Goal: Information Seeking & Learning: Learn about a topic

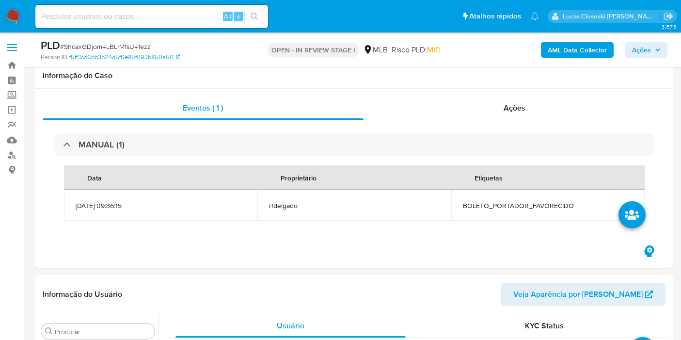
click at [648, 53] on span "Ações" at bounding box center [641, 50] width 19 height 16
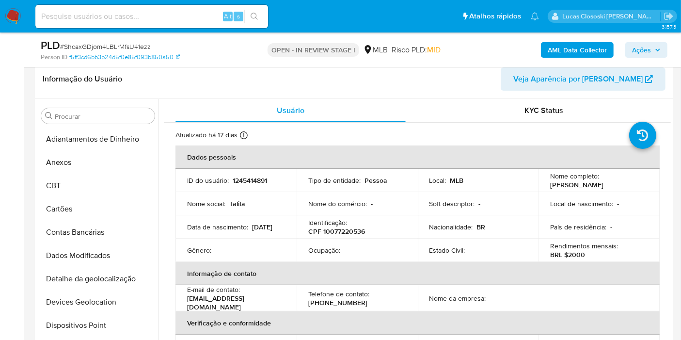
scroll to position [455, 0]
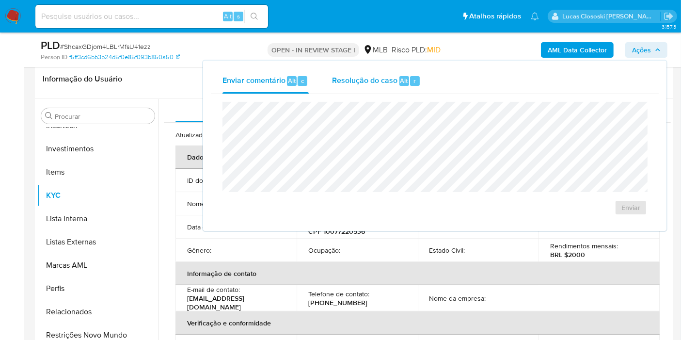
click at [405, 87] on div "Resolução do caso Alt r" at bounding box center [376, 80] width 89 height 25
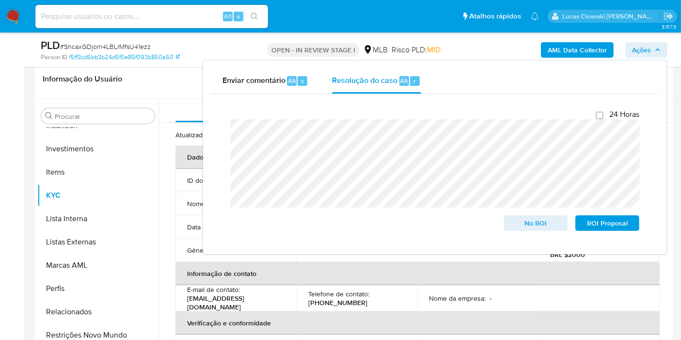
click at [643, 44] on span "Ações" at bounding box center [641, 50] width 19 height 16
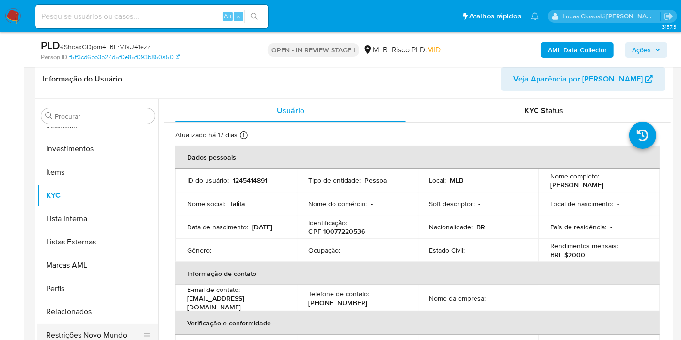
click at [99, 329] on button "Restrições Novo Mundo" at bounding box center [93, 334] width 113 height 23
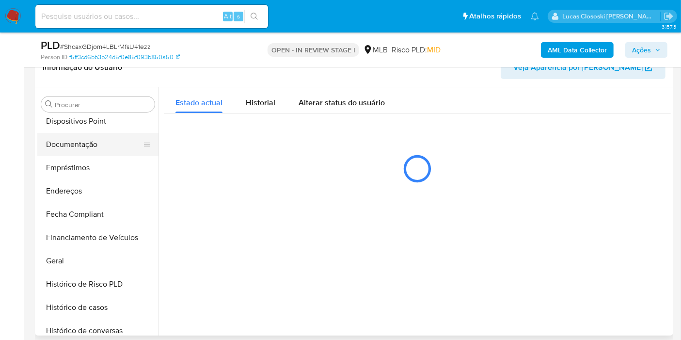
scroll to position [133, 0]
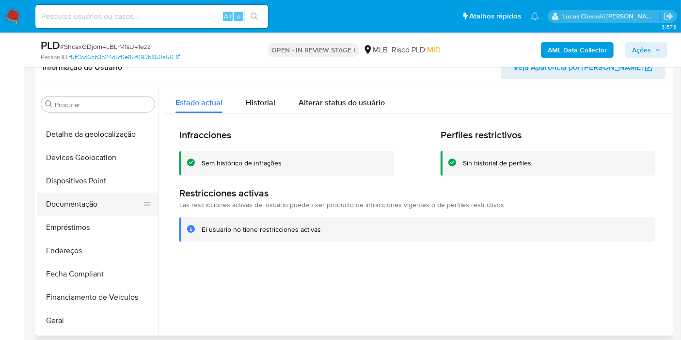
click at [109, 193] on button "Documentação" at bounding box center [93, 203] width 113 height 23
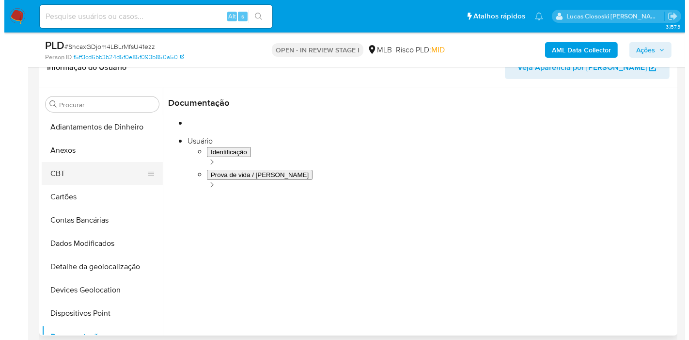
scroll to position [0, 0]
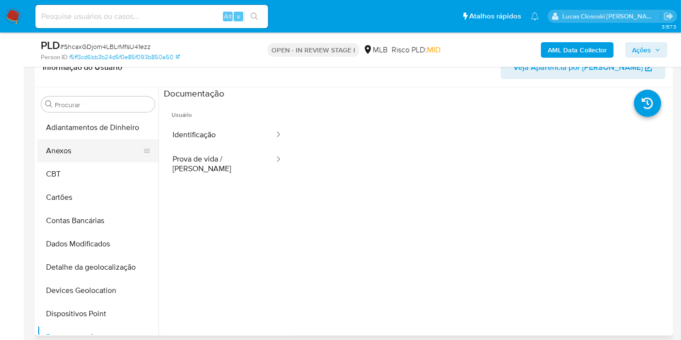
click at [87, 151] on button "Anexos" at bounding box center [93, 150] width 113 height 23
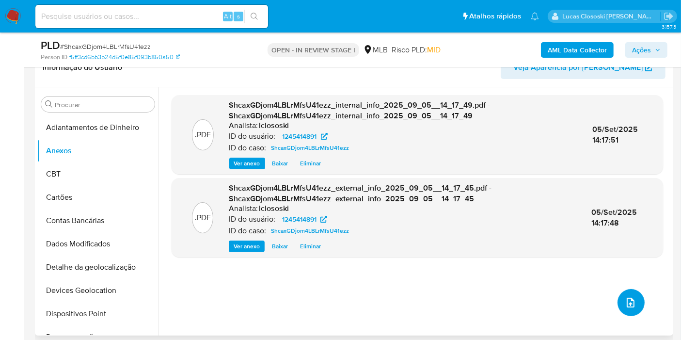
click at [624, 301] on icon "upload-file" at bounding box center [630, 302] width 12 height 12
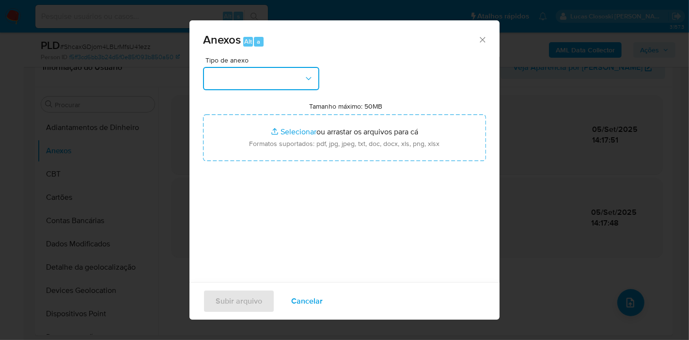
click at [289, 80] on button "button" at bounding box center [261, 78] width 116 height 23
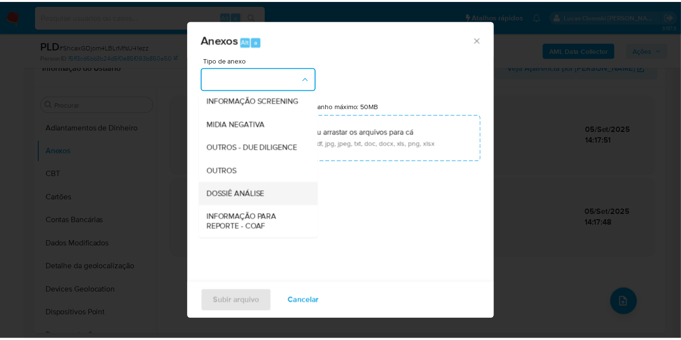
scroll to position [149, 0]
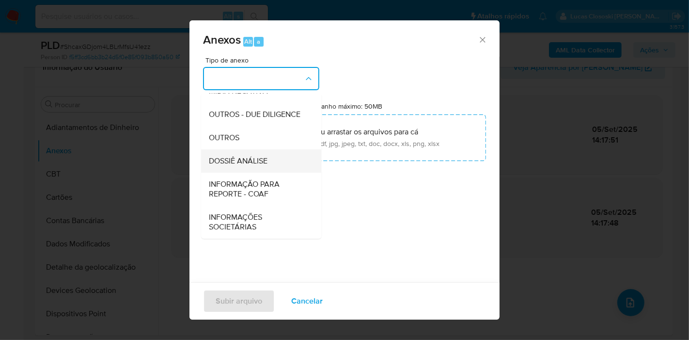
click at [255, 167] on div "DOSSIÊ ANÁLISE" at bounding box center [258, 160] width 99 height 23
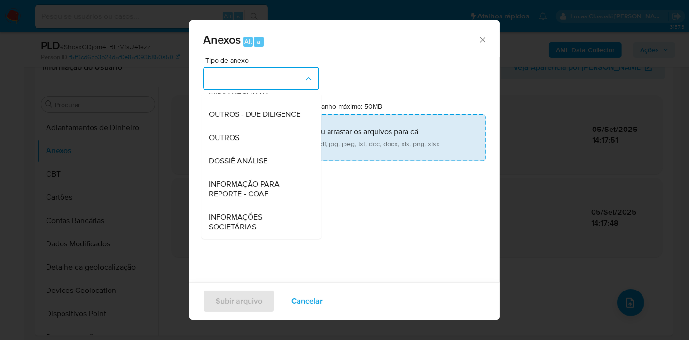
click at [262, 153] on input "Tamanho máximo: 50MB Selecionar arquivos" at bounding box center [344, 137] width 283 height 47
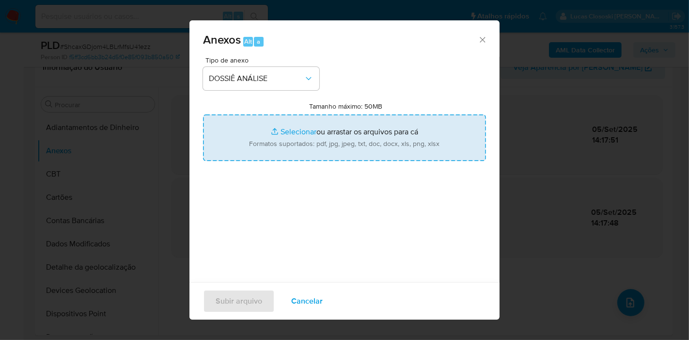
type input "C:\fakepath\SAR - XXXX - CPF 10077220536 - TALITA ROSA DA SILVA.pdf"
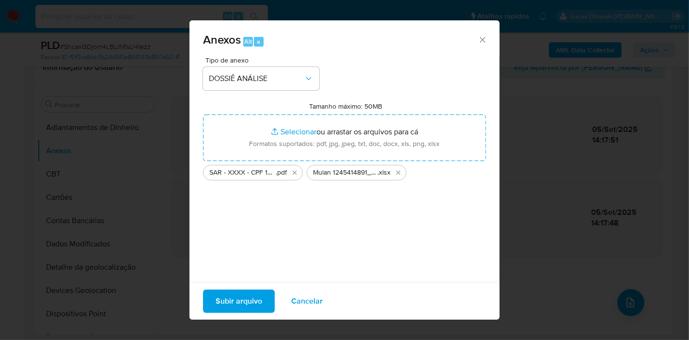
click at [254, 298] on span "Subir arquivo" at bounding box center [239, 300] width 47 height 21
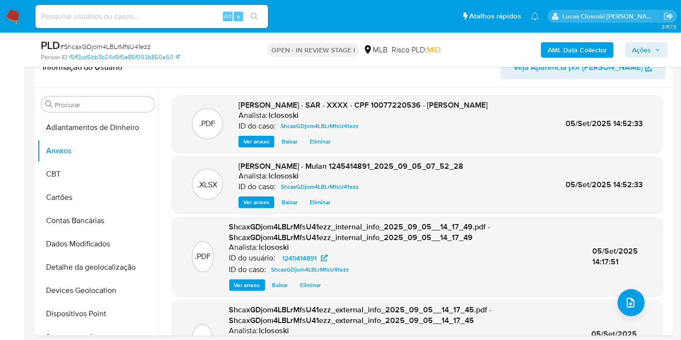
click at [55, 163] on button "CBT" at bounding box center [93, 173] width 113 height 23
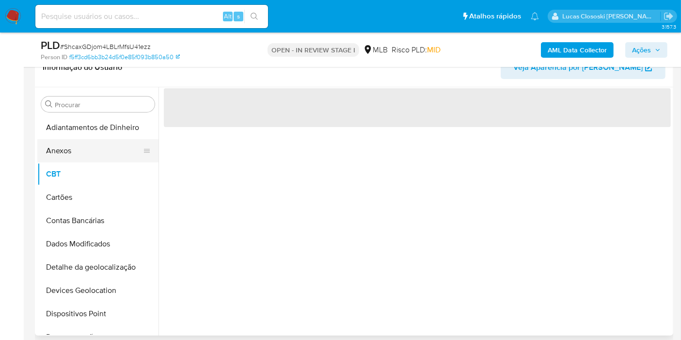
click at [59, 157] on button "Anexos" at bounding box center [93, 150] width 113 height 23
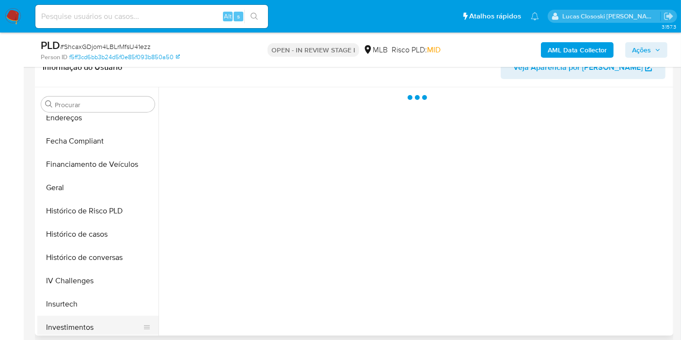
scroll to position [376, 0]
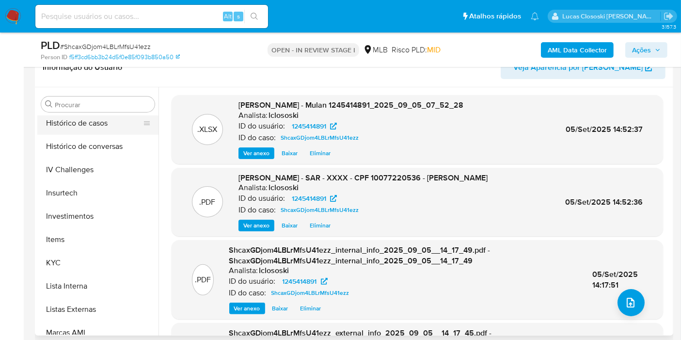
click at [100, 126] on button "Histórico de casos" at bounding box center [93, 122] width 113 height 23
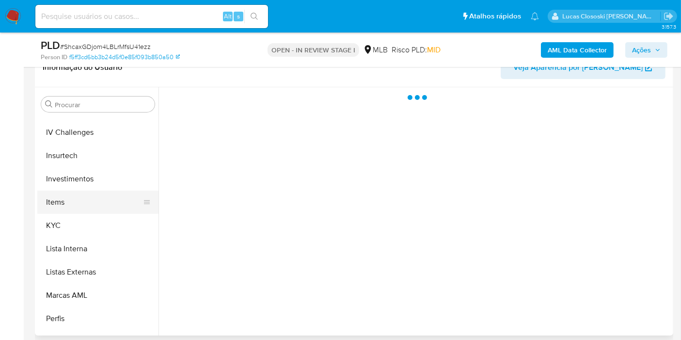
scroll to position [430, 0]
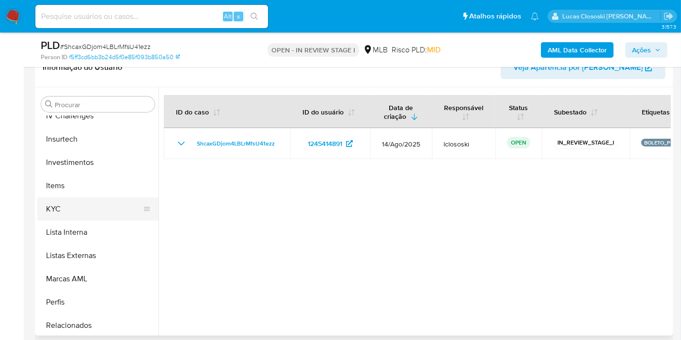
click at [75, 209] on button "KYC" at bounding box center [93, 208] width 113 height 23
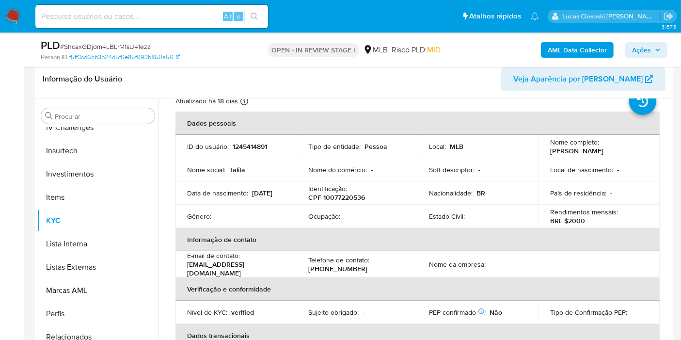
scroll to position [0, 0]
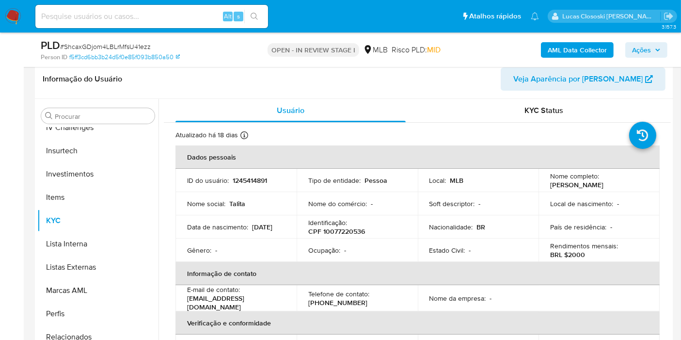
click at [643, 53] on span "Ações" at bounding box center [641, 50] width 19 height 16
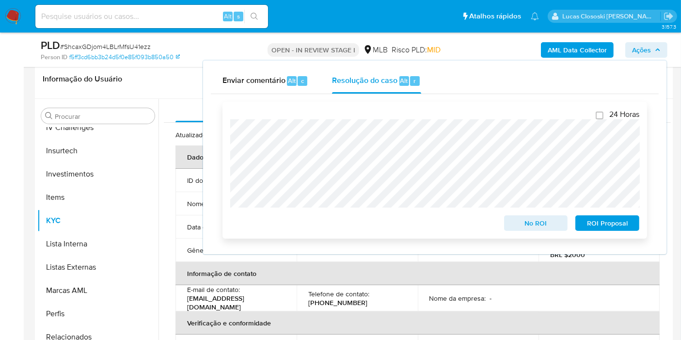
click at [610, 224] on span "ROI Proposal" at bounding box center [607, 223] width 50 height 14
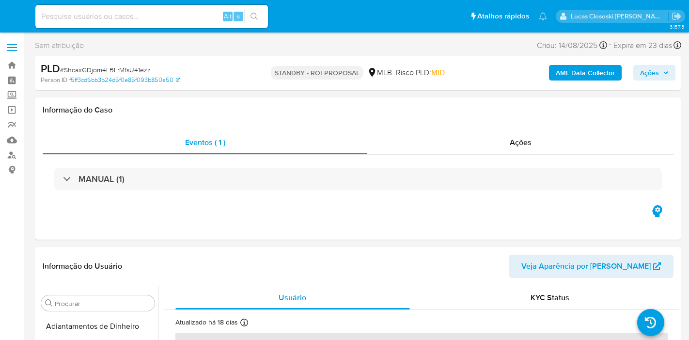
select select "10"
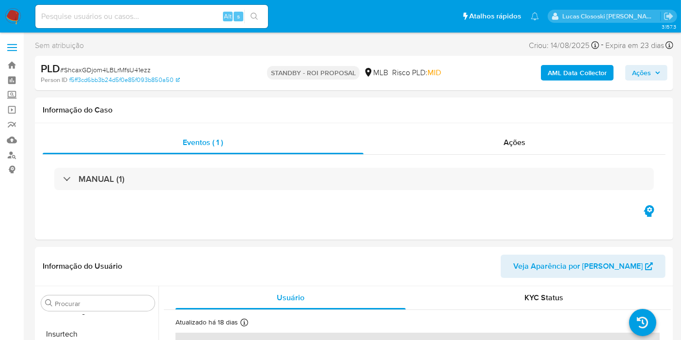
scroll to position [455, 0]
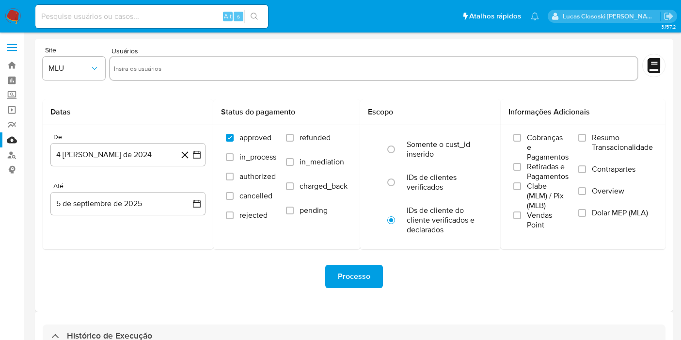
select select "10"
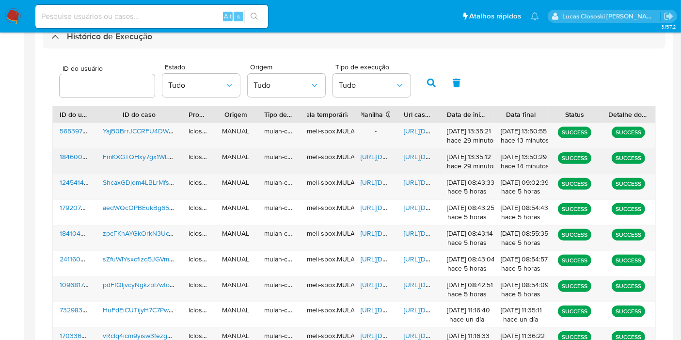
click at [372, 159] on span "https://docs.google.com/spreadsheets/d/1lY2MNAC61EfGPHHGel6slvrK8iRcewkDYNVQg9A…" at bounding box center [394, 157] width 67 height 10
click at [416, 158] on span "https://docs.google.com/document/d/14c3f0lf6X0w-3nOMJtBn3AGC7Y7bAkpPe2Mlq0ogUNk…" at bounding box center [437, 157] width 67 height 10
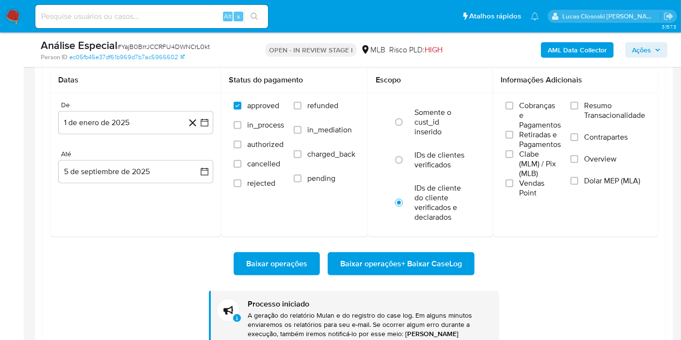
scroll to position [455, 0]
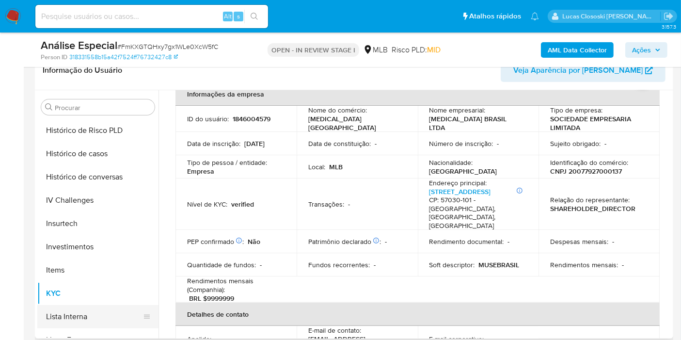
scroll to position [348, 0]
click at [88, 160] on button "Histórico de casos" at bounding box center [93, 154] width 113 height 23
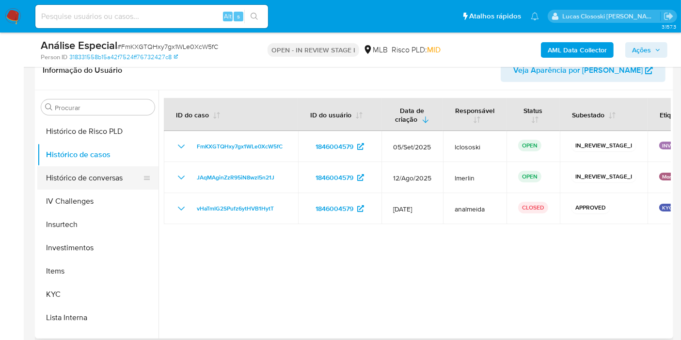
scroll to position [455, 0]
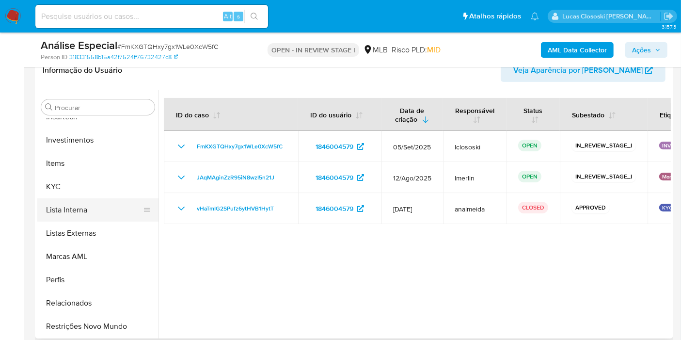
click at [71, 198] on button "Lista Interna" at bounding box center [93, 209] width 113 height 23
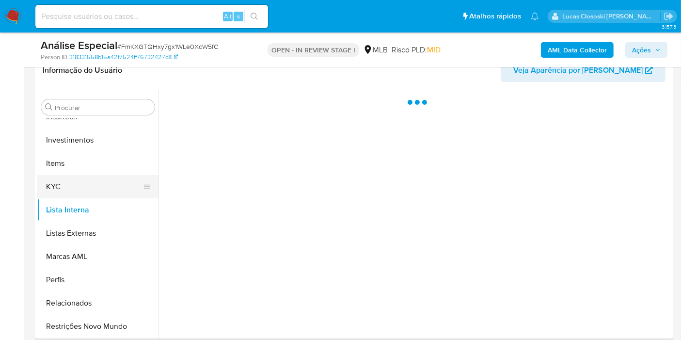
click at [72, 188] on button "KYC" at bounding box center [93, 186] width 113 height 23
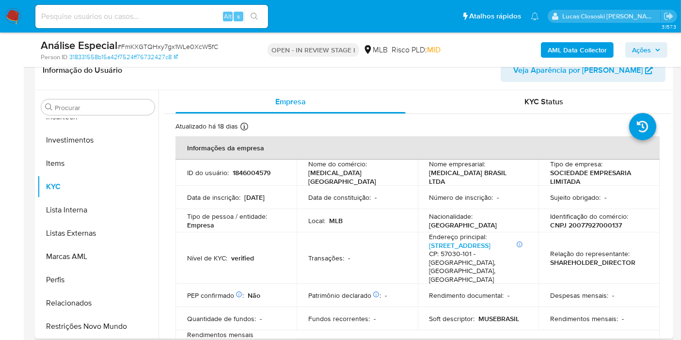
click at [575, 230] on td "Identificação do comércio : CNPJ 20077927000137" at bounding box center [598, 220] width 121 height 23
click at [576, 228] on p "CNPJ 20077927000137" at bounding box center [586, 224] width 72 height 9
copy p "20077927000137"
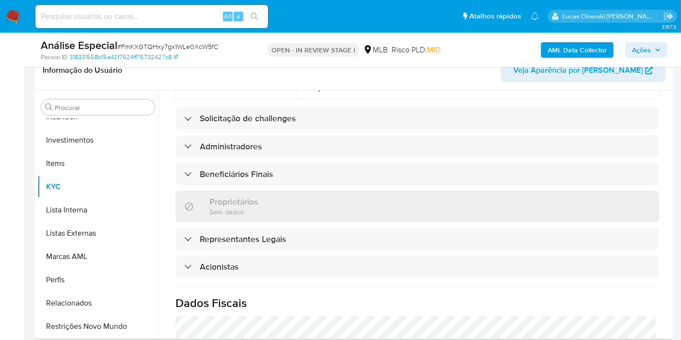
scroll to position [269, 0]
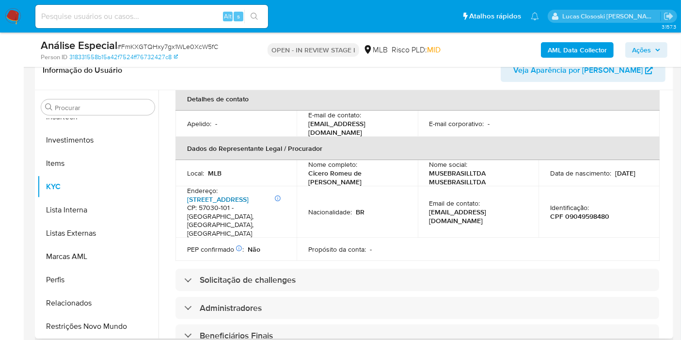
click at [246, 194] on link "Rua Epaminondas Gracindo 22, Pajuçara" at bounding box center [218, 199] width 62 height 10
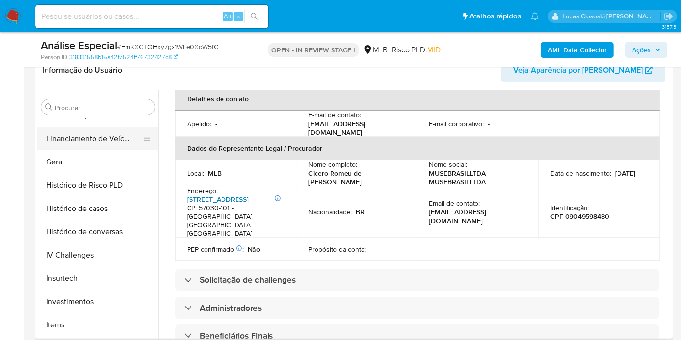
scroll to position [240, 0]
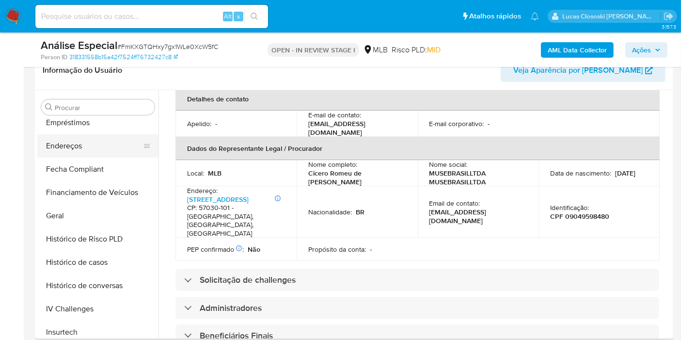
click at [67, 145] on button "Endereços" at bounding box center [93, 145] width 113 height 23
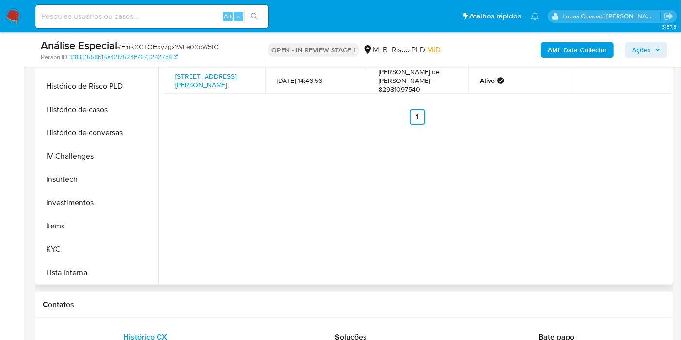
scroll to position [402, 0]
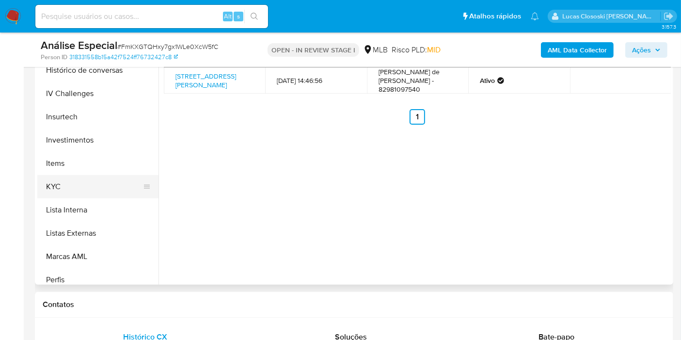
click at [69, 194] on button "KYC" at bounding box center [93, 186] width 113 height 23
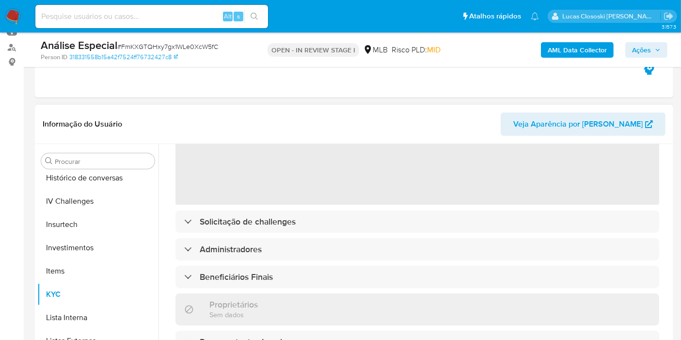
scroll to position [0, 0]
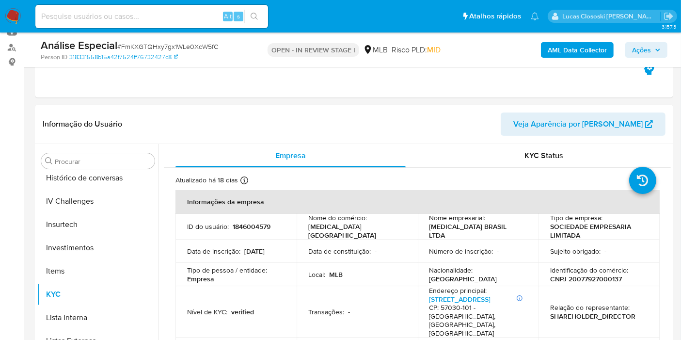
click at [587, 54] on b "AML Data Collector" at bounding box center [576, 50] width 59 height 16
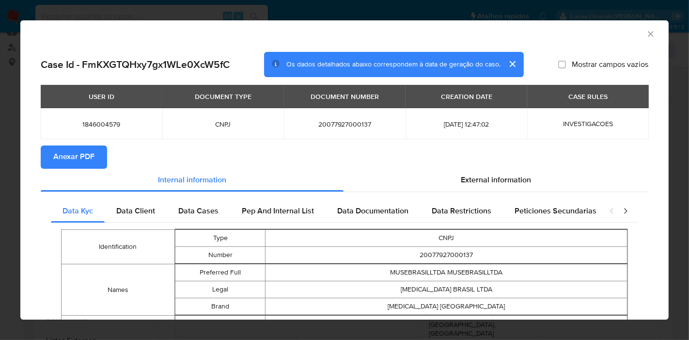
click at [95, 158] on button "Anexar PDF" at bounding box center [74, 156] width 66 height 23
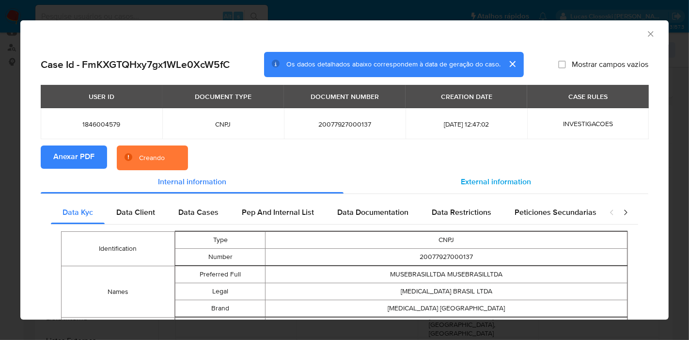
click at [495, 172] on div "External information" at bounding box center [495, 181] width 305 height 23
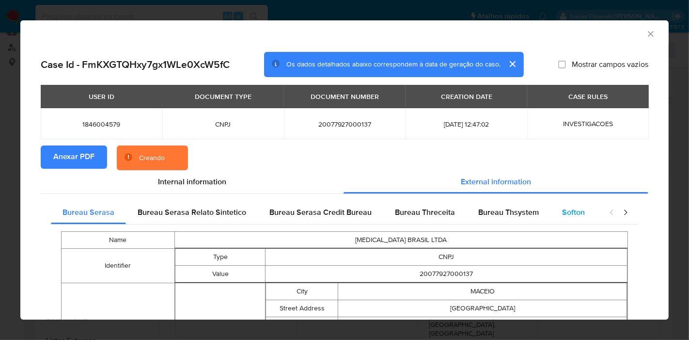
click at [562, 212] on span "Softon" at bounding box center [573, 211] width 23 height 11
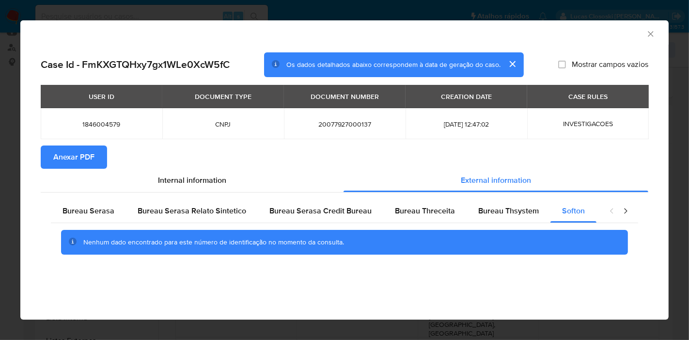
click at [652, 33] on icon "Fechar a janela" at bounding box center [651, 34] width 10 height 10
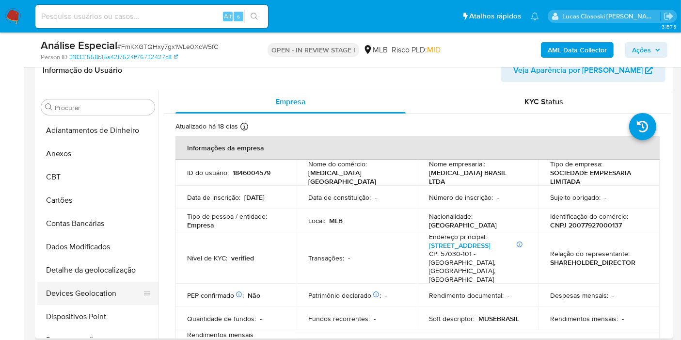
click at [107, 293] on button "Devices Geolocation" at bounding box center [93, 292] width 113 height 23
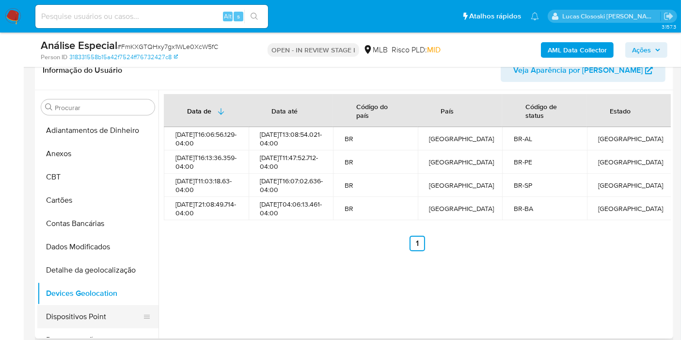
click at [64, 313] on button "Dispositivos Point" at bounding box center [93, 316] width 113 height 23
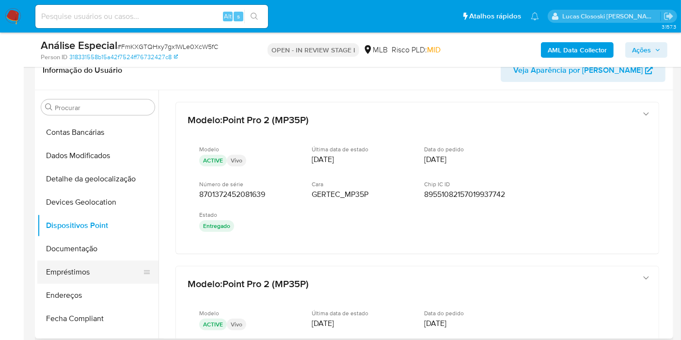
scroll to position [108, 0]
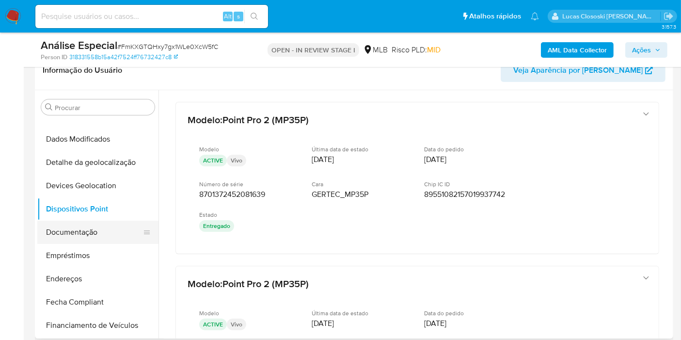
click at [90, 233] on button "Documentação" at bounding box center [93, 231] width 113 height 23
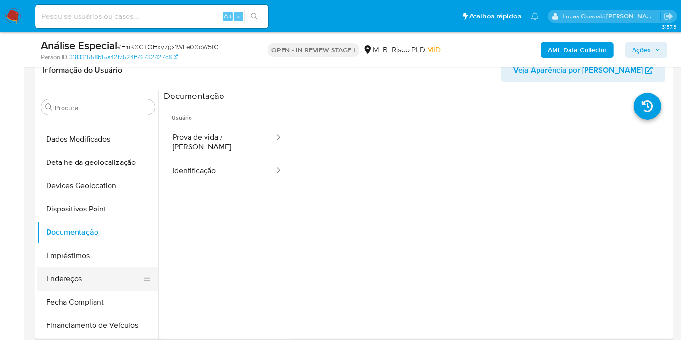
click at [69, 287] on button "Endereços" at bounding box center [93, 278] width 113 height 23
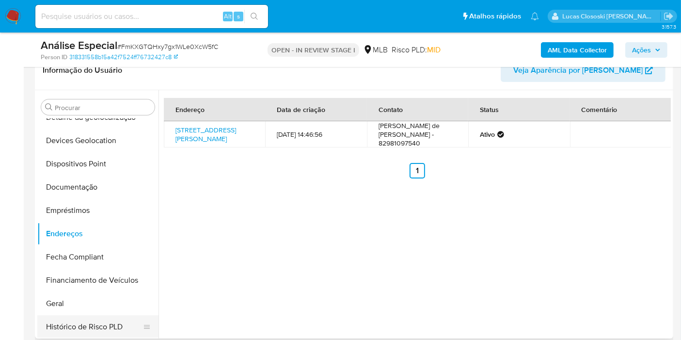
scroll to position [215, 0]
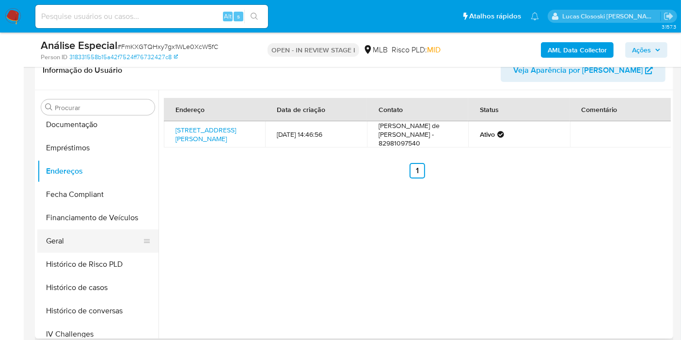
click at [79, 249] on button "Geral" at bounding box center [93, 240] width 113 height 23
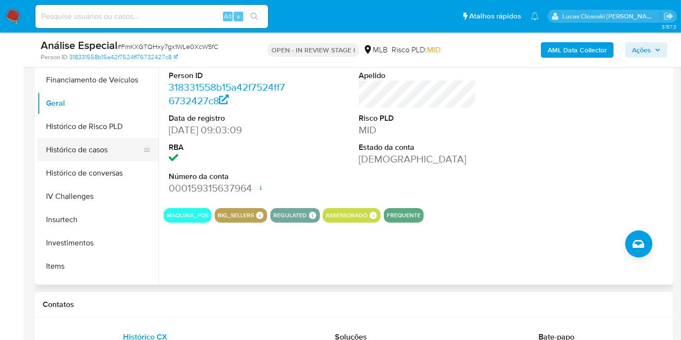
scroll to position [323, 0]
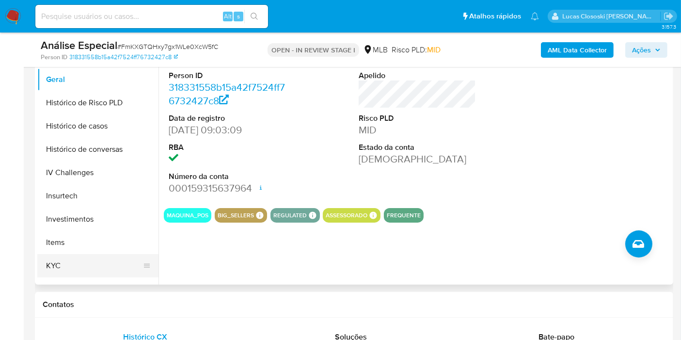
click at [62, 271] on button "KYC" at bounding box center [93, 265] width 113 height 23
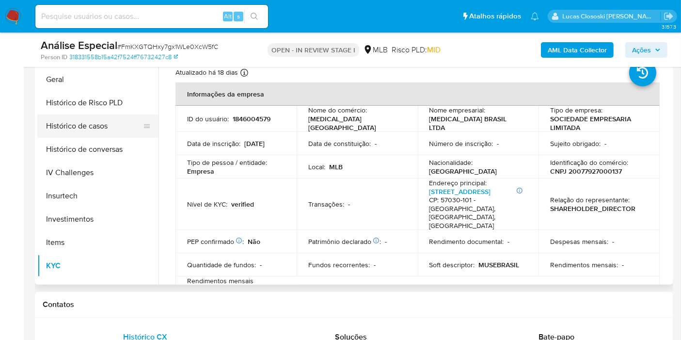
click at [101, 124] on button "Histórico de casos" at bounding box center [93, 125] width 113 height 23
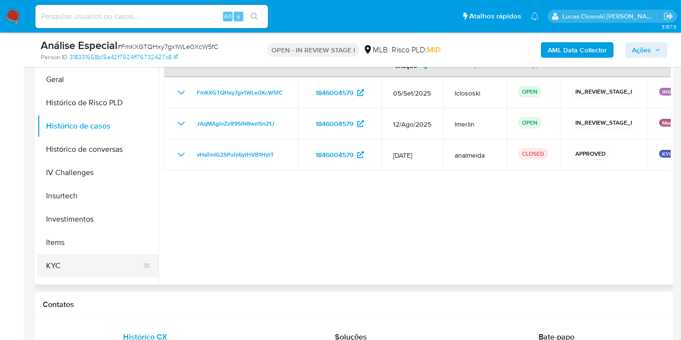
click at [95, 267] on button "KYC" at bounding box center [93, 265] width 113 height 23
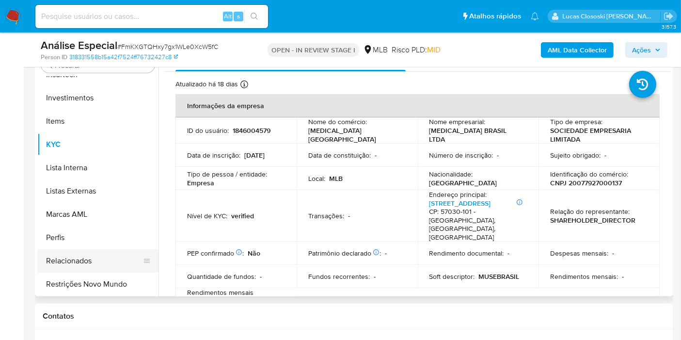
scroll to position [455, 0]
drag, startPoint x: 97, startPoint y: 277, endPoint x: 166, endPoint y: 190, distance: 110.3
click at [97, 277] on button "Restrições Novo Mundo" at bounding box center [97, 283] width 121 height 23
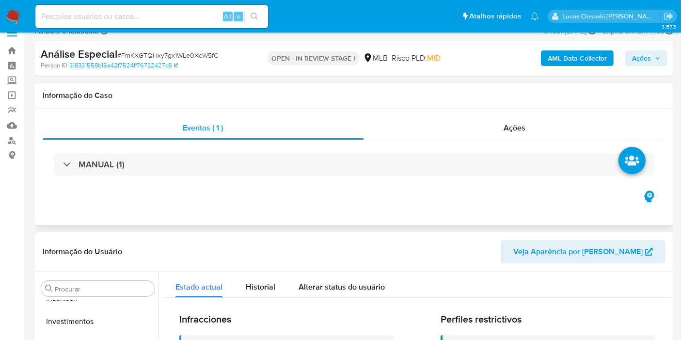
scroll to position [0, 0]
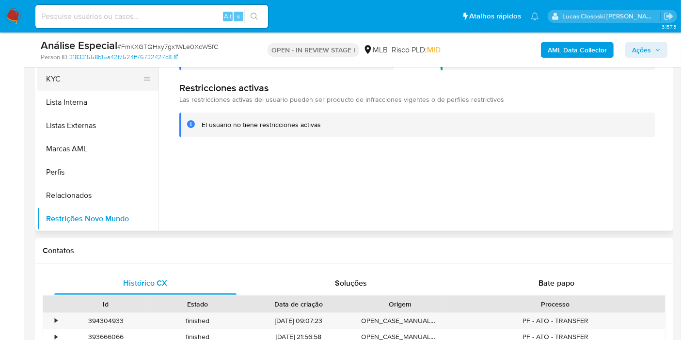
click at [72, 80] on button "KYC" at bounding box center [93, 78] width 113 height 23
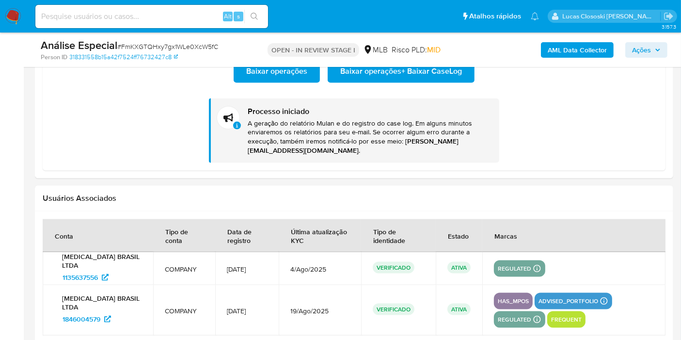
scroll to position [1345, 0]
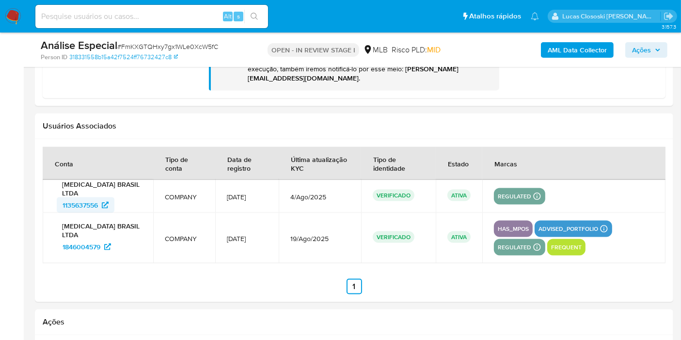
click at [86, 198] on span "1135637556" at bounding box center [79, 205] width 35 height 16
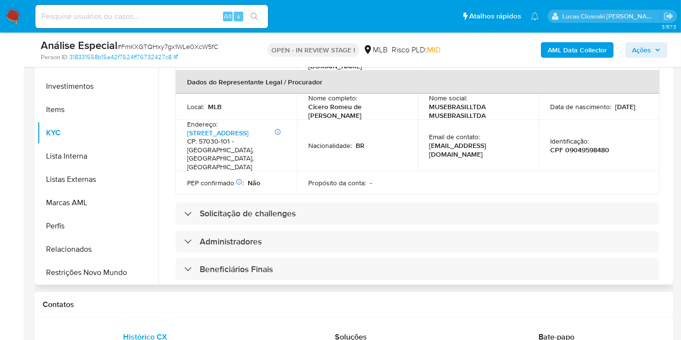
scroll to position [161, 0]
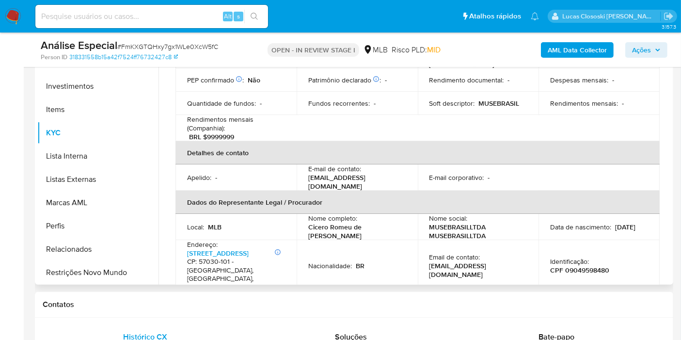
drag, startPoint x: 334, startPoint y: 224, endPoint x: 306, endPoint y: 218, distance: 28.2
click at [306, 218] on td "Nome completo : Cicero Romeu de Santana Santos" at bounding box center [356, 227] width 121 height 26
copy p "Cicero [PERSON_NAME] [PERSON_NAME]"
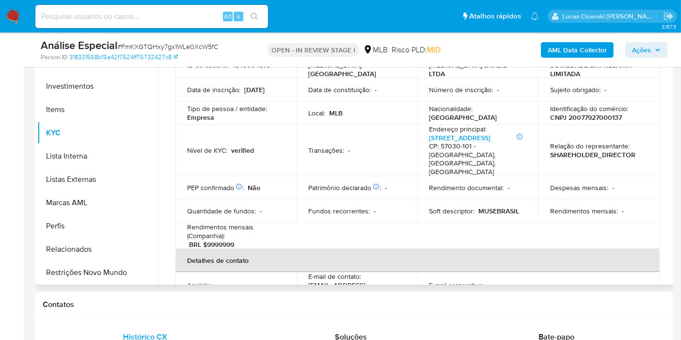
click at [608, 114] on p "CNPJ 20077927000137" at bounding box center [586, 117] width 72 height 9
copy p "20077927000137"
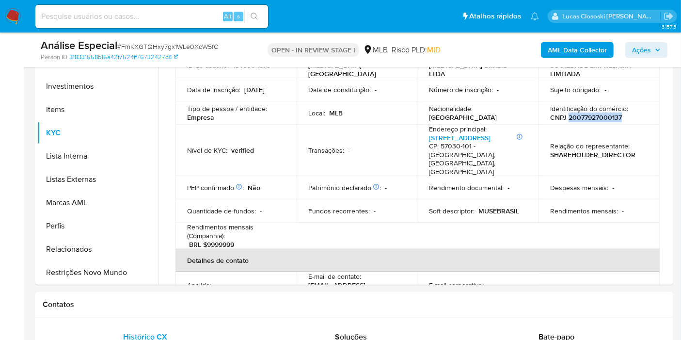
copy p "20077927000137"
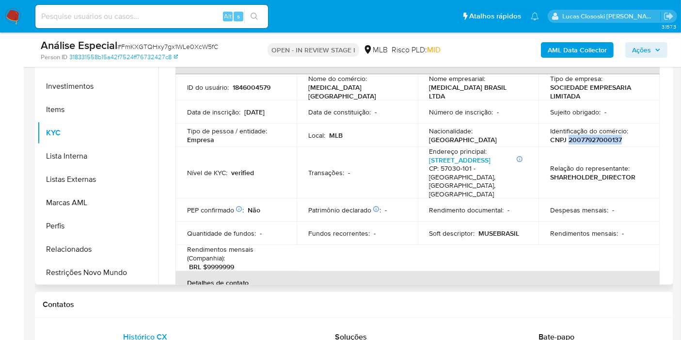
scroll to position [0, 0]
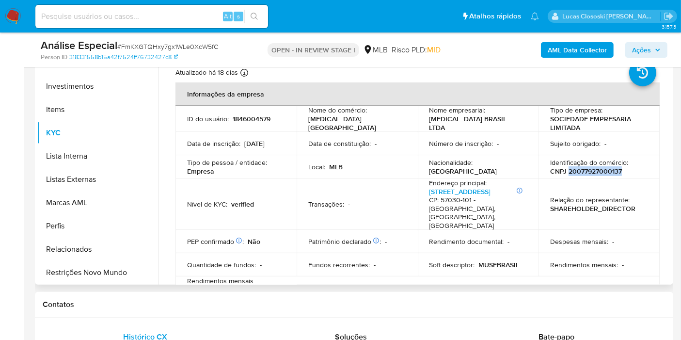
copy p "20077927000137"
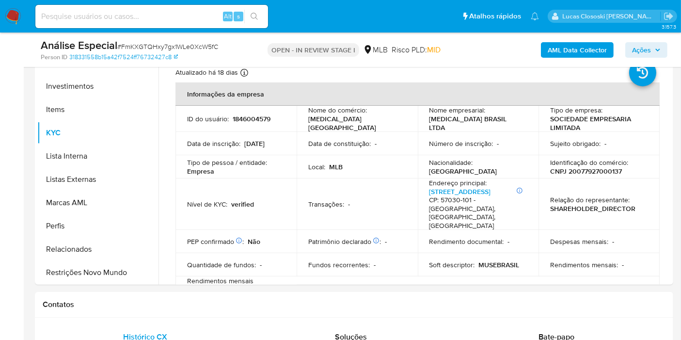
click at [199, 46] on span "# FmKXGTQHxy7gx1WLe0XcW5fC" at bounding box center [167, 47] width 101 height 10
copy span "FmKXGTQHxy7gx1WLe0XcW5fC"
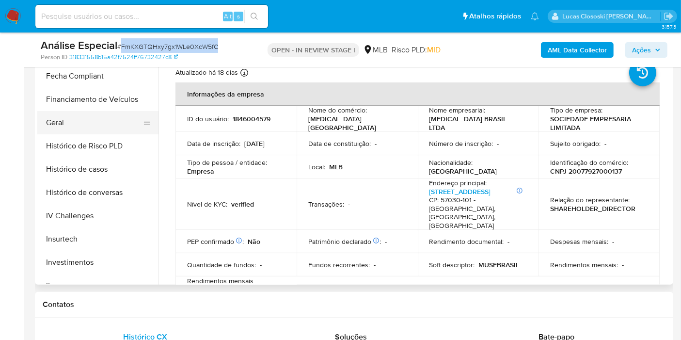
scroll to position [240, 0]
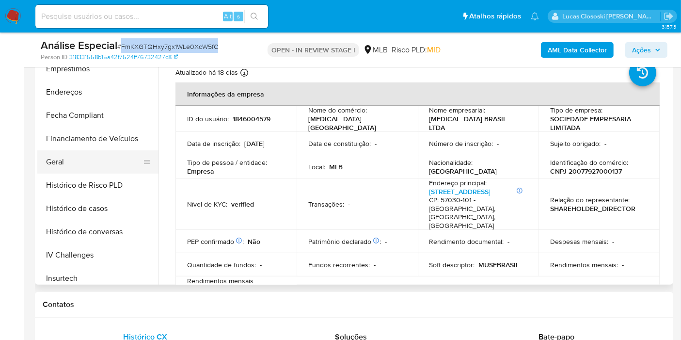
click at [64, 154] on button "Geral" at bounding box center [93, 161] width 113 height 23
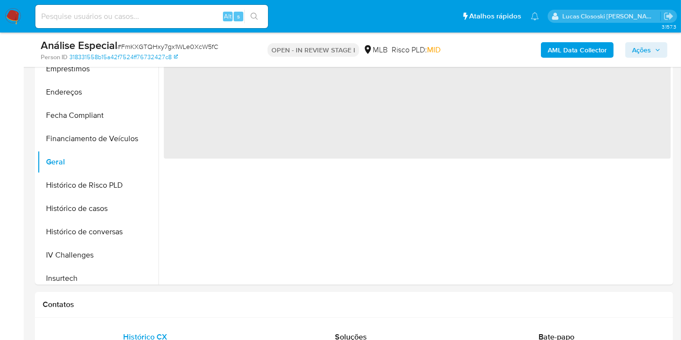
click at [347, 52] on p "OPEN - IN REVIEW STAGE I" at bounding box center [313, 50] width 92 height 14
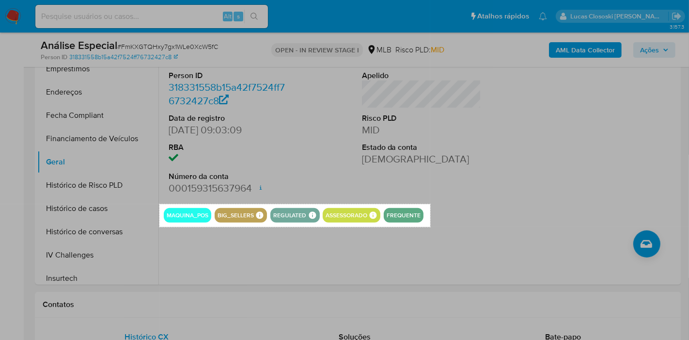
drag, startPoint x: 159, startPoint y: 204, endPoint x: 430, endPoint y: 226, distance: 271.7
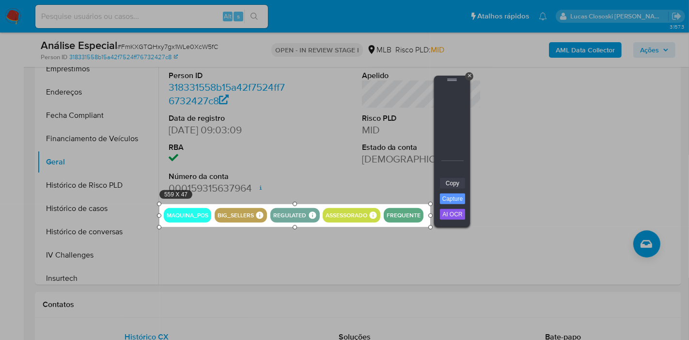
click at [458, 186] on link "Copy" at bounding box center [452, 183] width 25 height 11
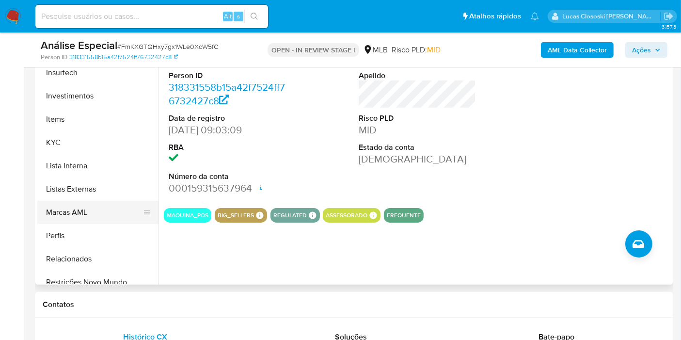
scroll to position [455, 0]
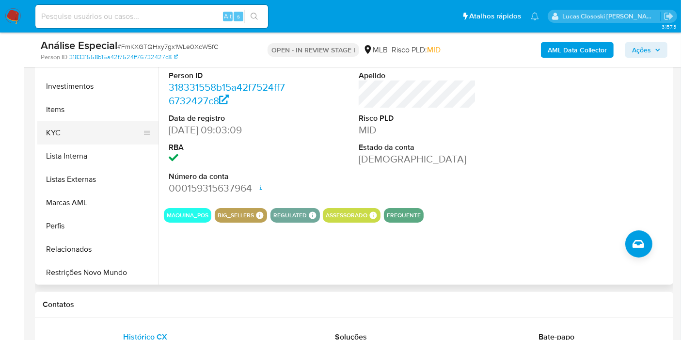
click at [61, 131] on button "KYC" at bounding box center [93, 132] width 113 height 23
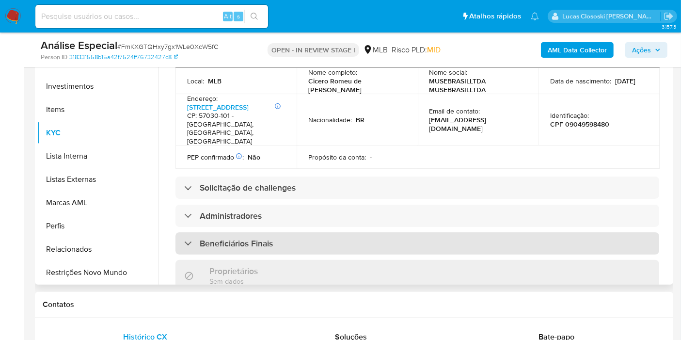
scroll to position [146, 0]
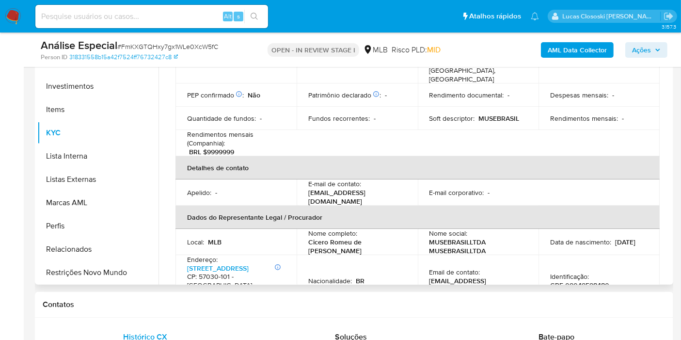
drag, startPoint x: 334, startPoint y: 238, endPoint x: 300, endPoint y: 230, distance: 34.4
click at [300, 230] on td "Nome completo : Cicero Romeu de Santana Santos" at bounding box center [356, 242] width 121 height 26
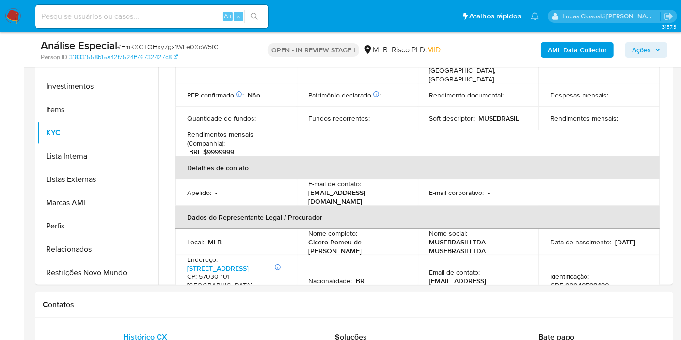
copy p "Cicero [PERSON_NAME] [PERSON_NAME]"
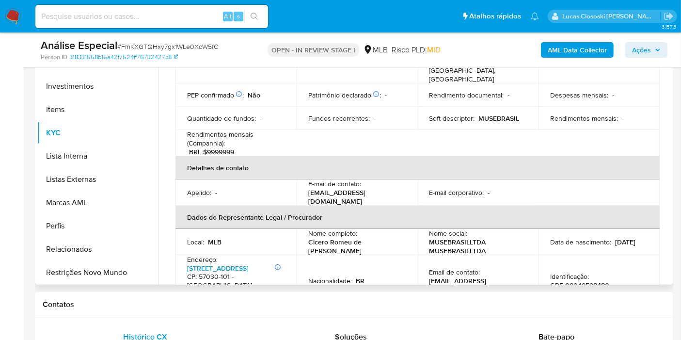
click at [582, 280] on p "CPF 09049598480" at bounding box center [579, 284] width 59 height 9
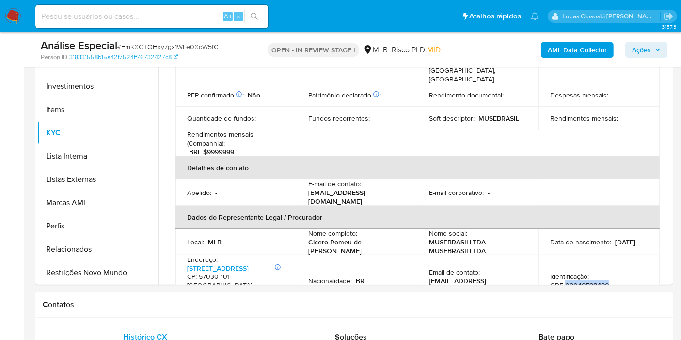
copy p "09049598480"
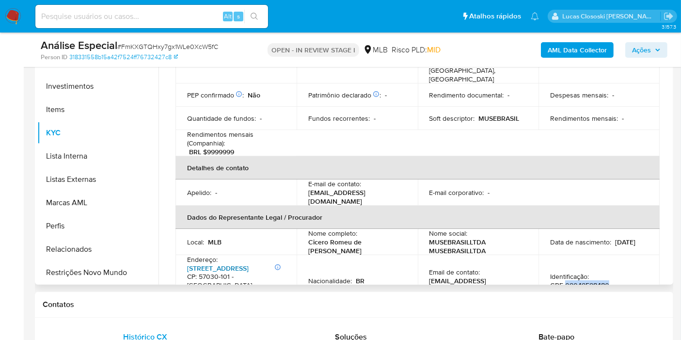
click at [229, 263] on link "Rua Epaminondas Gracindo 22, Pajuçara" at bounding box center [218, 268] width 62 height 10
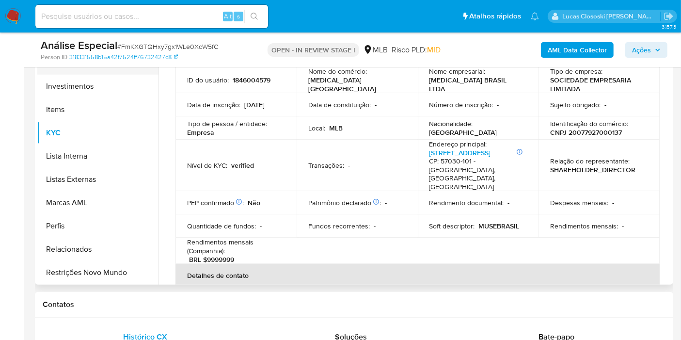
scroll to position [348, 0]
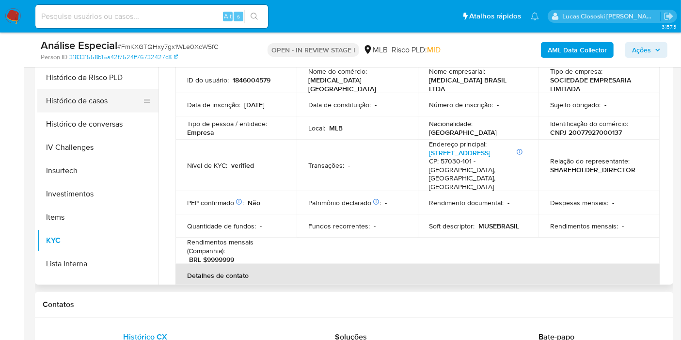
click at [84, 93] on button "Histórico de casos" at bounding box center [93, 100] width 113 height 23
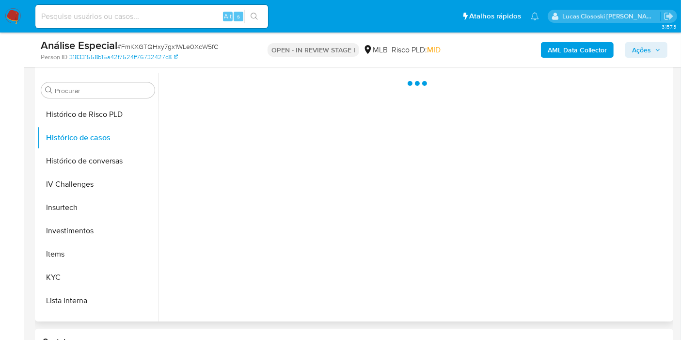
scroll to position [161, 0]
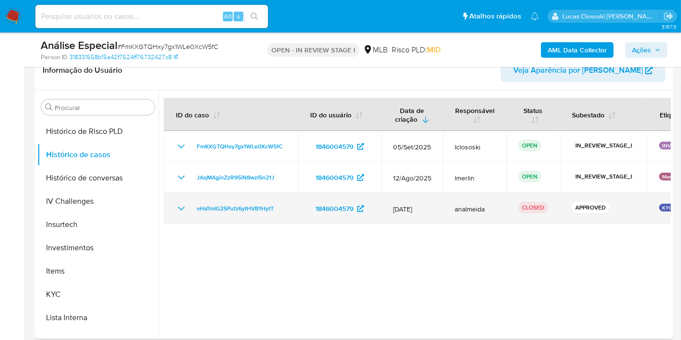
click at [173, 210] on td "vHaTmIG2SPufz6ytHVB1HytT" at bounding box center [231, 208] width 134 height 31
click at [179, 208] on icon "Mostrar/Ocultar" at bounding box center [181, 208] width 12 height 12
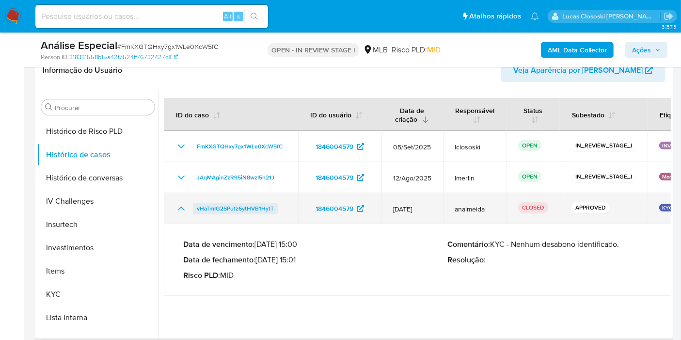
drag, startPoint x: 280, startPoint y: 210, endPoint x: 196, endPoint y: 207, distance: 83.4
click at [196, 207] on div "vHaTmIG2SPufz6ytHVB1HytT" at bounding box center [230, 208] width 111 height 12
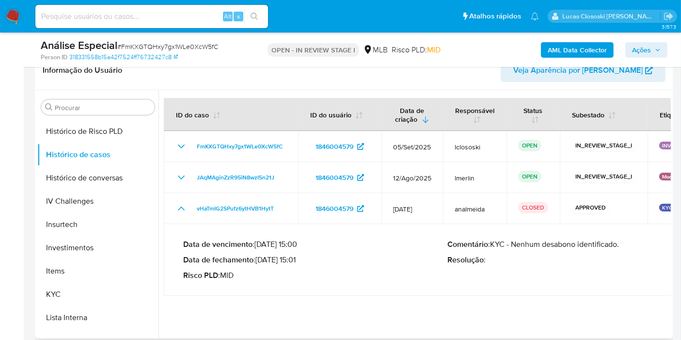
drag, startPoint x: 625, startPoint y: 243, endPoint x: 494, endPoint y: 244, distance: 130.8
click at [494, 244] on p "Comentário : KYC - Nenhum desabono identificado." at bounding box center [580, 244] width 264 height 10
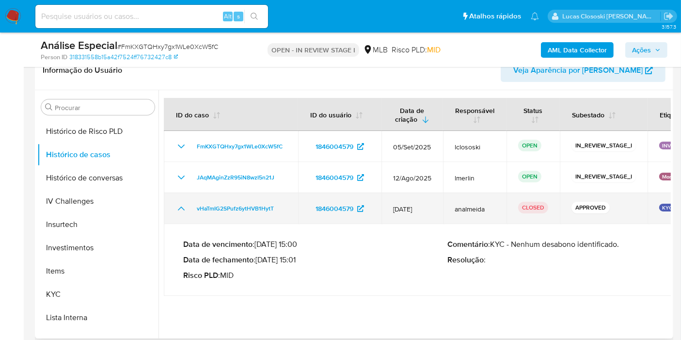
click at [480, 207] on span "analmeida" at bounding box center [474, 208] width 40 height 9
click at [239, 209] on span "vHaTmIG2SPufz6ytHVB1HytT" at bounding box center [235, 208] width 77 height 12
click at [183, 205] on icon "Mostrar/Ocultar" at bounding box center [181, 208] width 12 height 12
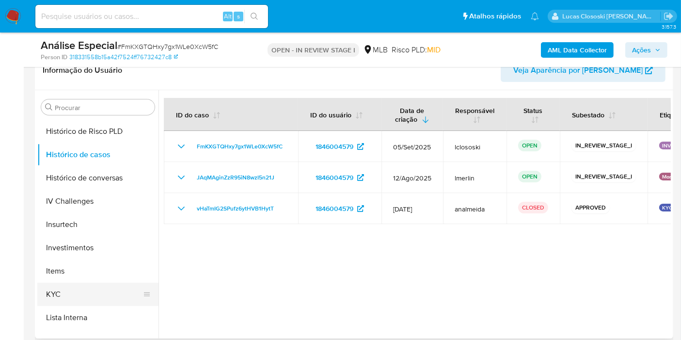
click at [80, 297] on button "KYC" at bounding box center [93, 293] width 113 height 23
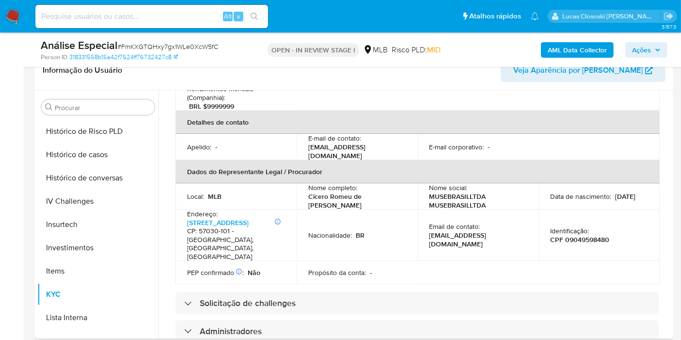
scroll to position [166, 0]
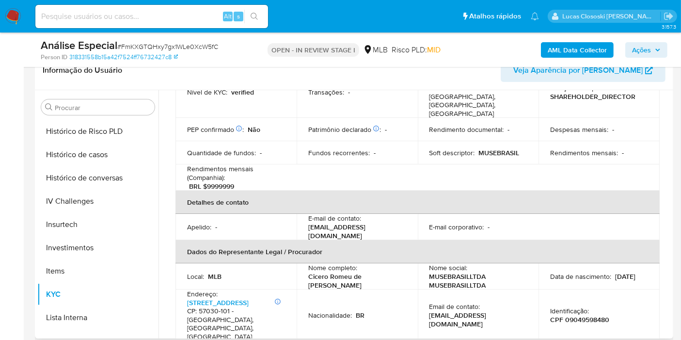
click at [582, 310] on td "Identificação : CPF 09049598480" at bounding box center [598, 314] width 121 height 51
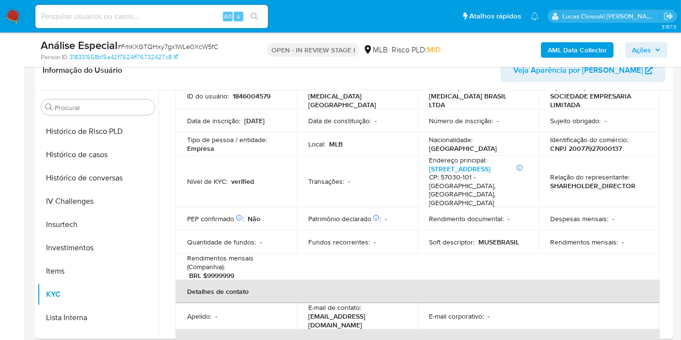
scroll to position [4, 0]
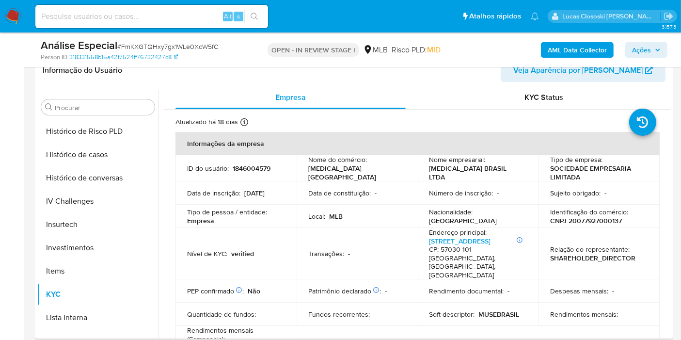
click at [585, 218] on p "CNPJ 20077927000137" at bounding box center [586, 220] width 72 height 9
copy p "20077927000137"
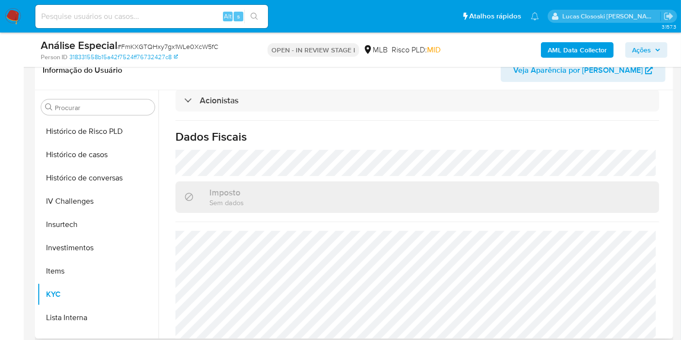
scroll to position [596, 0]
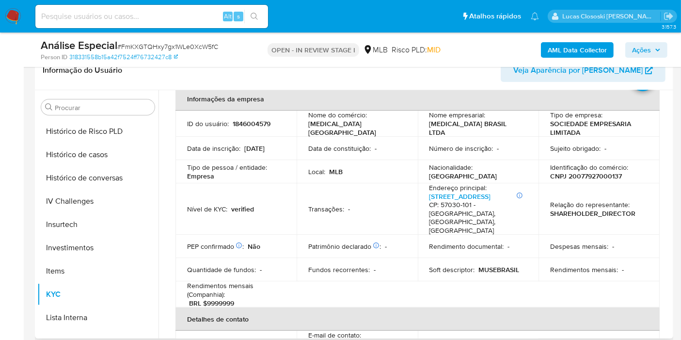
scroll to position [4, 0]
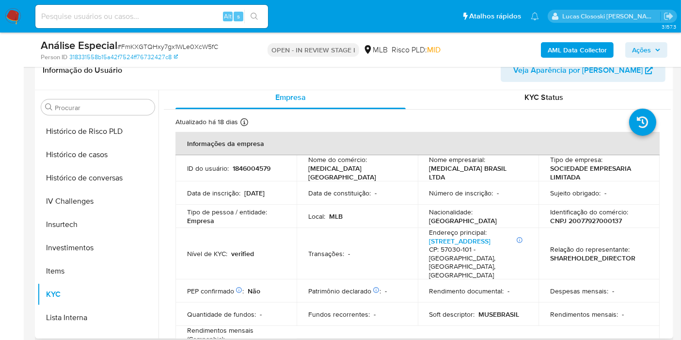
click at [599, 220] on p "CNPJ 20077927000137" at bounding box center [586, 220] width 72 height 9
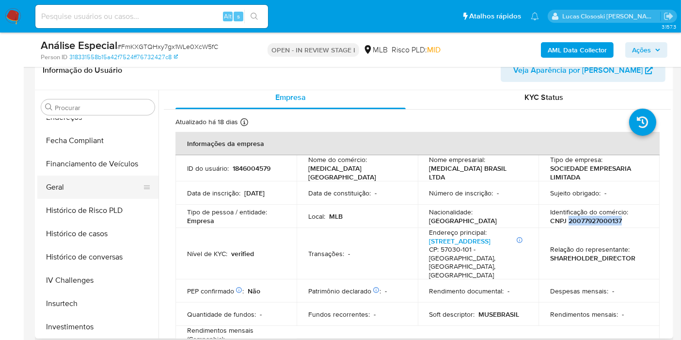
scroll to position [240, 0]
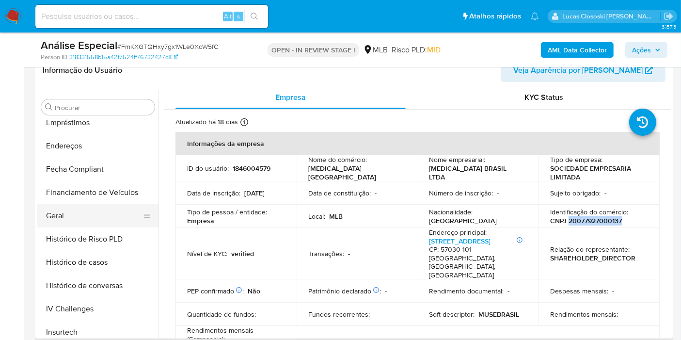
click at [59, 217] on button "Geral" at bounding box center [93, 215] width 113 height 23
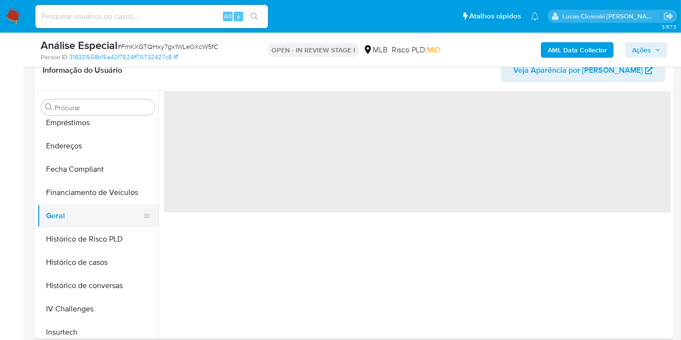
scroll to position [0, 0]
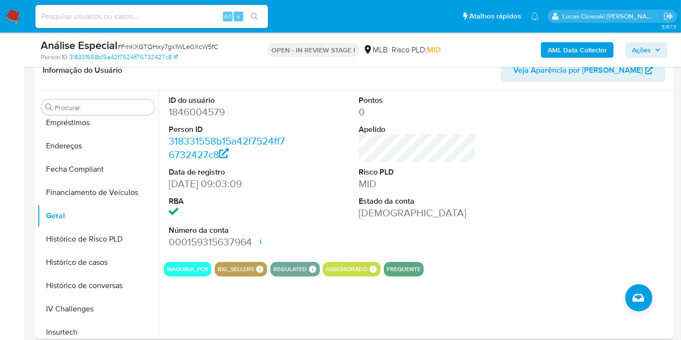
click at [199, 108] on dd "1846004579" at bounding box center [227, 112] width 117 height 14
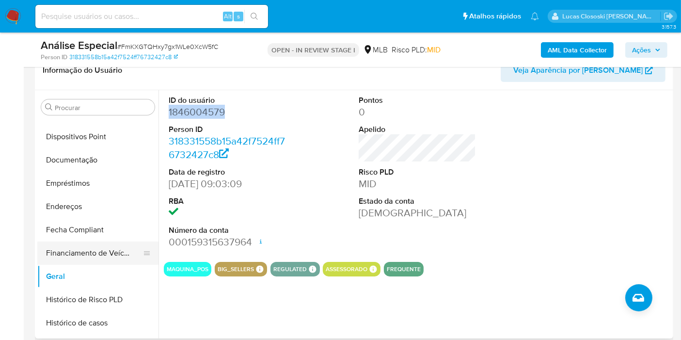
scroll to position [133, 0]
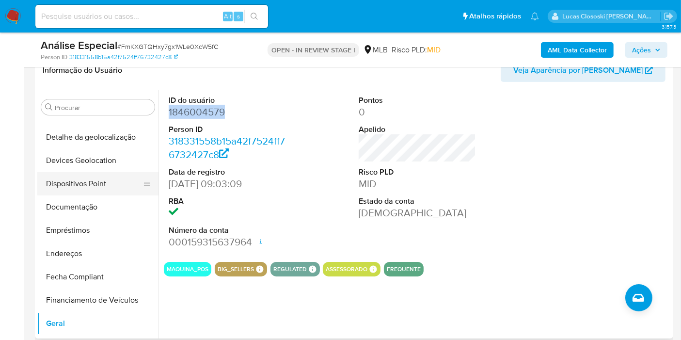
click at [101, 178] on button "Dispositivos Point" at bounding box center [93, 183] width 113 height 23
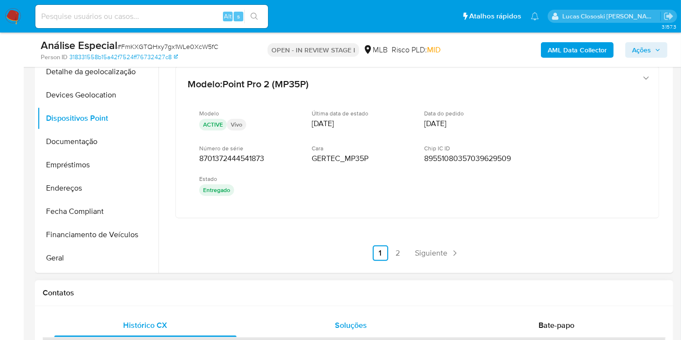
scroll to position [323, 0]
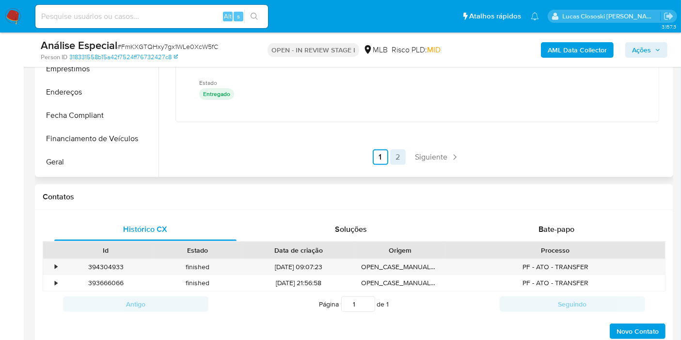
click at [391, 155] on link "2" at bounding box center [398, 157] width 16 height 16
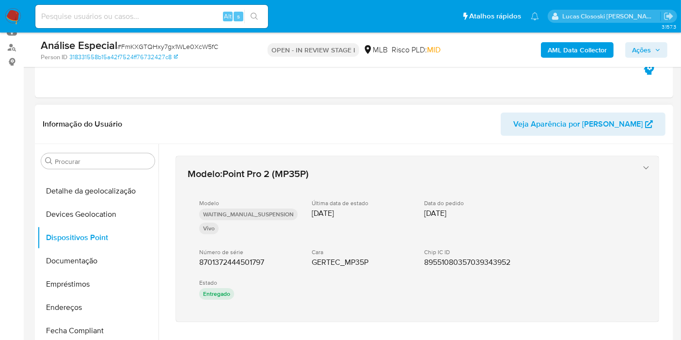
scroll to position [215, 0]
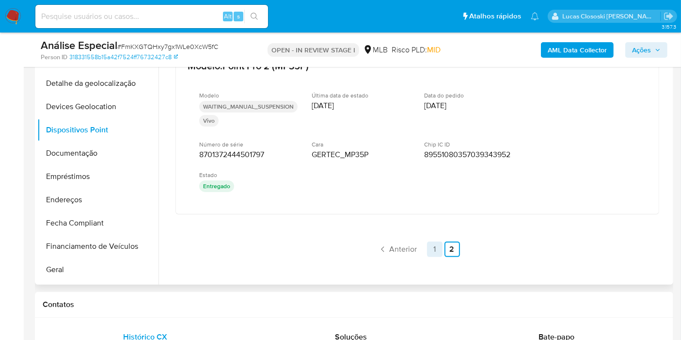
click at [434, 247] on link "1" at bounding box center [435, 249] width 16 height 16
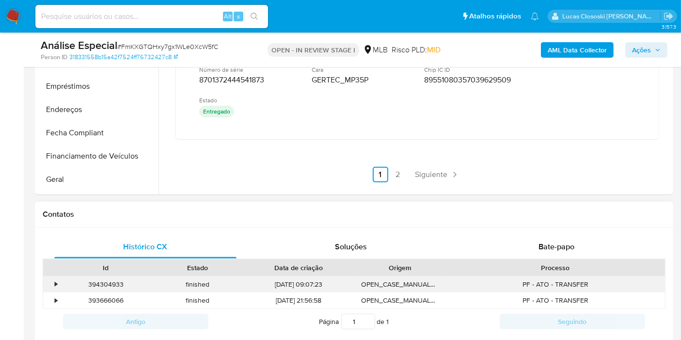
scroll to position [323, 0]
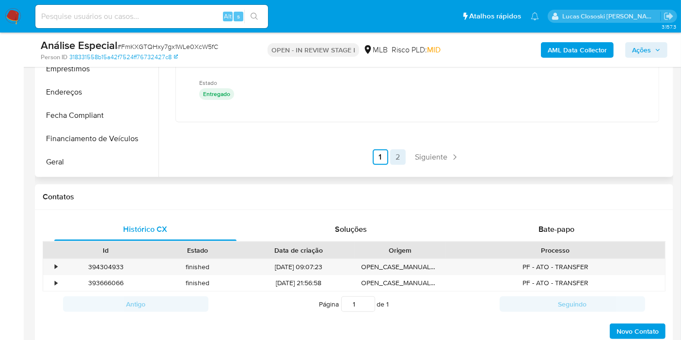
click at [401, 149] on link "2" at bounding box center [398, 157] width 16 height 16
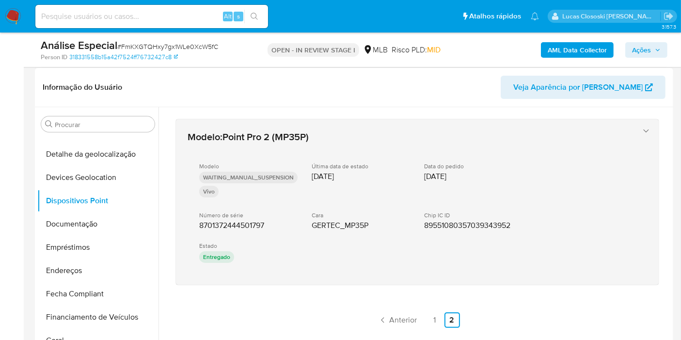
scroll to position [161, 0]
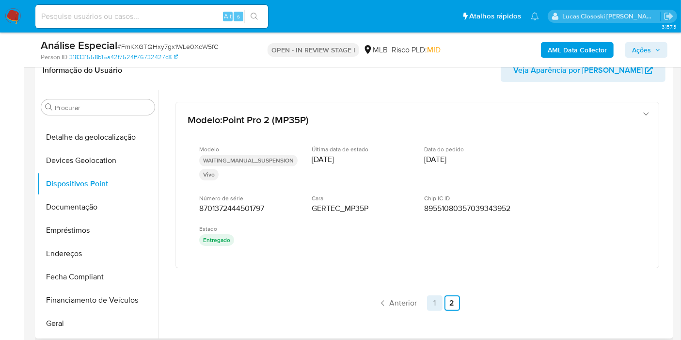
click at [427, 305] on link "1" at bounding box center [435, 303] width 16 height 16
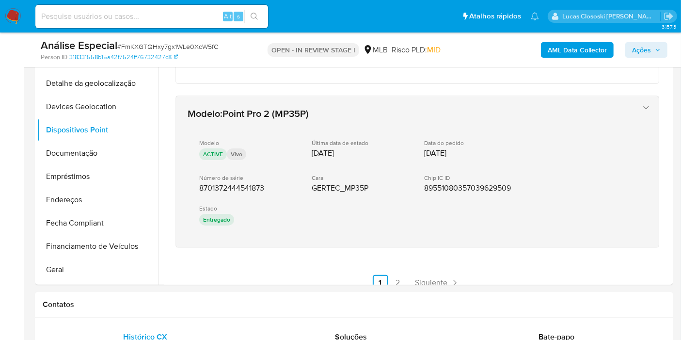
scroll to position [625, 0]
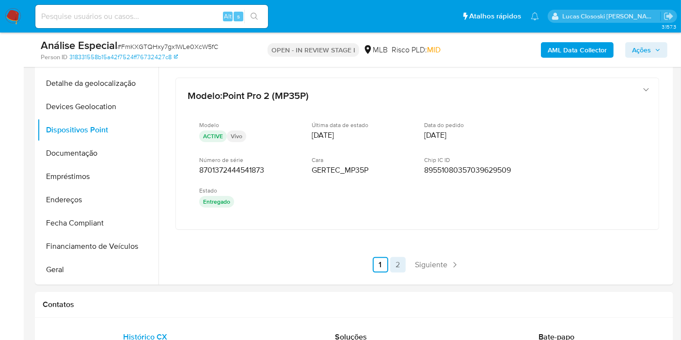
click at [401, 258] on link "2" at bounding box center [398, 265] width 16 height 16
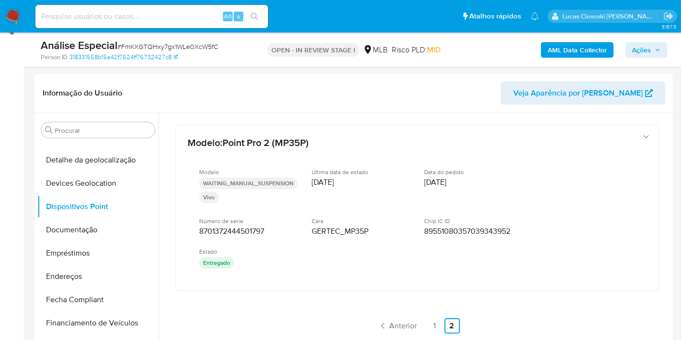
scroll to position [161, 0]
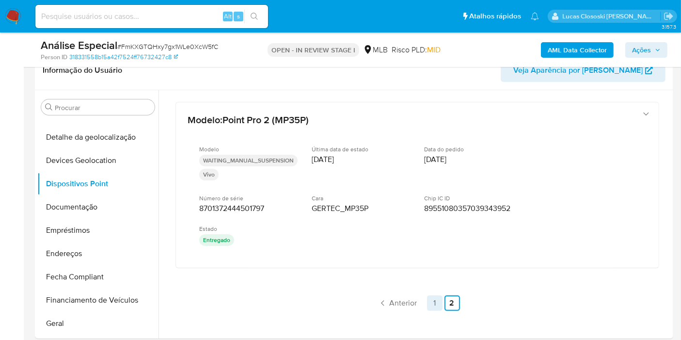
click at [435, 306] on link "1" at bounding box center [435, 303] width 16 height 16
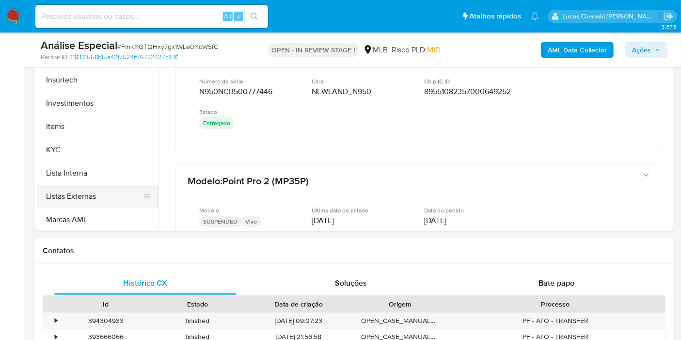
scroll to position [402, 0]
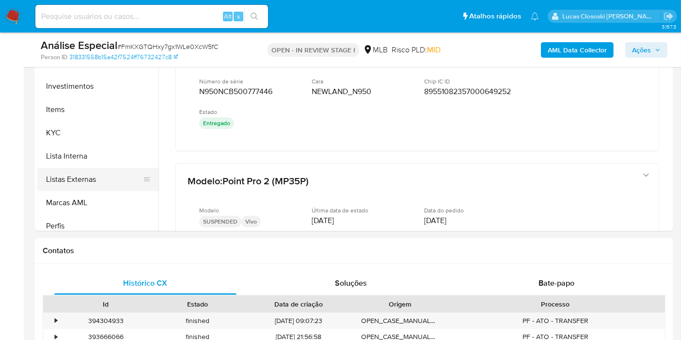
click at [76, 177] on button "Listas Externas" at bounding box center [93, 179] width 113 height 23
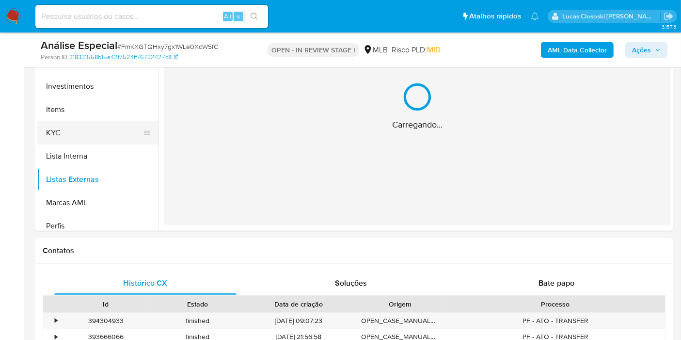
click at [76, 127] on button "KYC" at bounding box center [93, 132] width 113 height 23
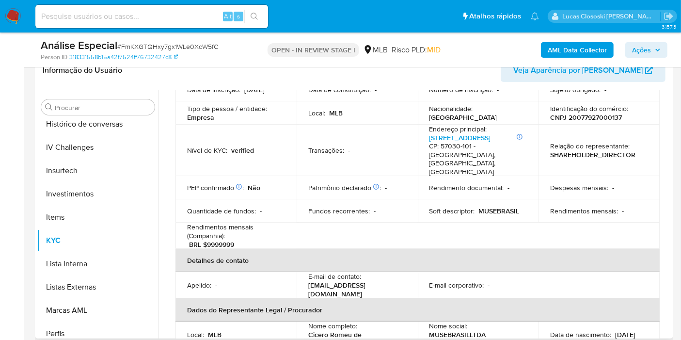
scroll to position [54, 0]
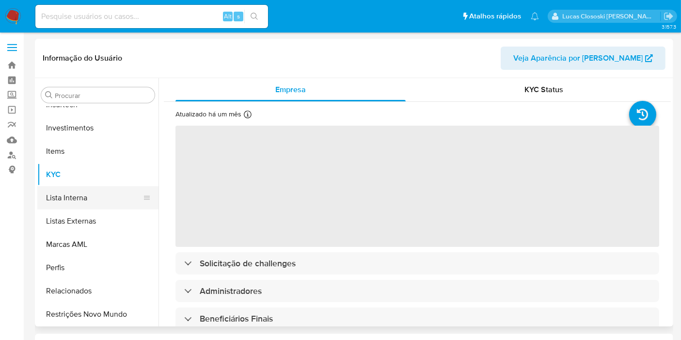
scroll to position [455, 0]
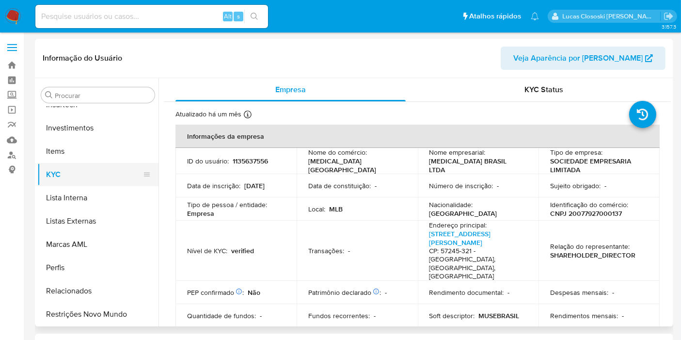
select select "10"
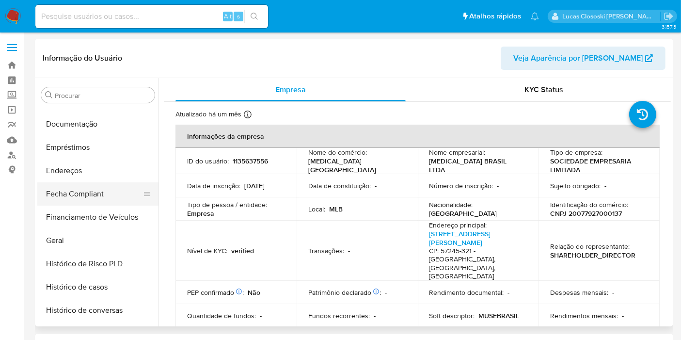
scroll to position [187, 0]
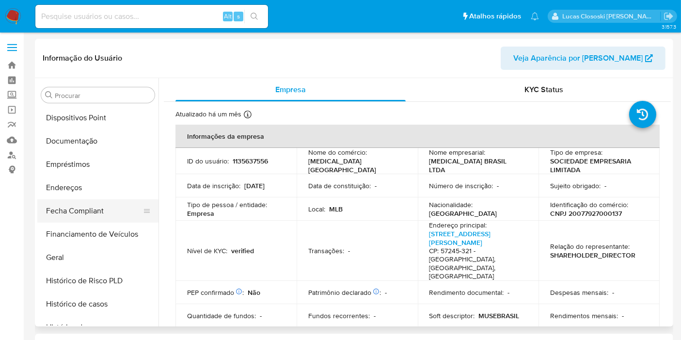
click at [68, 211] on button "Fecha Compliant" at bounding box center [93, 210] width 113 height 23
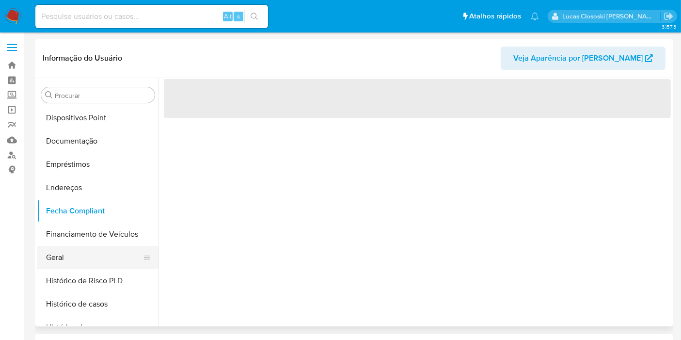
click at [68, 255] on button "Geral" at bounding box center [93, 257] width 113 height 23
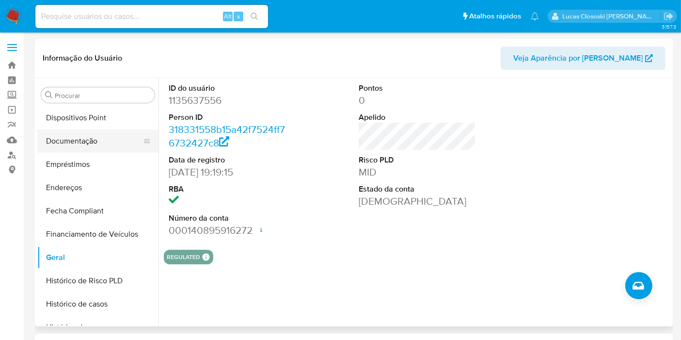
click at [99, 138] on button "Documentação" at bounding box center [93, 140] width 113 height 23
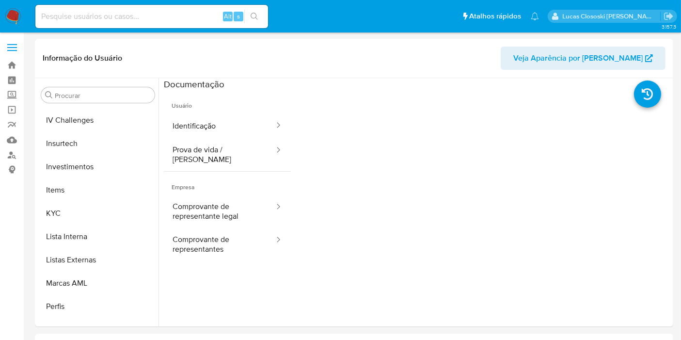
scroll to position [455, 0]
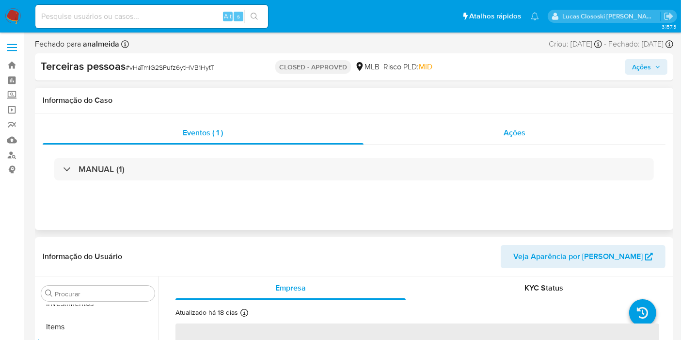
scroll to position [479, 0]
click at [495, 128] on div "Ações" at bounding box center [514, 132] width 302 height 23
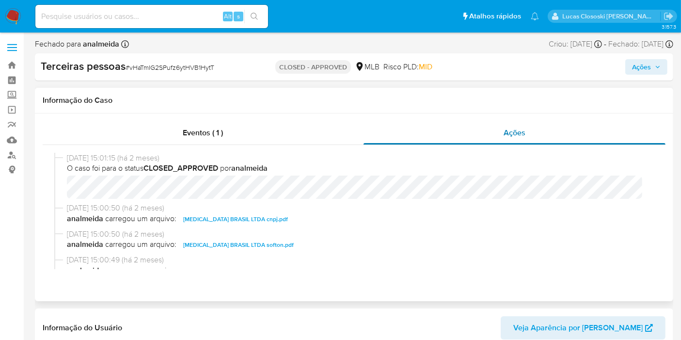
select select "10"
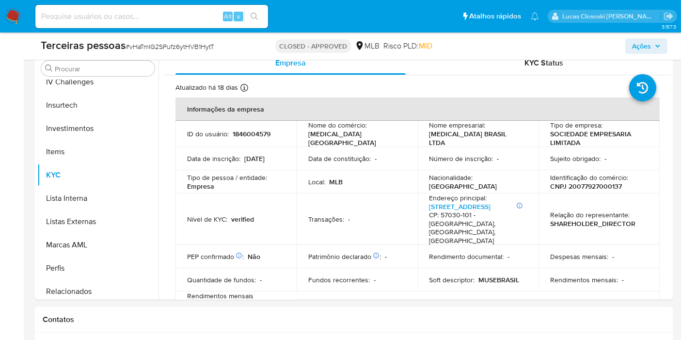
scroll to position [371, 0]
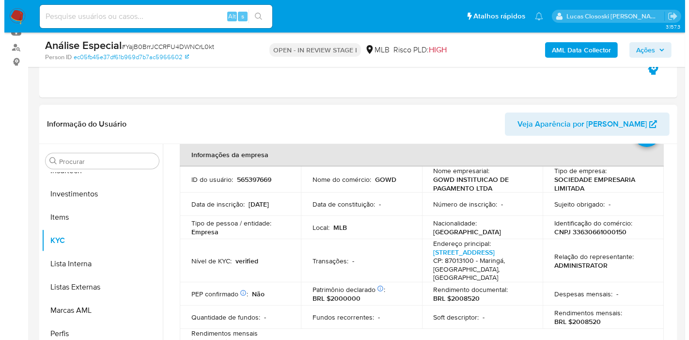
scroll to position [108, 0]
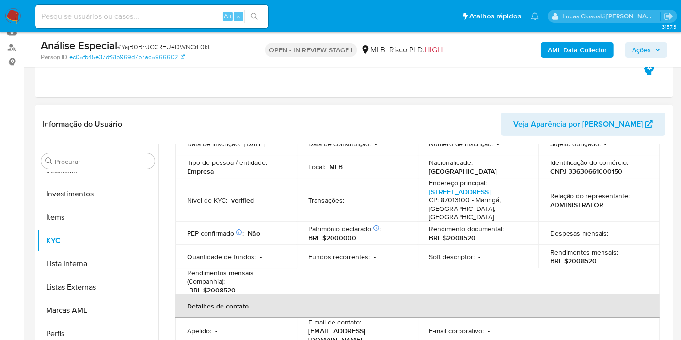
click at [585, 165] on p "Identificação do comércio :" at bounding box center [589, 162] width 78 height 9
click at [580, 172] on p "CNPJ 33630661000150" at bounding box center [586, 171] width 72 height 9
copy p "33630661000150"
click at [590, 47] on b "AML Data Collector" at bounding box center [576, 50] width 59 height 16
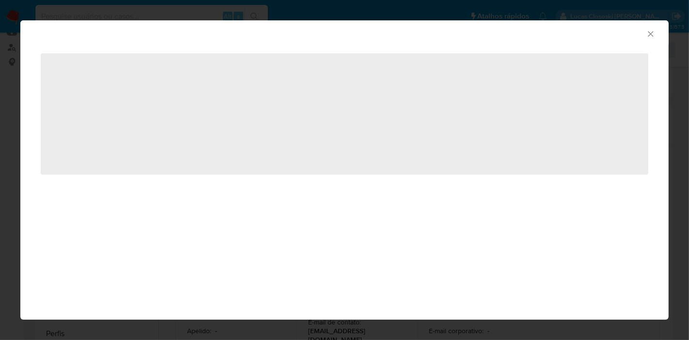
click at [359, 161] on span "‌" at bounding box center [344, 113] width 607 height 121
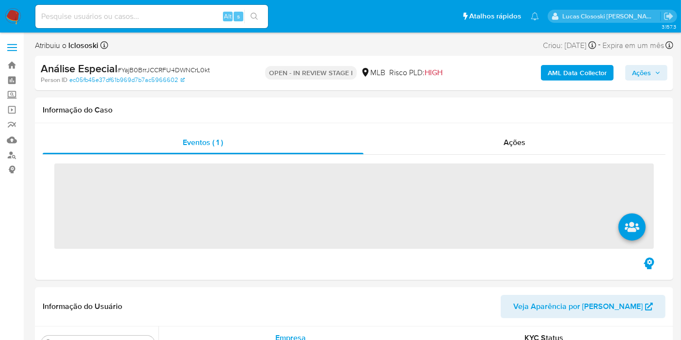
scroll to position [455, 0]
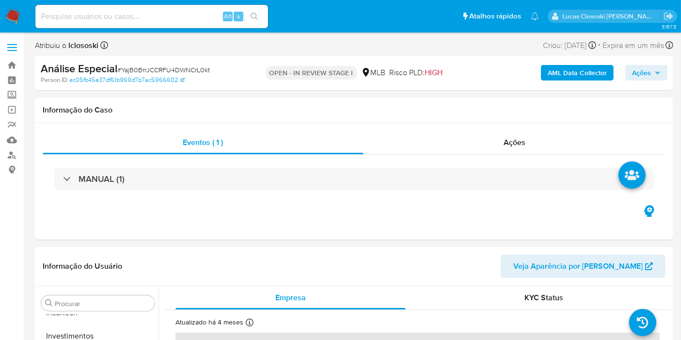
select select "10"
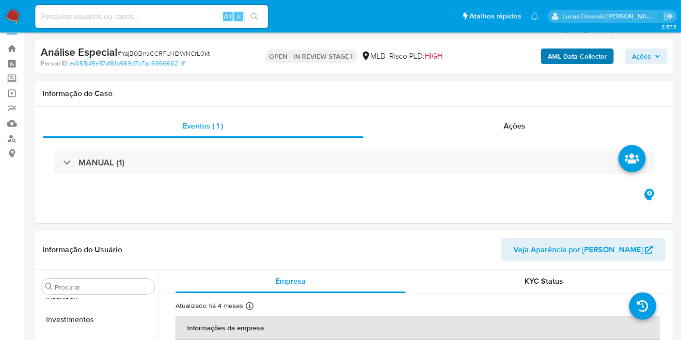
scroll to position [0, 0]
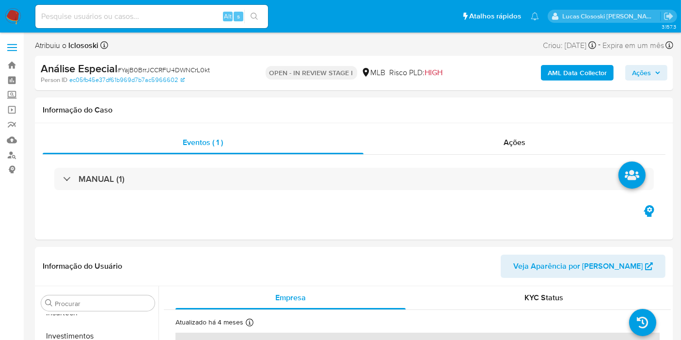
click at [558, 64] on div "AML Data Collector Ações" at bounding box center [564, 73] width 206 height 23
click at [558, 70] on b "AML Data Collector" at bounding box center [576, 73] width 59 height 16
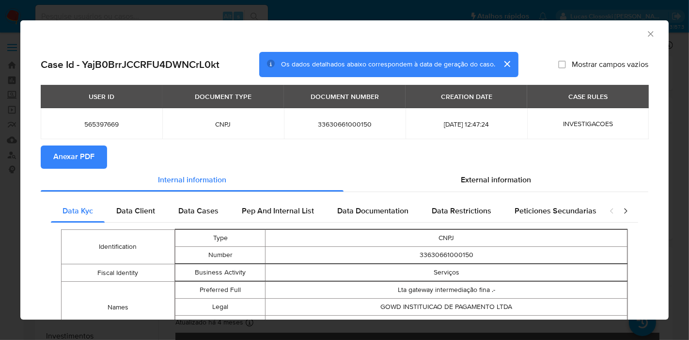
click at [81, 159] on span "Anexar PDF" at bounding box center [73, 156] width 41 height 21
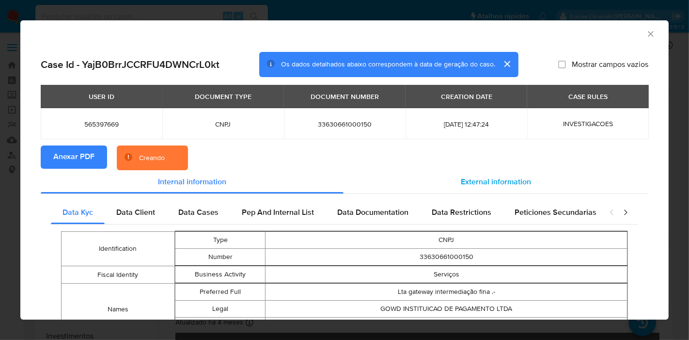
click at [495, 190] on div "External information" at bounding box center [495, 181] width 305 height 23
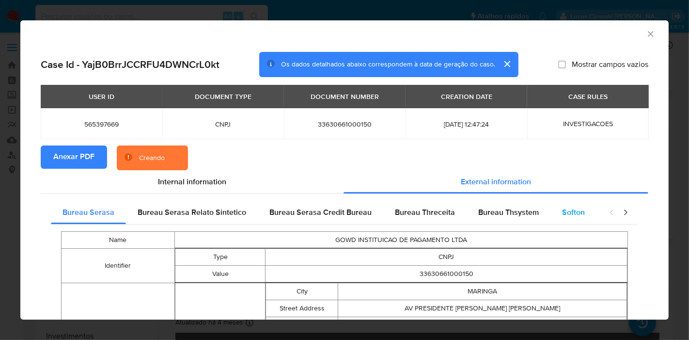
click at [572, 217] on span "Softon" at bounding box center [573, 211] width 23 height 11
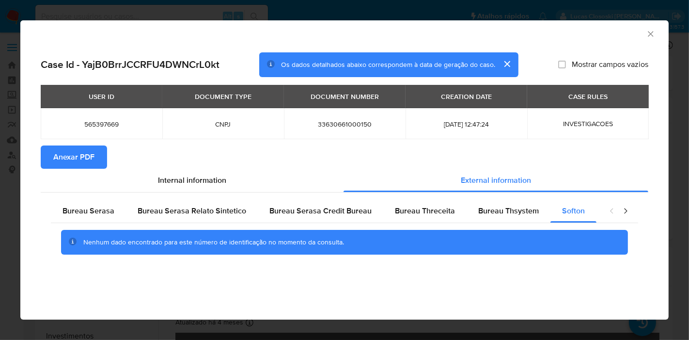
click at [649, 34] on icon "Fechar a janela" at bounding box center [651, 34] width 10 height 10
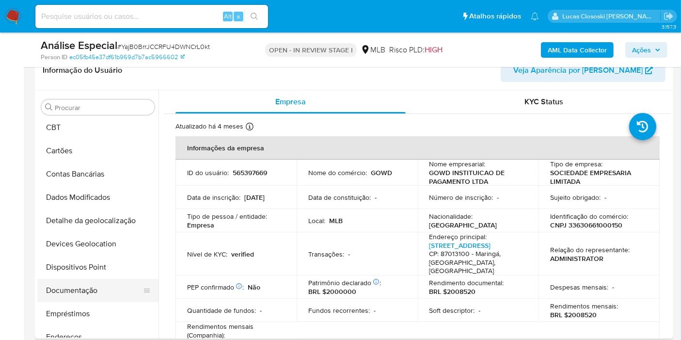
scroll to position [25, 0]
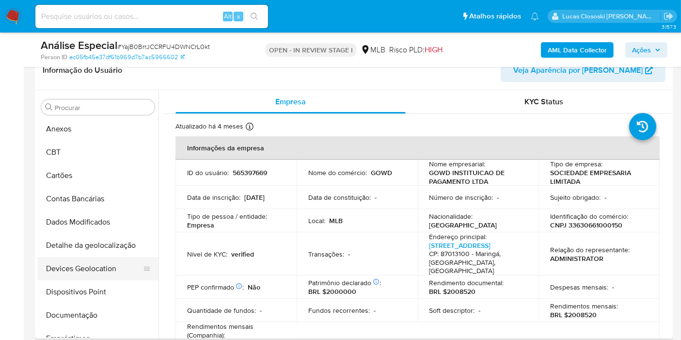
click at [90, 276] on button "Devices Geolocation" at bounding box center [93, 268] width 113 height 23
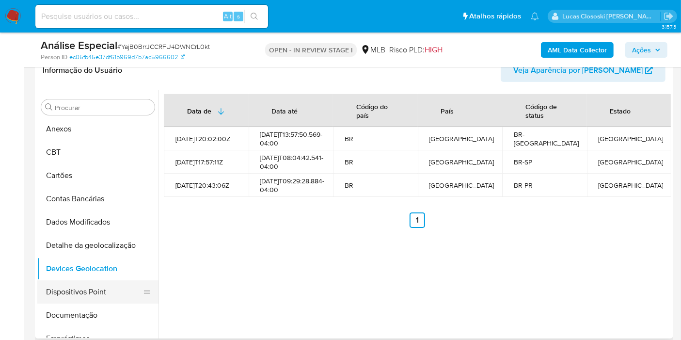
click at [105, 287] on button "Dispositivos Point" at bounding box center [93, 291] width 113 height 23
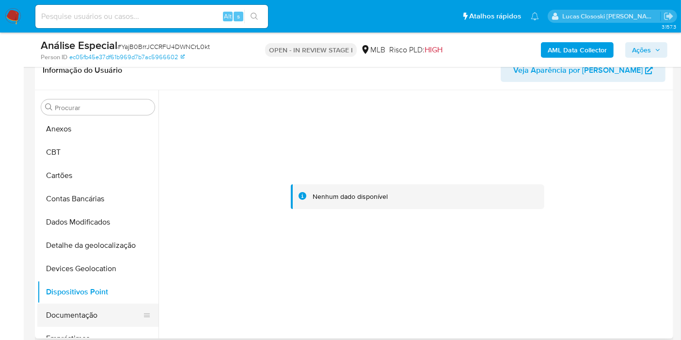
click at [84, 303] on button "Documentação" at bounding box center [93, 314] width 113 height 23
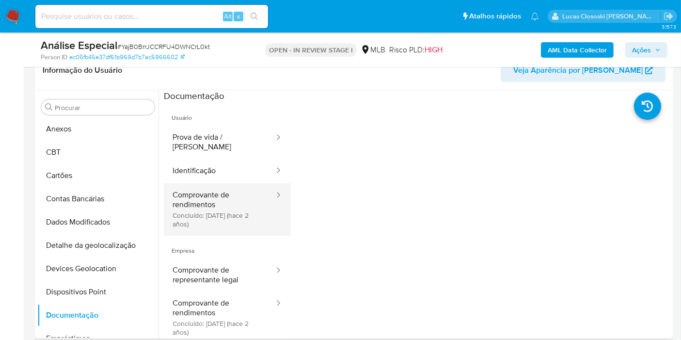
click at [194, 197] on button "Comprovante de rendimentos Concluído: 28/06/2023 (hace 2 años)" at bounding box center [219, 208] width 111 height 51
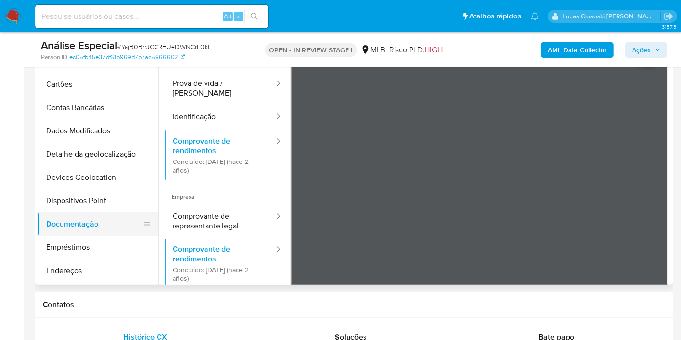
scroll to position [78, 0]
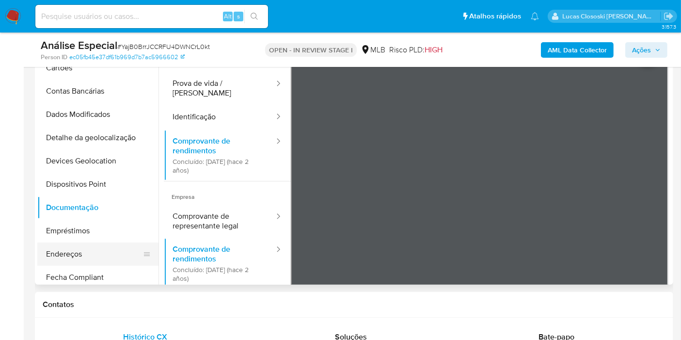
click at [79, 246] on button "Endereços" at bounding box center [93, 253] width 113 height 23
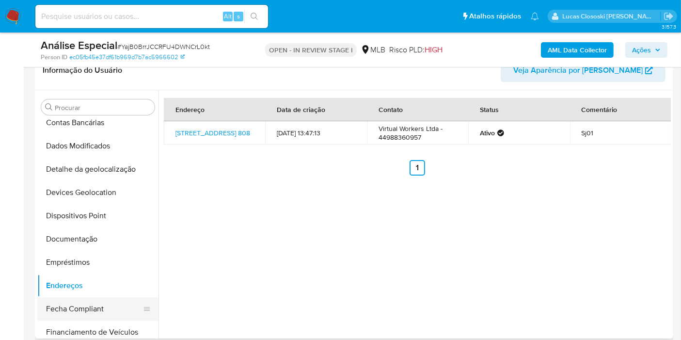
scroll to position [133, 0]
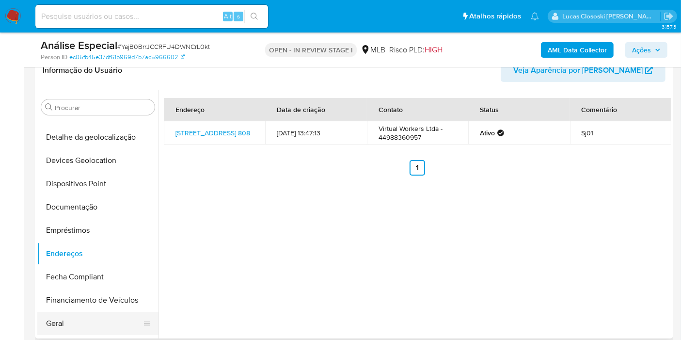
click at [70, 333] on button "Geral" at bounding box center [93, 322] width 113 height 23
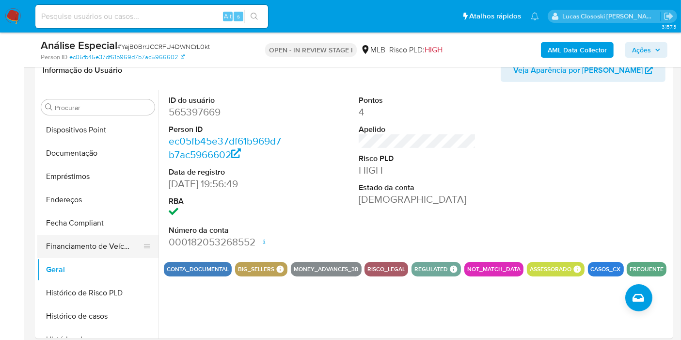
scroll to position [240, 0]
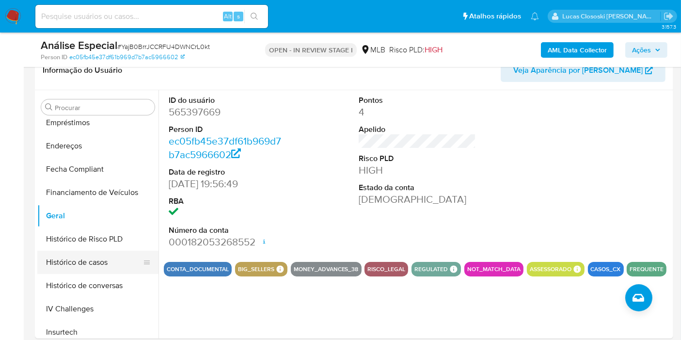
click at [85, 257] on button "Histórico de casos" at bounding box center [93, 261] width 113 height 23
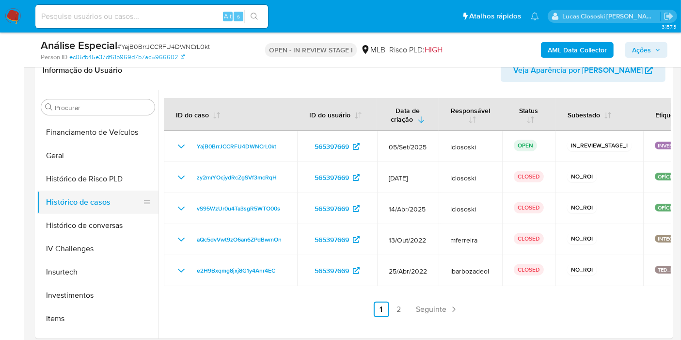
scroll to position [348, 0]
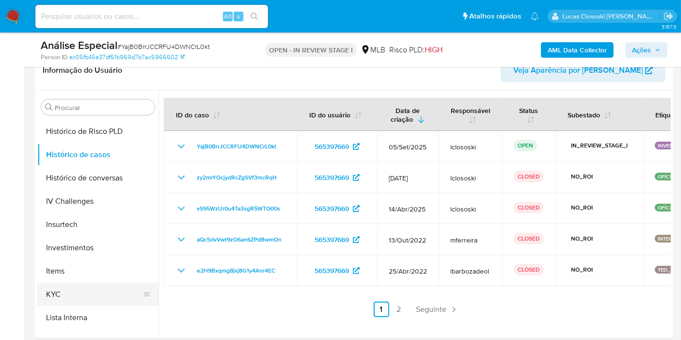
click at [75, 296] on button "KYC" at bounding box center [93, 293] width 113 height 23
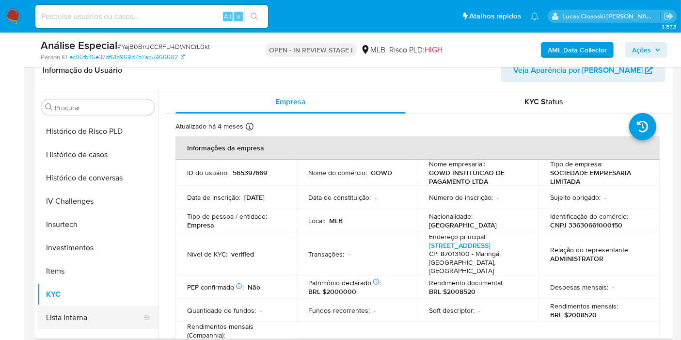
scroll to position [455, 0]
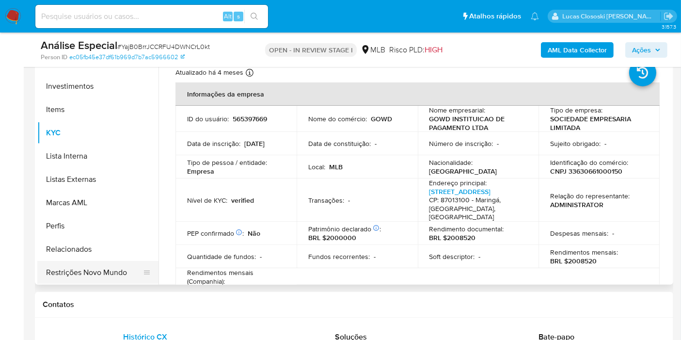
click at [124, 264] on button "Restrições Novo Mundo" at bounding box center [93, 272] width 113 height 23
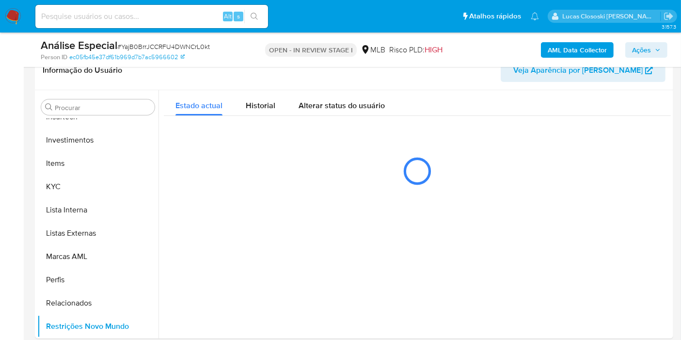
scroll to position [175, 0]
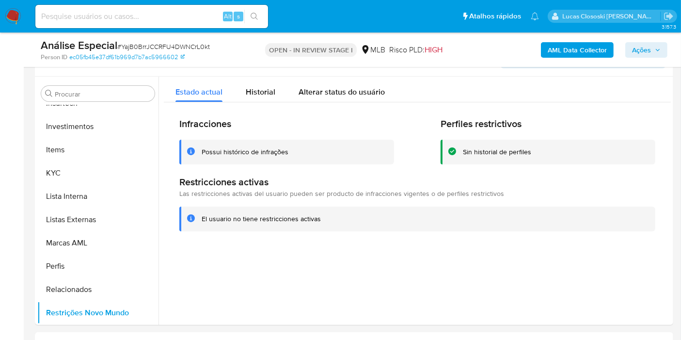
click at [183, 44] on span "# YajB0BrrJCCRFU4DWNCrL0kt" at bounding box center [163, 47] width 93 height 10
copy span "YajB0BrrJCCRFU4DWNCrL0kt"
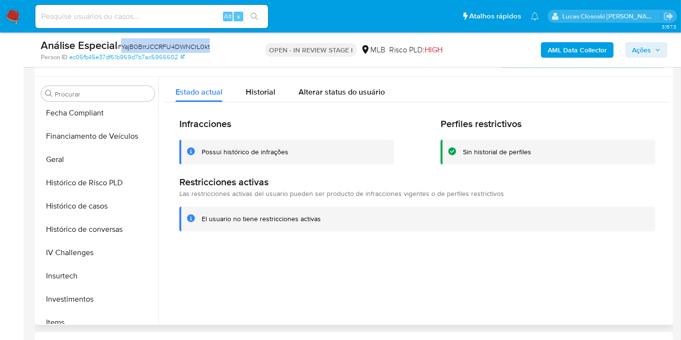
scroll to position [187, 0]
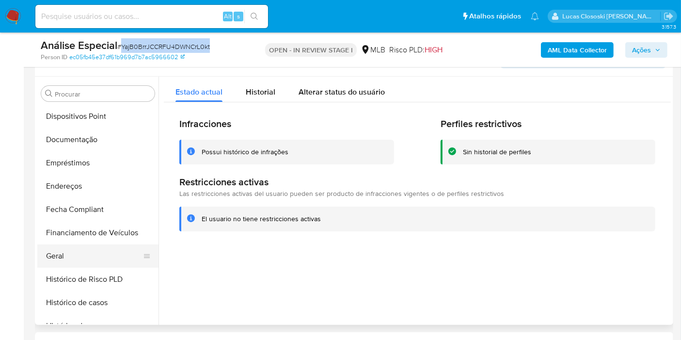
click at [64, 255] on button "Geral" at bounding box center [93, 255] width 113 height 23
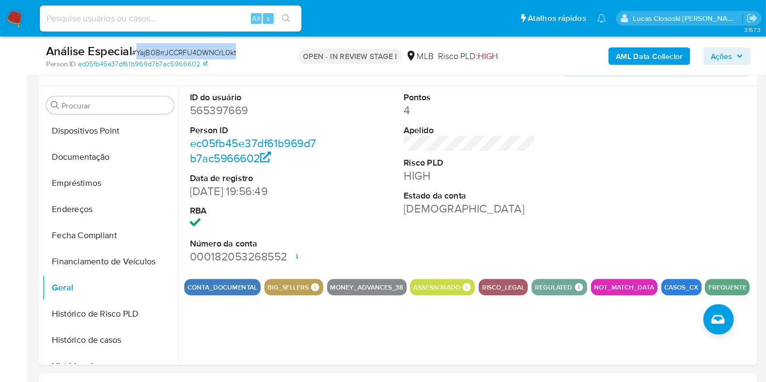
scroll to position [186, 0]
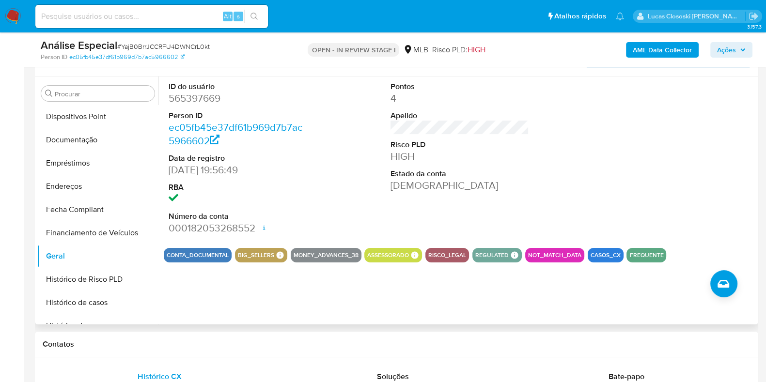
drag, startPoint x: 647, startPoint y: 0, endPoint x: 496, endPoint y: 199, distance: 249.9
click at [496, 199] on div "Pontos 4 Apelido Risco PLD HIGH Estado da conta Ativa" at bounding box center [460, 159] width 148 height 164
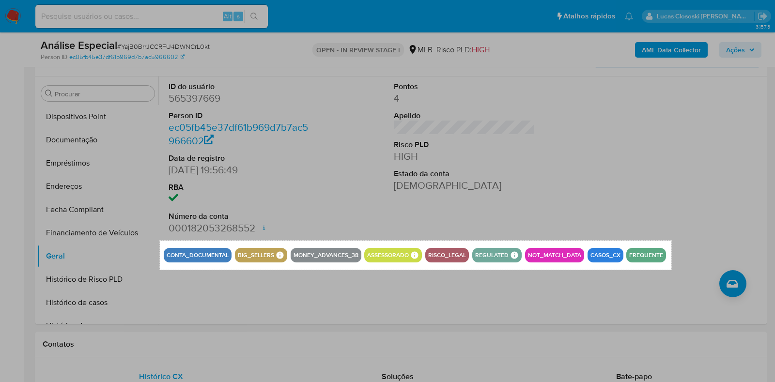
drag, startPoint x: 160, startPoint y: 241, endPoint x: 671, endPoint y: 270, distance: 512.4
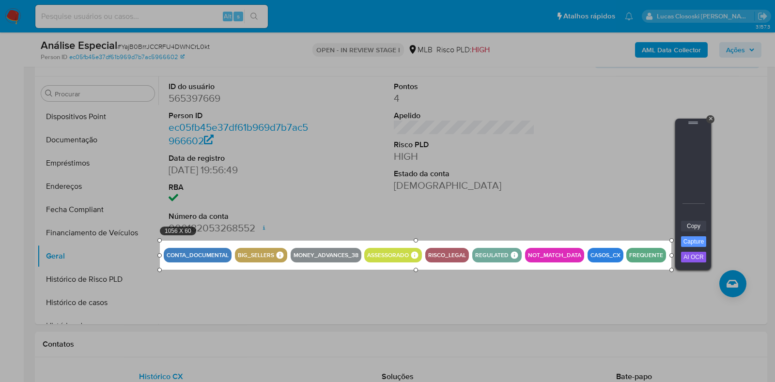
click at [688, 225] on link "Copy" at bounding box center [693, 226] width 25 height 11
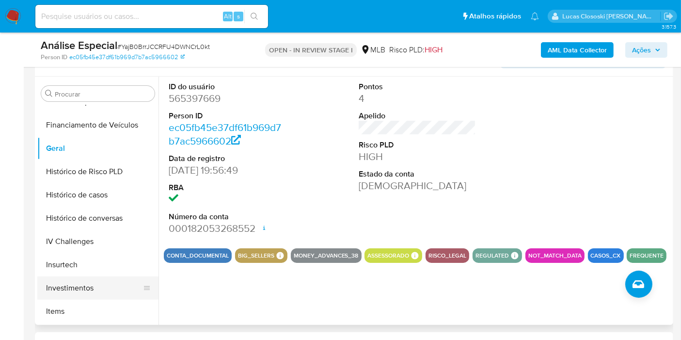
scroll to position [455, 0]
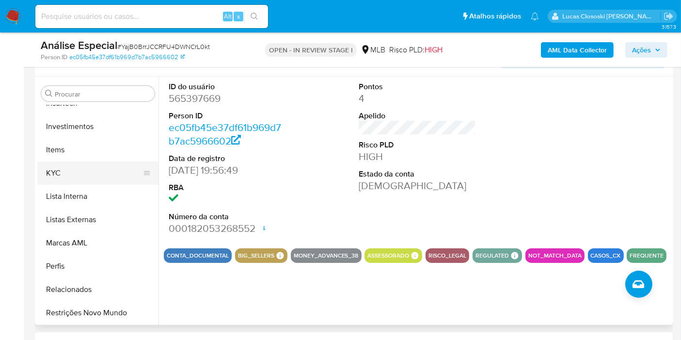
click at [68, 181] on button "KYC" at bounding box center [93, 172] width 113 height 23
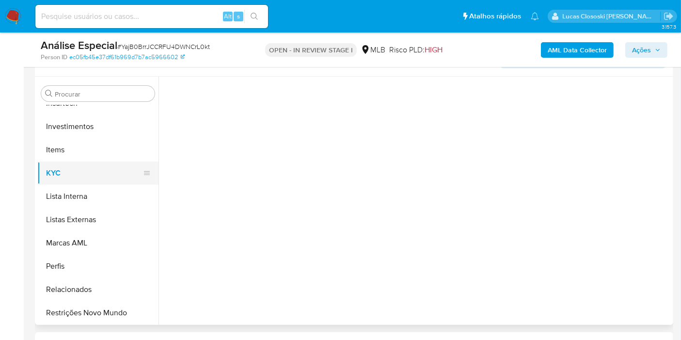
click at [76, 171] on button "KYC" at bounding box center [93, 172] width 113 height 23
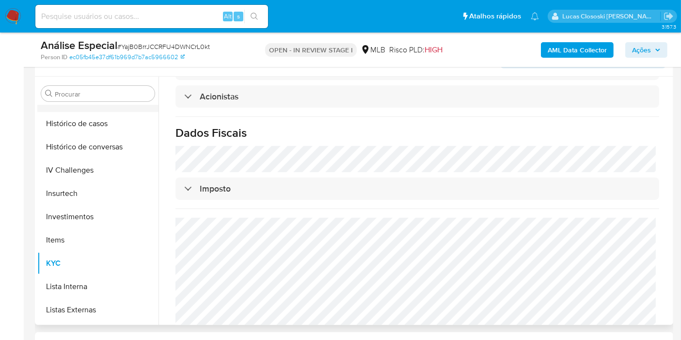
scroll to position [294, 0]
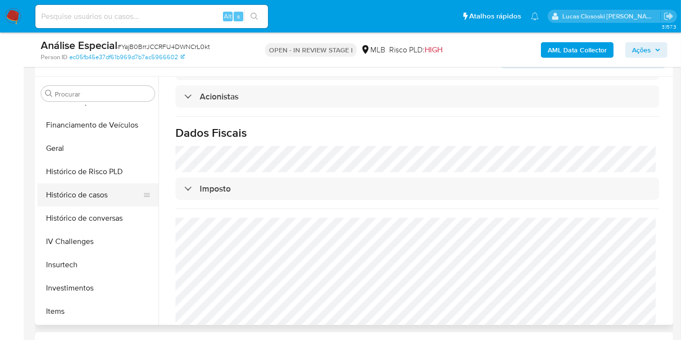
click at [98, 199] on button "Histórico de casos" at bounding box center [93, 194] width 113 height 23
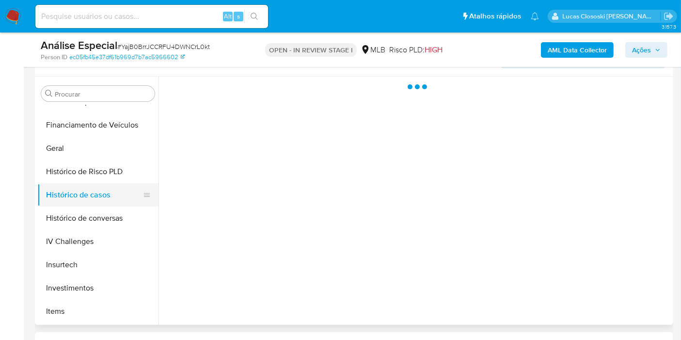
scroll to position [0, 0]
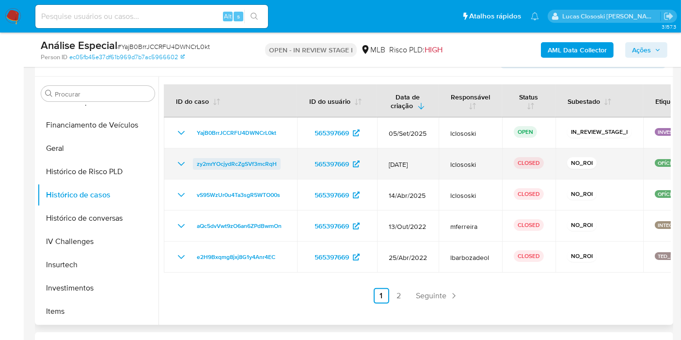
drag, startPoint x: 287, startPoint y: 162, endPoint x: 197, endPoint y: 161, distance: 90.6
click at [197, 161] on td "zy2mrYOcjydRcZgSVf3mcRqH" at bounding box center [230, 163] width 133 height 31
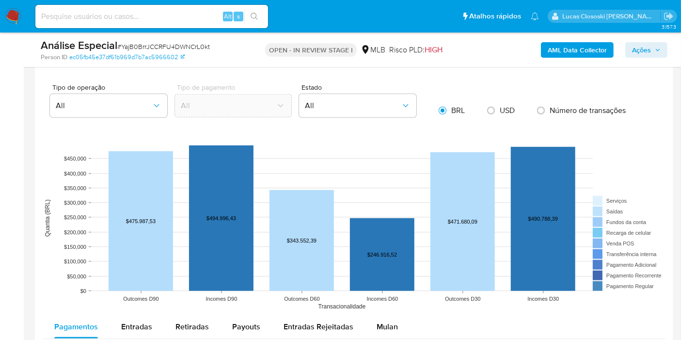
scroll to position [982, 0]
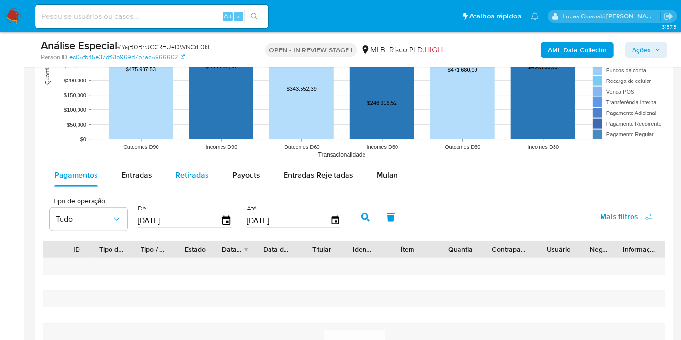
click at [188, 169] on span "Retiradas" at bounding box center [191, 174] width 33 height 11
select select "10"
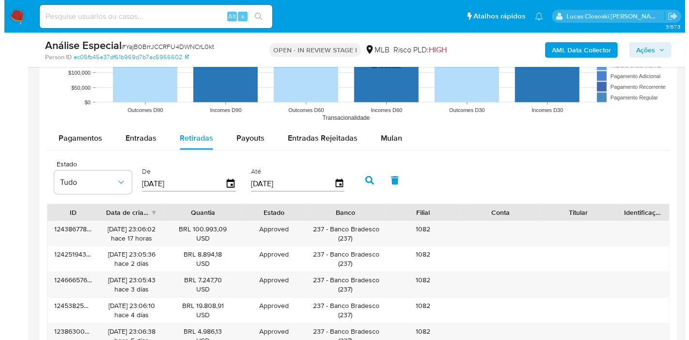
scroll to position [1036, 0]
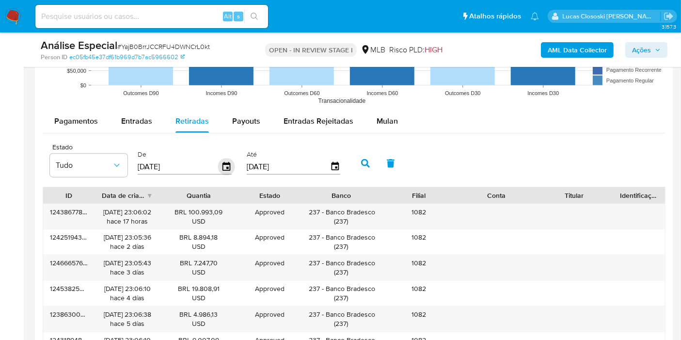
click at [218, 164] on icon "button" at bounding box center [226, 166] width 17 height 17
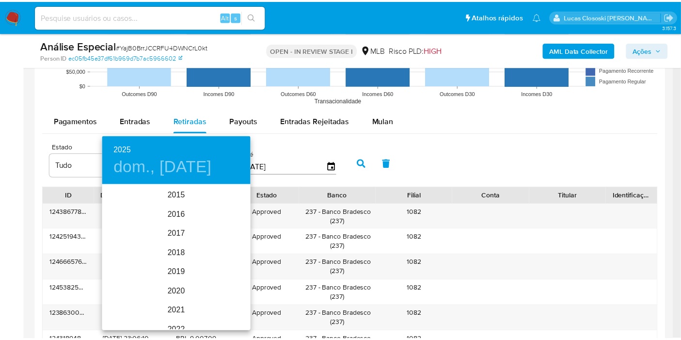
scroll to position [136, 0]
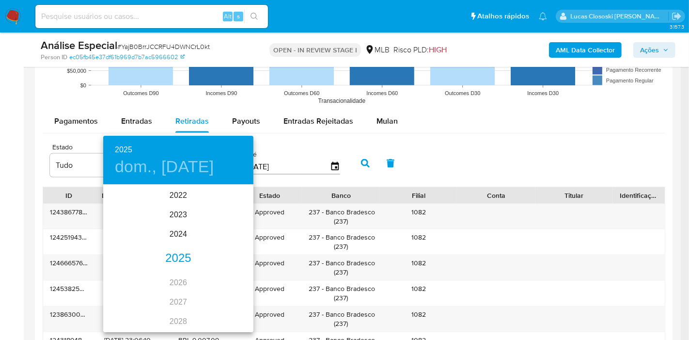
click at [223, 164] on div "2025 dom., jun. 8" at bounding box center [178, 160] width 150 height 48
click at [179, 262] on div "2025" at bounding box center [178, 258] width 150 height 19
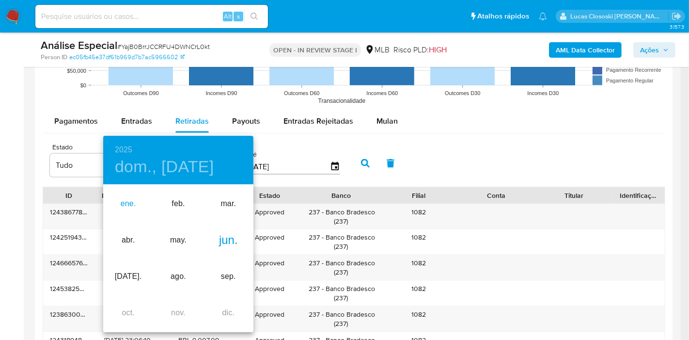
click at [139, 202] on div "ene." at bounding box center [128, 204] width 50 height 36
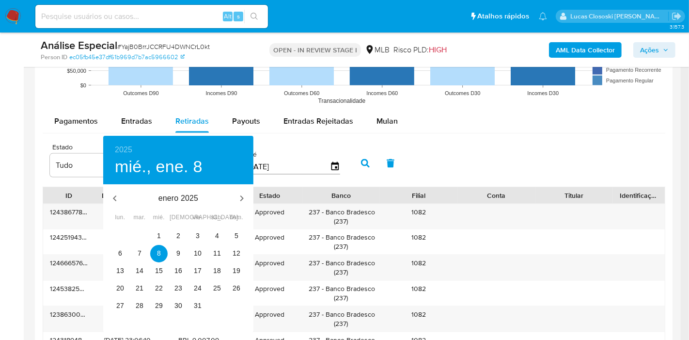
drag, startPoint x: 148, startPoint y: 234, endPoint x: 154, endPoint y: 235, distance: 5.4
click at [152, 235] on div "30 31 1 2 3 4 5" at bounding box center [178, 235] width 150 height 17
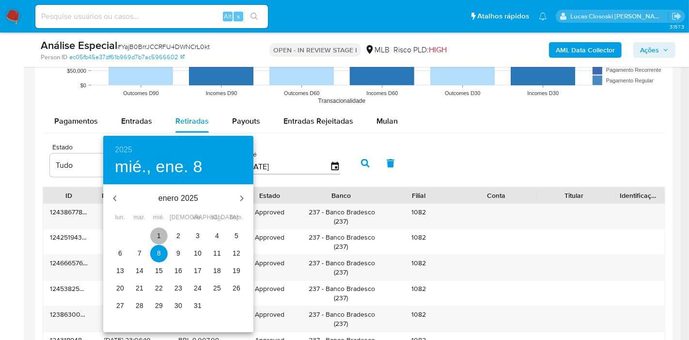
click at [154, 235] on span "1" at bounding box center [158, 236] width 17 height 10
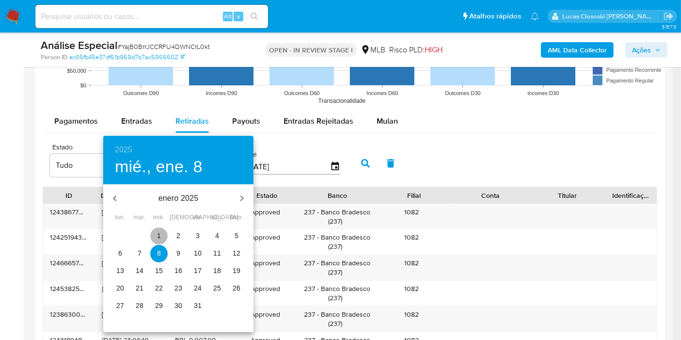
type input "01/01/2025"
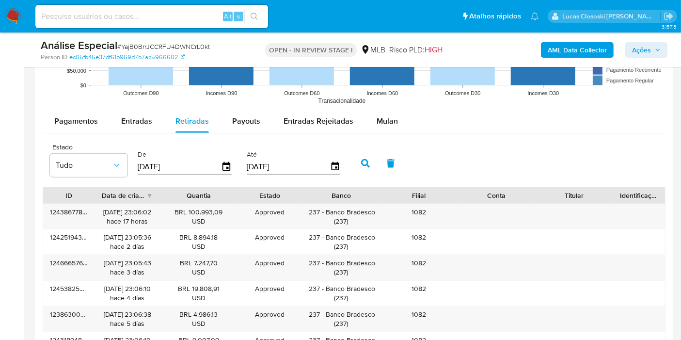
click at [362, 159] on icon "button" at bounding box center [365, 163] width 9 height 9
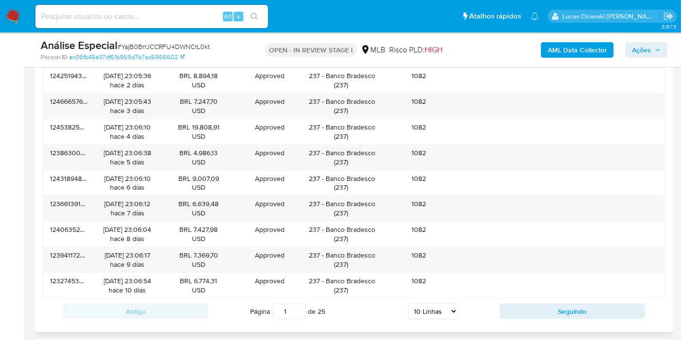
scroll to position [1305, 0]
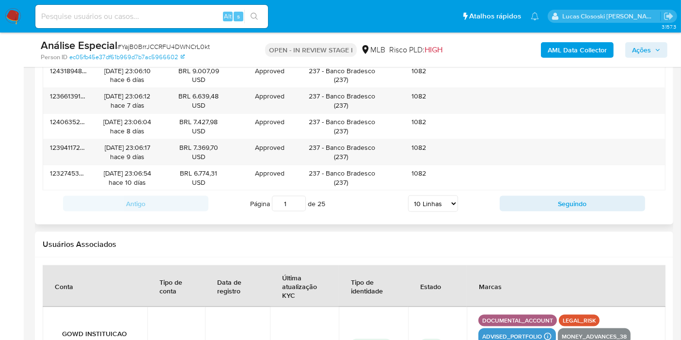
click at [428, 209] on div "Antigo Página 1 de 25 5 Linhas 10 Linhas 20 Linhas 25 Linhas 50 Linhas 100 Linh…" at bounding box center [354, 203] width 622 height 26
click at [426, 204] on select "5 Linhas 10 Linhas 20 Linhas 25 Linhas 50 Linhas 100 Linhas" at bounding box center [433, 203] width 50 height 16
select select "100"
click at [408, 195] on select "5 Linhas 10 Linhas 20 Linhas 25 Linhas 50 Linhas 100 Linhas" at bounding box center [433, 203] width 50 height 16
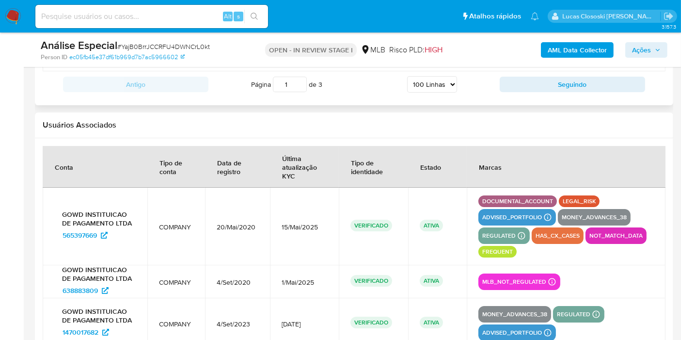
scroll to position [3668, 0]
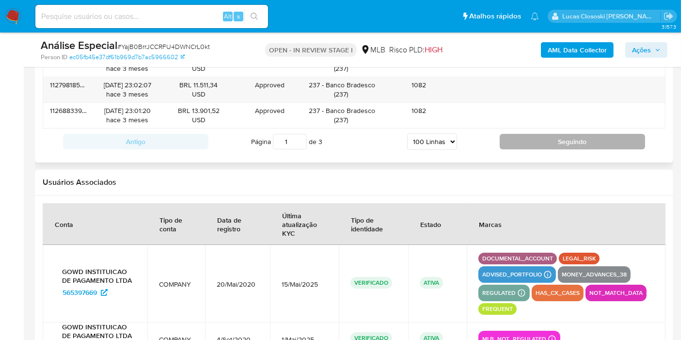
click at [545, 134] on button "Seguindo" at bounding box center [571, 142] width 145 height 16
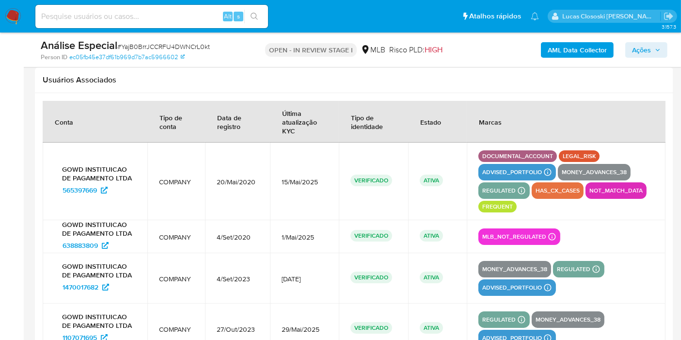
scroll to position [3515, 0]
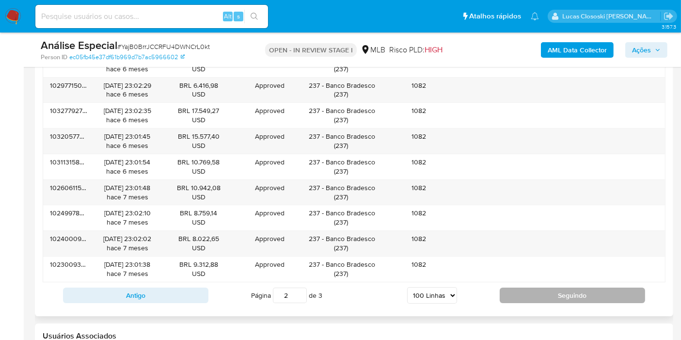
click at [519, 287] on button "Seguindo" at bounding box center [571, 295] width 145 height 16
type input "3"
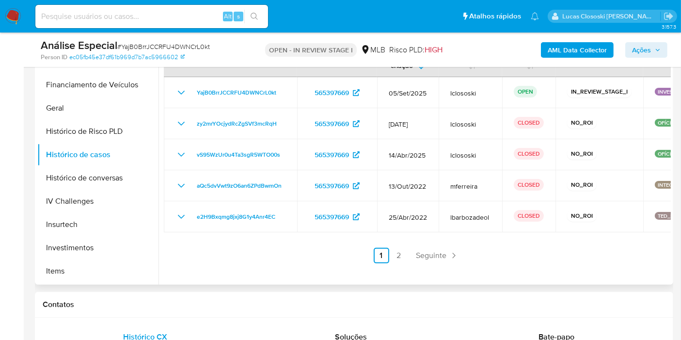
scroll to position [455, 0]
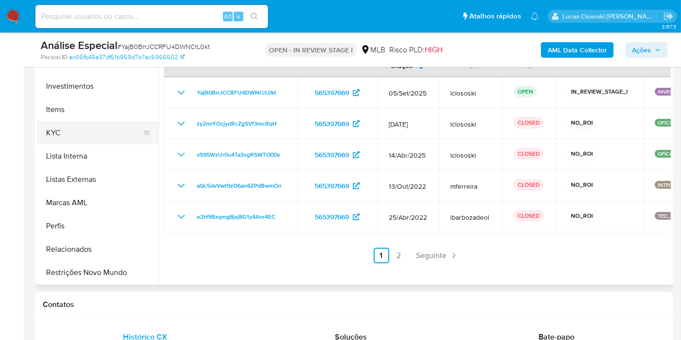
click at [63, 138] on button "KYC" at bounding box center [93, 132] width 113 height 23
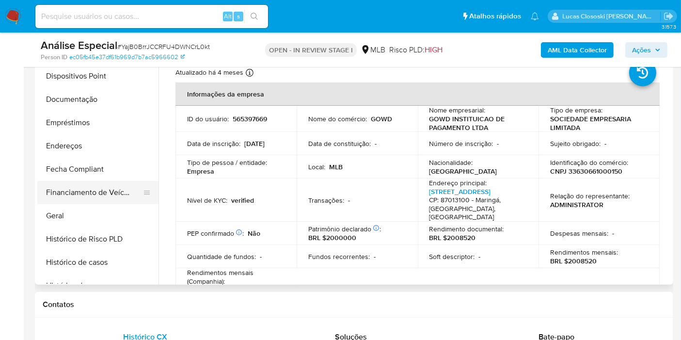
scroll to position [78, 0]
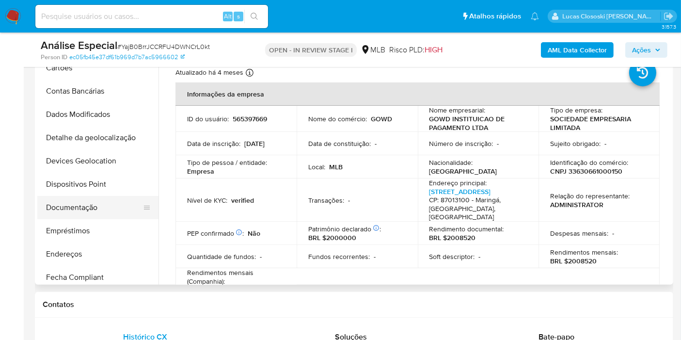
click at [93, 211] on button "Documentação" at bounding box center [93, 207] width 113 height 23
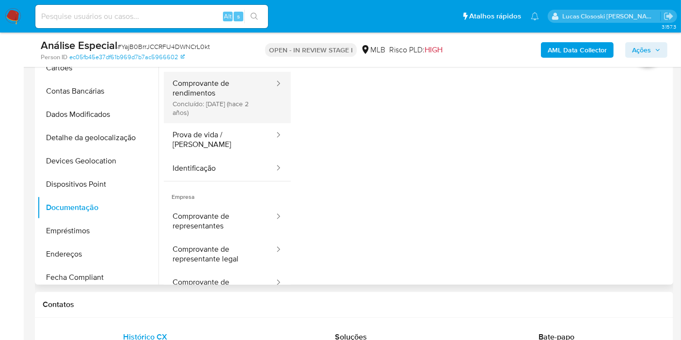
click at [212, 107] on button "Comprovante de rendimentos Concluído: 28/06/2023 (hace 2 años)" at bounding box center [219, 97] width 111 height 51
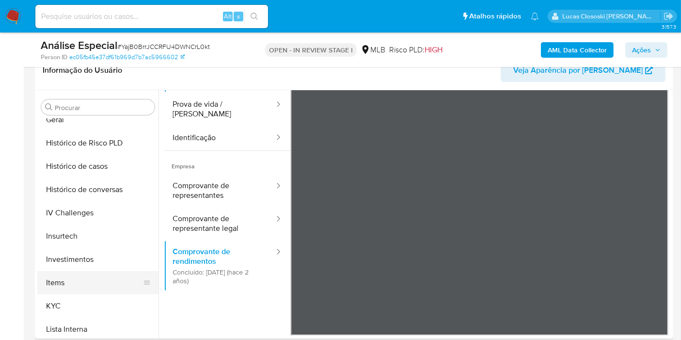
scroll to position [401, 0]
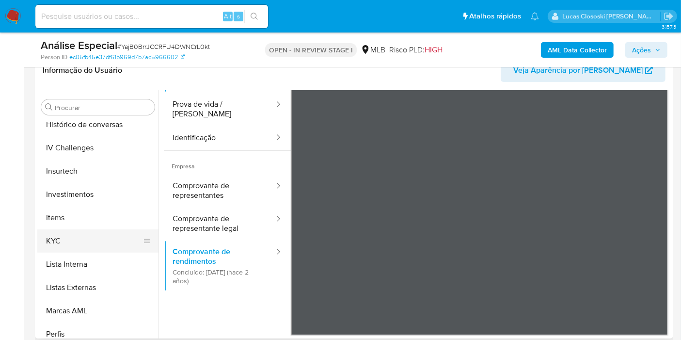
click at [80, 240] on button "KYC" at bounding box center [93, 240] width 113 height 23
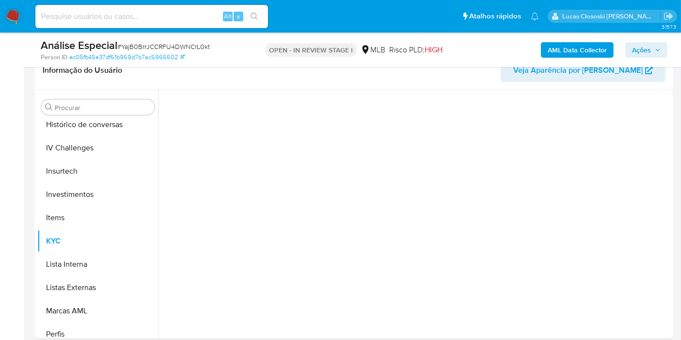
scroll to position [0, 0]
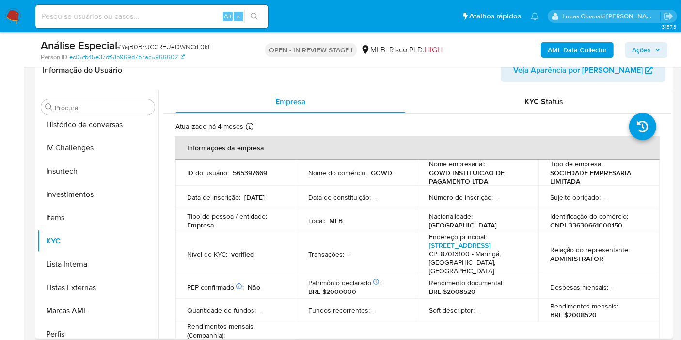
click at [419, 125] on div "Atualizado há 4 meses Criado: 20/05/2020 20:57:04 Atualizado: 15/05/2025 09:16:…" at bounding box center [404, 128] width 459 height 13
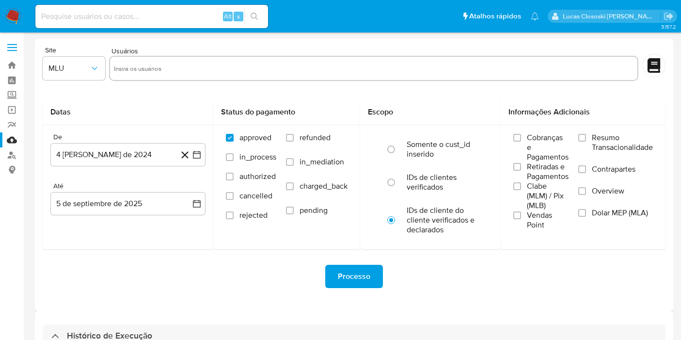
select select "10"
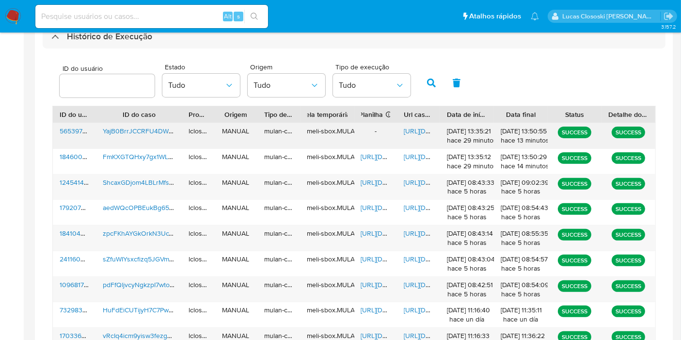
click at [420, 132] on span "https://docs.google.com/document/d/1wkFIjo7r0Z_uHGGV9ov1Jf-xWZog9Ucwv8T3xDSYKEk…" at bounding box center [437, 131] width 67 height 10
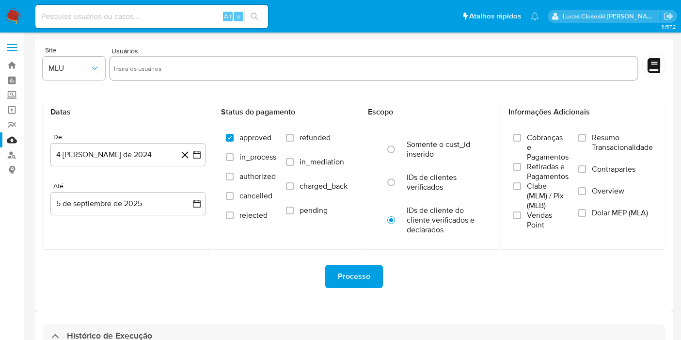
select select "10"
click at [18, 19] on img at bounding box center [13, 16] width 16 height 16
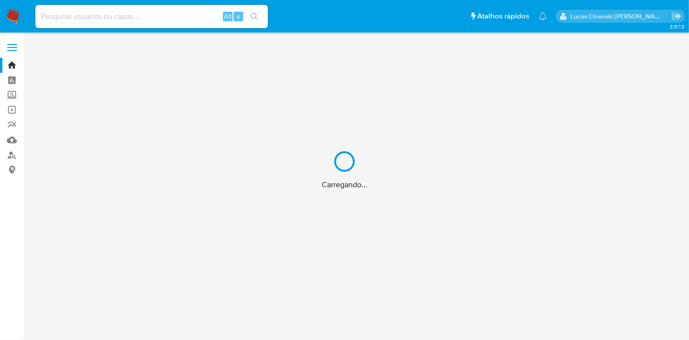
click at [6, 135] on div "Carregando..." at bounding box center [344, 170] width 689 height 340
click at [8, 139] on div "Carregando..." at bounding box center [344, 170] width 689 height 340
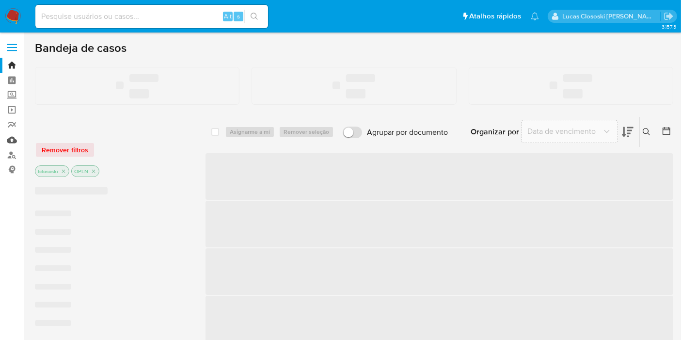
click at [10, 139] on link "Mulan" at bounding box center [57, 139] width 115 height 15
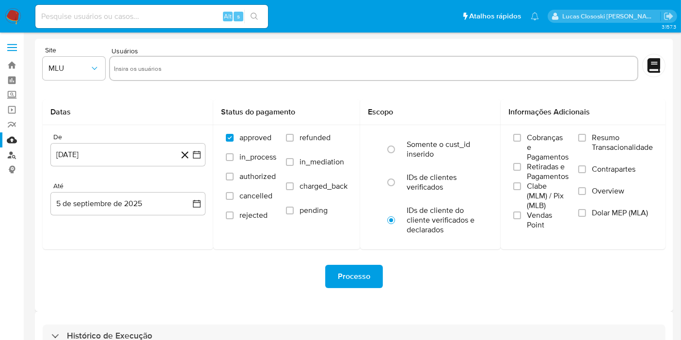
click at [4, 155] on link "Localizador de pessoas" at bounding box center [57, 154] width 115 height 15
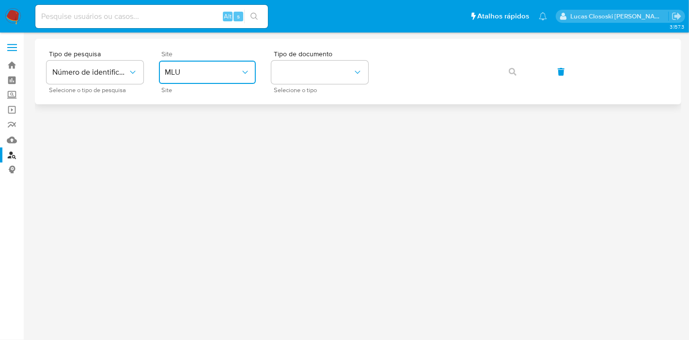
click at [227, 73] on span "MLU" at bounding box center [203, 72] width 76 height 10
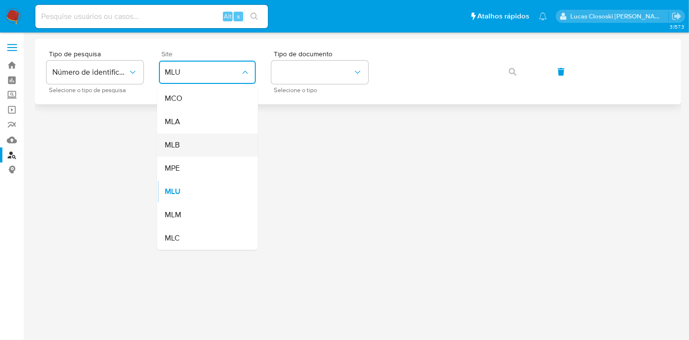
click at [178, 150] on span "MLB" at bounding box center [172, 145] width 15 height 10
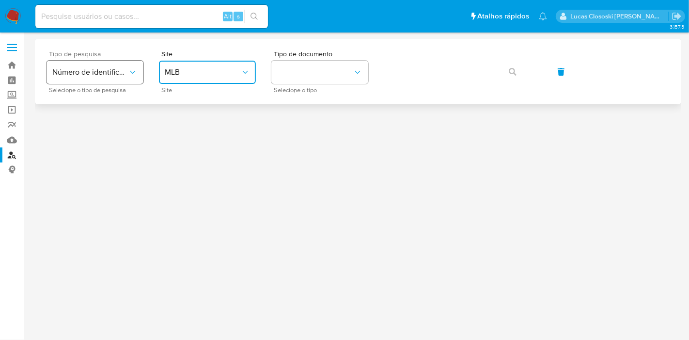
click at [123, 77] on button "Número de identificação" at bounding box center [95, 72] width 97 height 23
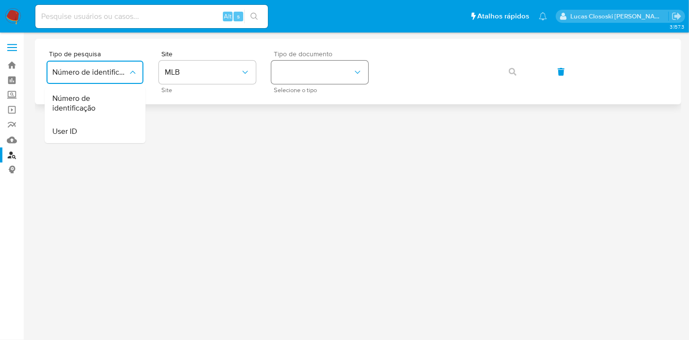
click at [314, 71] on button "identificationType" at bounding box center [319, 72] width 97 height 23
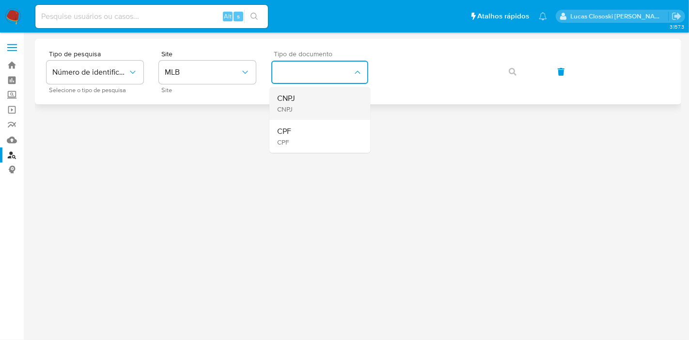
click at [306, 103] on div "CNPJ CNPJ" at bounding box center [316, 103] width 79 height 33
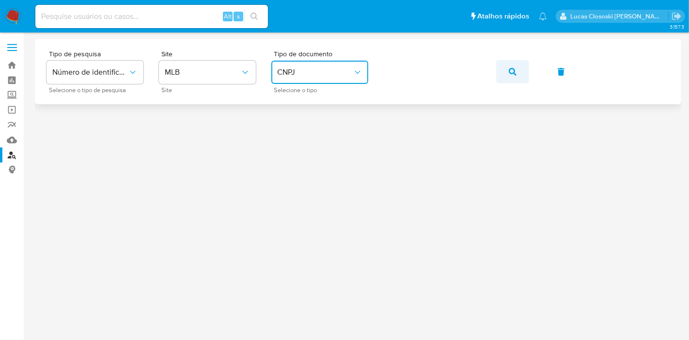
click at [498, 68] on button "button" at bounding box center [512, 71] width 33 height 23
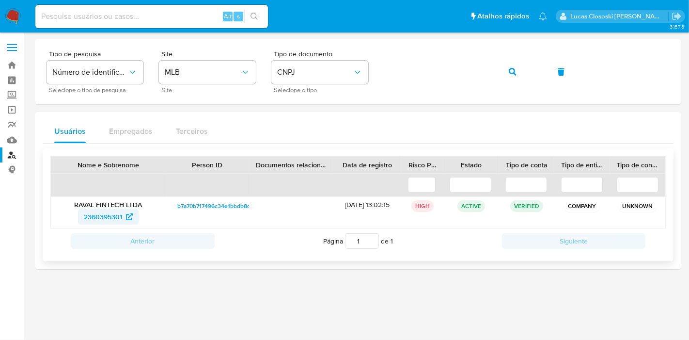
click at [102, 218] on span "2360395301" at bounding box center [103, 217] width 38 height 16
click at [336, 68] on span "CNPJ" at bounding box center [315, 72] width 76 height 10
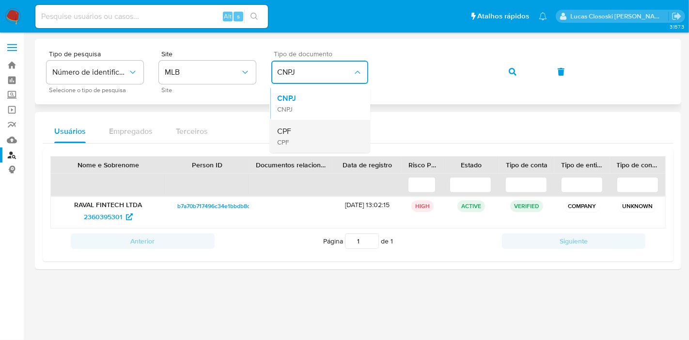
click at [311, 121] on div "CPF CPF" at bounding box center [316, 136] width 79 height 33
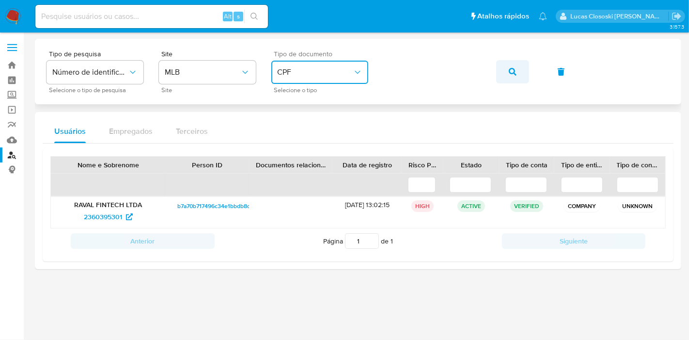
click at [497, 70] on button "button" at bounding box center [512, 71] width 33 height 23
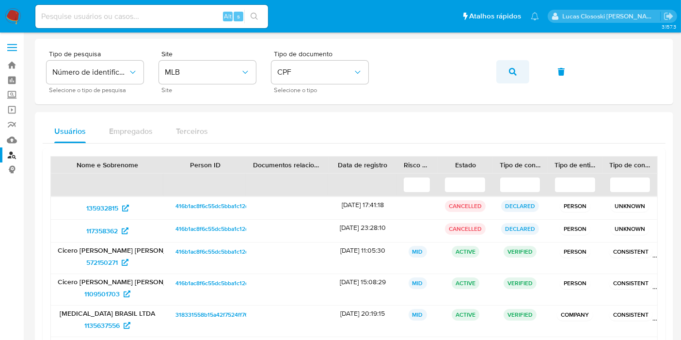
click at [512, 68] on icon "button" at bounding box center [513, 72] width 8 height 8
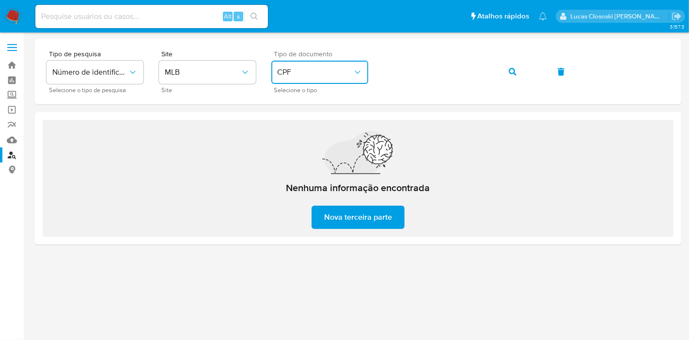
click at [329, 72] on span "CPF" at bounding box center [315, 72] width 76 height 10
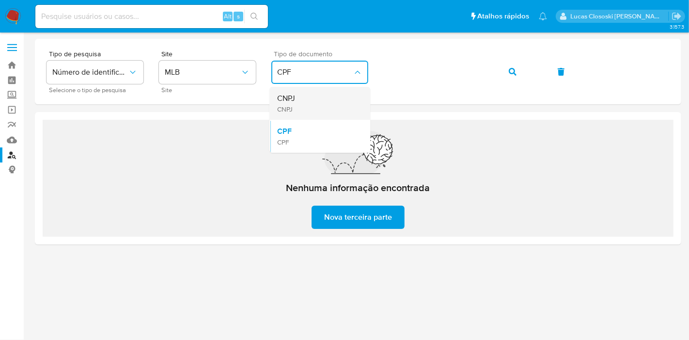
click at [301, 110] on div "CNPJ CNPJ" at bounding box center [316, 103] width 79 height 33
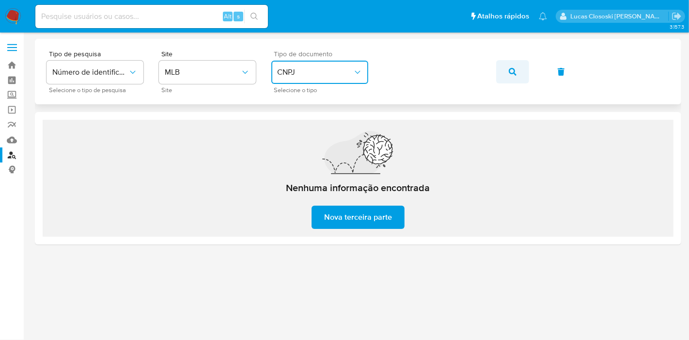
click at [526, 73] on button "button" at bounding box center [512, 71] width 33 height 23
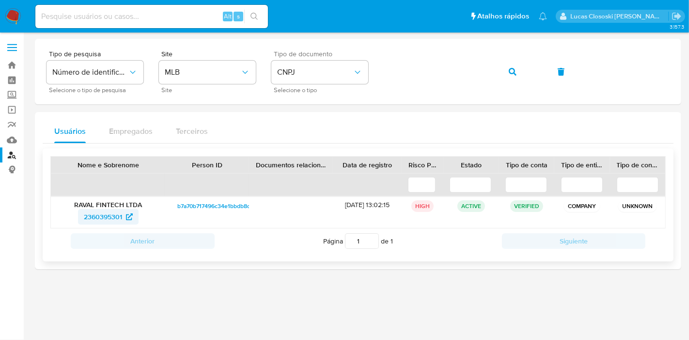
click at [88, 215] on span "2360395301" at bounding box center [103, 217] width 38 height 16
click at [328, 68] on span "CNPJ" at bounding box center [315, 72] width 76 height 10
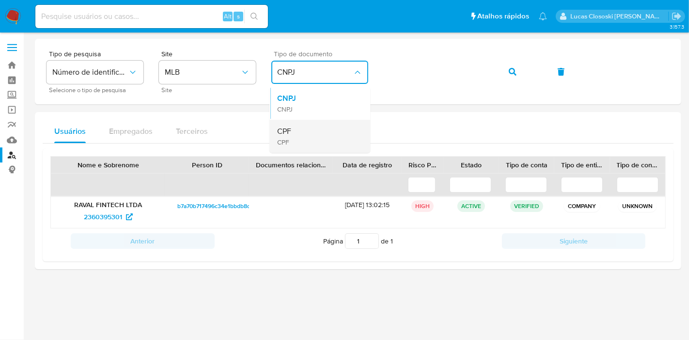
drag, startPoint x: 314, startPoint y: 109, endPoint x: 310, endPoint y: 128, distance: 19.4
click at [310, 128] on ul "CNPJ CNPJ CPF CPF" at bounding box center [319, 120] width 101 height 66
click at [310, 128] on div "CPF CPF" at bounding box center [316, 136] width 79 height 33
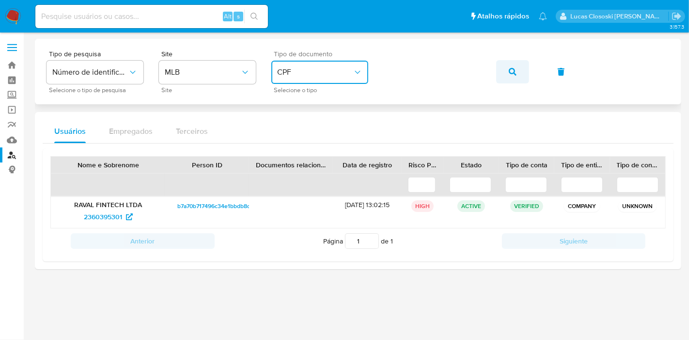
click at [509, 71] on icon "button" at bounding box center [513, 72] width 8 height 8
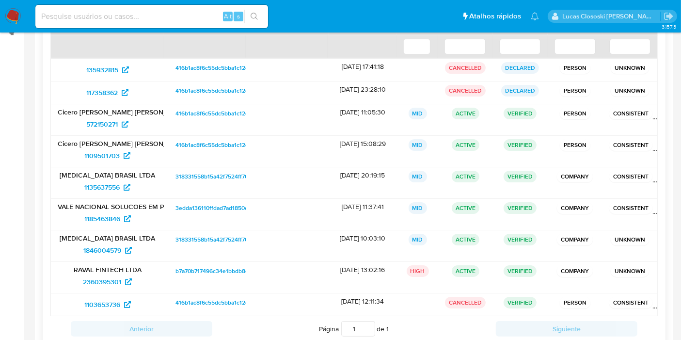
scroll to position [161, 0]
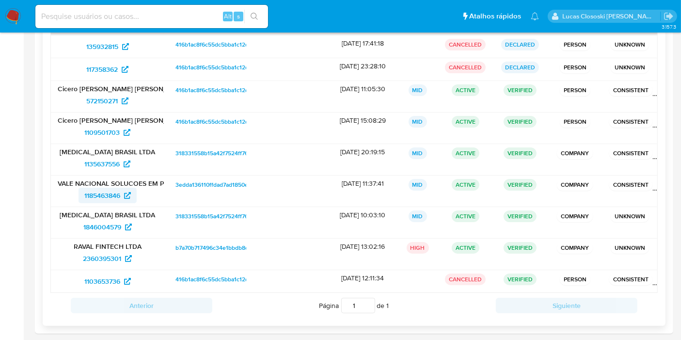
click at [92, 191] on span "1185463846" at bounding box center [102, 195] width 36 height 16
click at [90, 102] on span "572150271" at bounding box center [101, 101] width 31 height 16
click at [101, 126] on span "1109501703" at bounding box center [101, 132] width 35 height 16
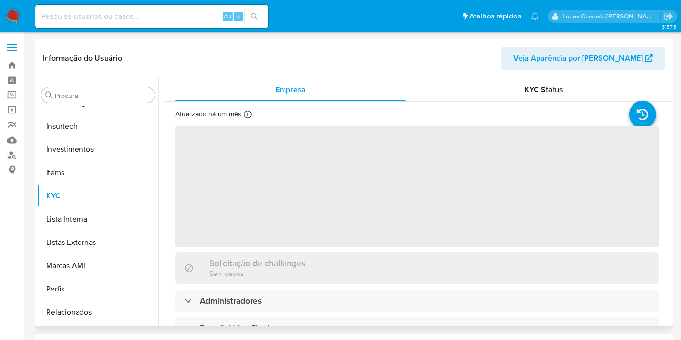
scroll to position [455, 0]
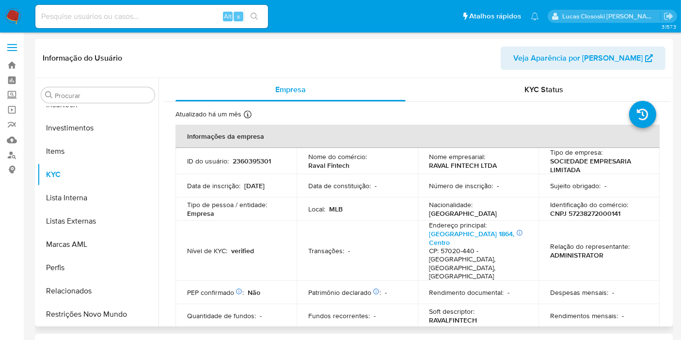
select select "10"
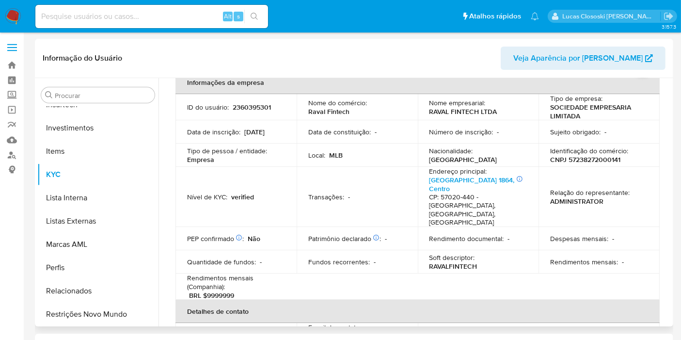
scroll to position [215, 0]
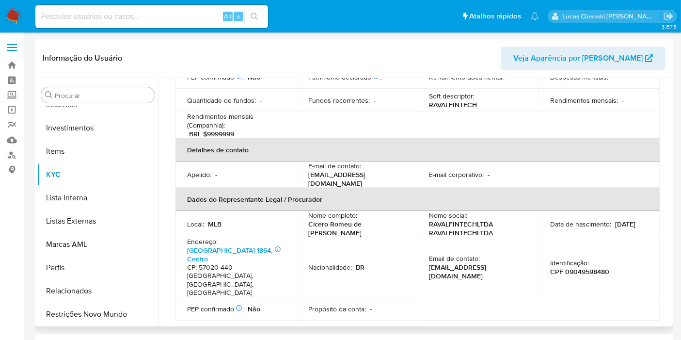
drag, startPoint x: 303, startPoint y: 205, endPoint x: 352, endPoint y: 211, distance: 49.3
click at [352, 211] on td "Nome completo : [PERSON_NAME] de [PERSON_NAME]" at bounding box center [356, 224] width 121 height 26
click at [353, 219] on p "Cicero Romeu de [PERSON_NAME]" at bounding box center [355, 227] width 94 height 17
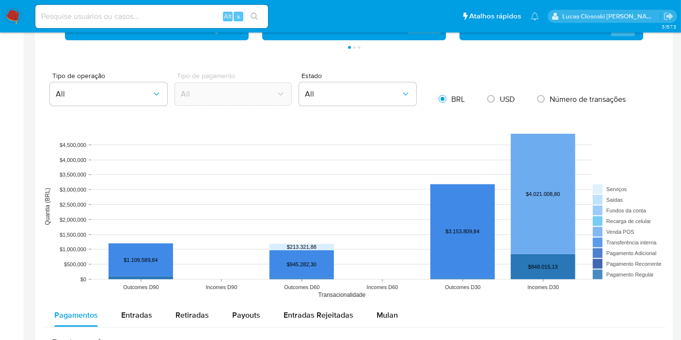
scroll to position [807, 0]
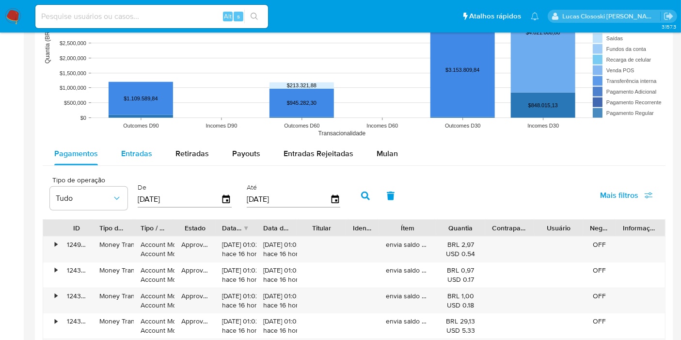
click at [142, 150] on span "Entradas" at bounding box center [136, 153] width 31 height 11
select select "10"
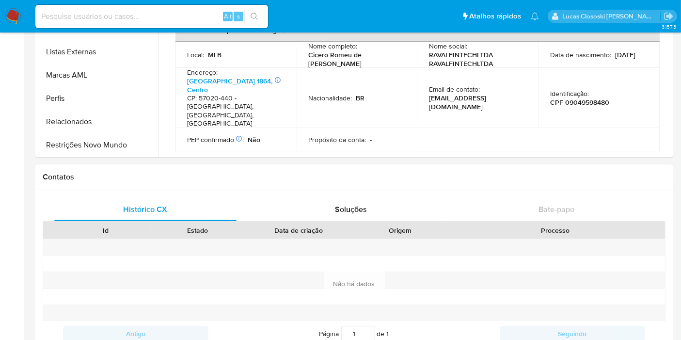
scroll to position [108, 0]
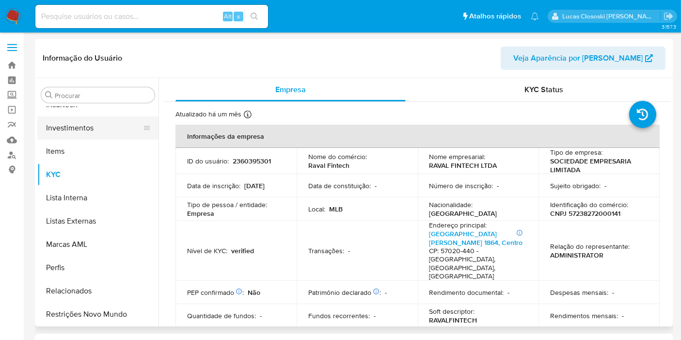
scroll to position [240, 0]
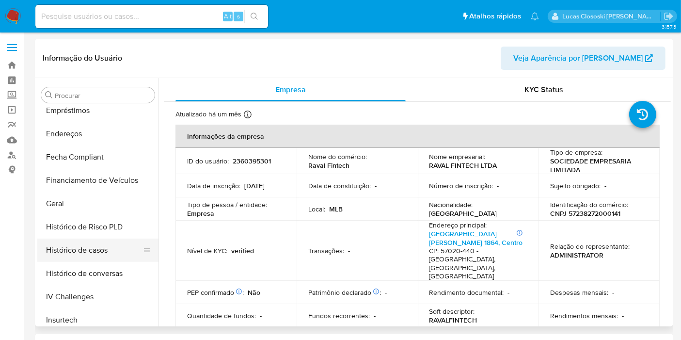
select select "10"
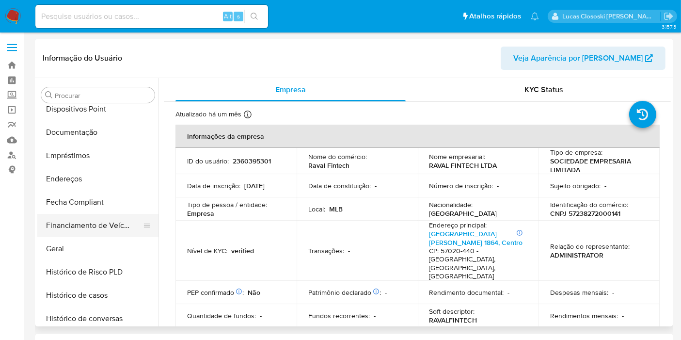
scroll to position [133, 0]
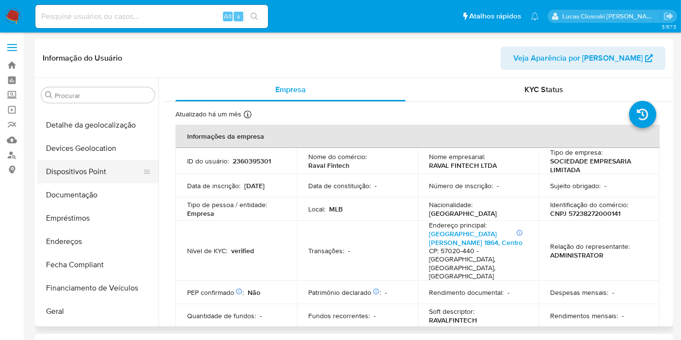
click at [98, 174] on button "Dispositivos Point" at bounding box center [93, 171] width 113 height 23
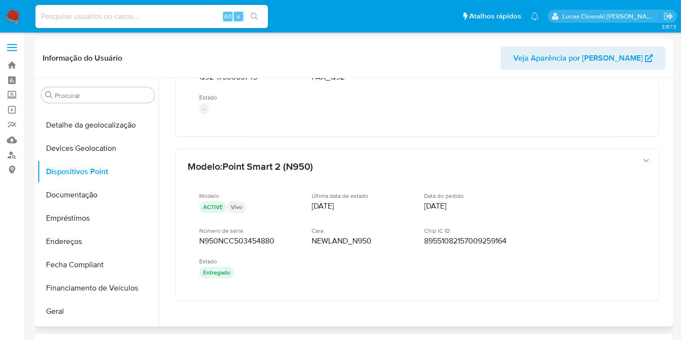
scroll to position [639, 0]
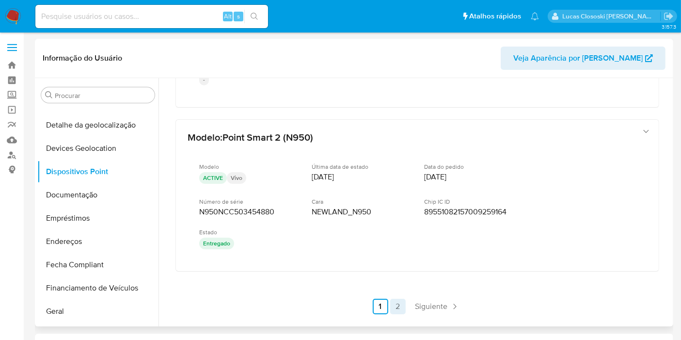
click at [399, 298] on link "2" at bounding box center [398, 306] width 16 height 16
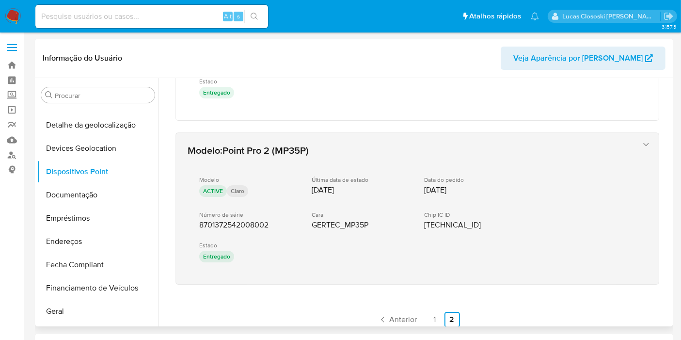
scroll to position [625, 0]
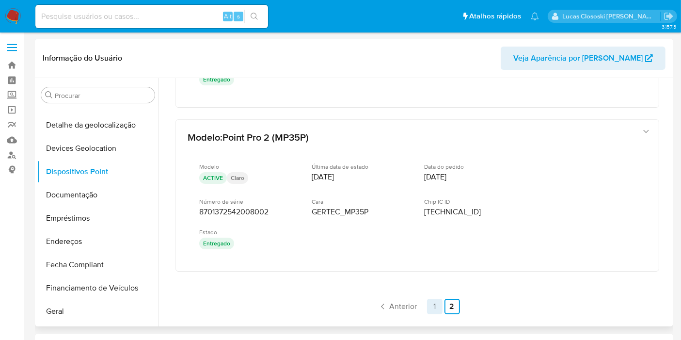
click at [427, 298] on link "1" at bounding box center [435, 306] width 16 height 16
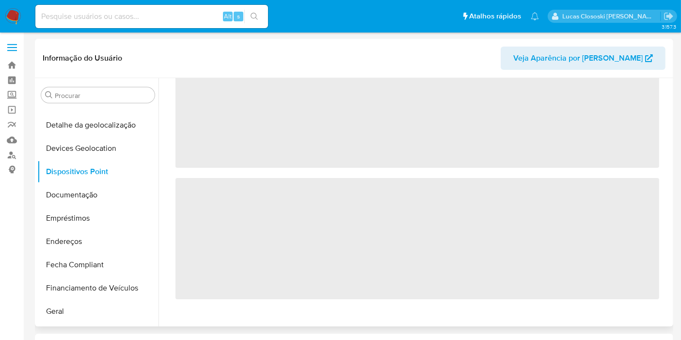
scroll to position [0, 0]
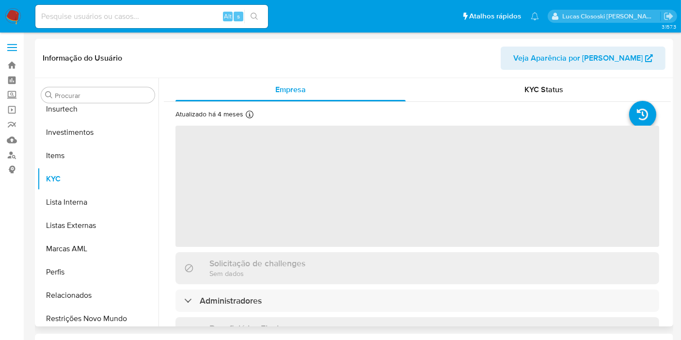
scroll to position [455, 0]
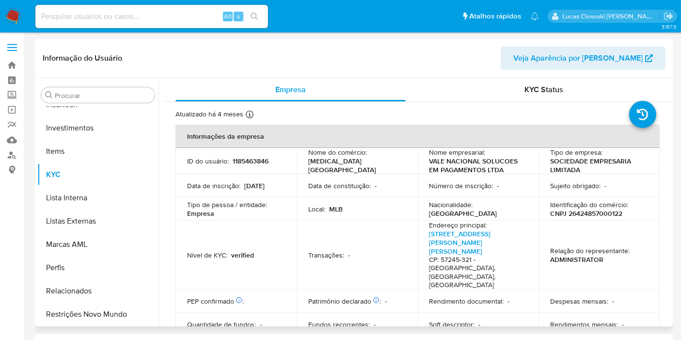
select select "10"
click at [333, 163] on p "[MEDICAL_DATA] [GEOGRAPHIC_DATA]" at bounding box center [355, 164] width 94 height 17
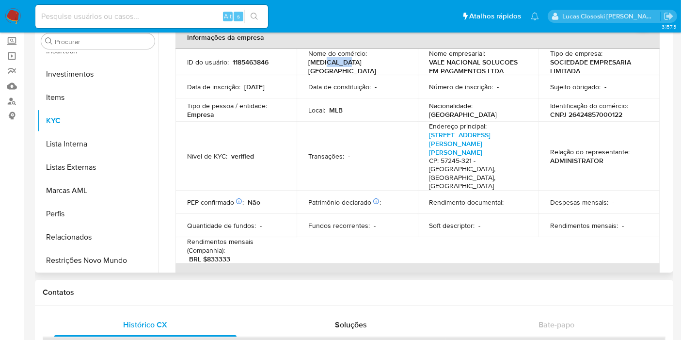
scroll to position [0, 0]
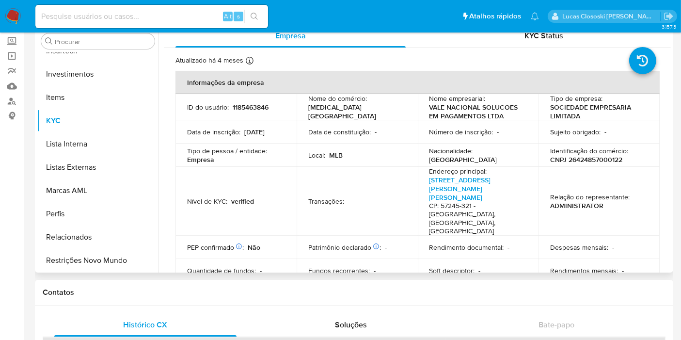
click at [606, 155] on p "CNPJ 26424857000122" at bounding box center [586, 159] width 72 height 9
copy p "26424857000122"
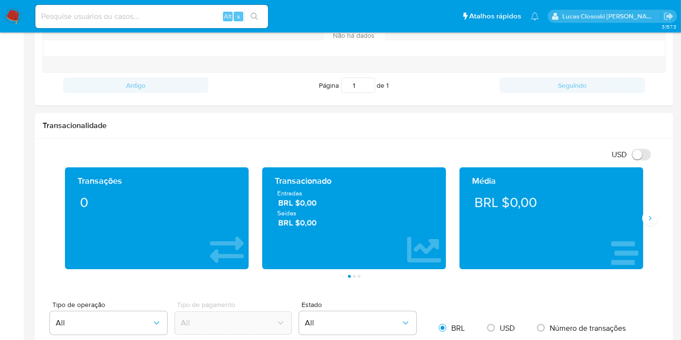
scroll to position [487, 0]
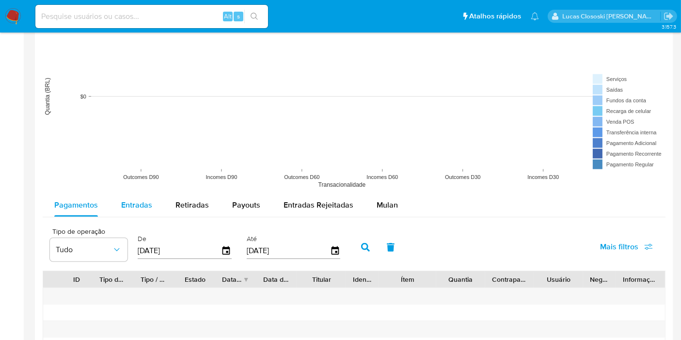
click at [137, 202] on span "Entradas" at bounding box center [136, 204] width 31 height 11
select select "10"
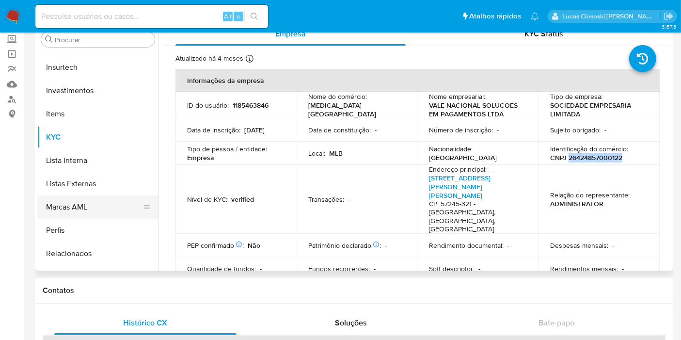
scroll to position [455, 0]
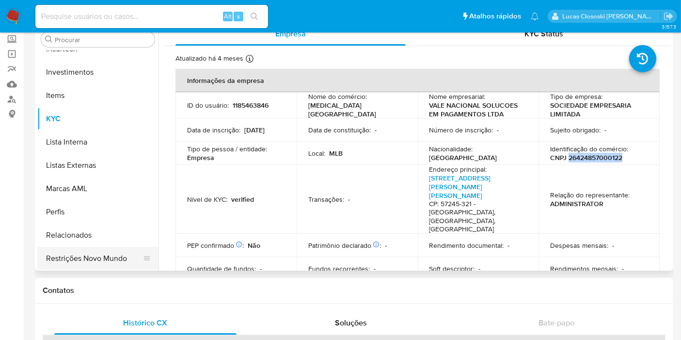
drag, startPoint x: 84, startPoint y: 241, endPoint x: 82, endPoint y: 249, distance: 7.5
click at [84, 241] on button "Relacionados" at bounding box center [97, 234] width 121 height 23
click at [82, 249] on button "Restrições Novo Mundo" at bounding box center [93, 258] width 113 height 23
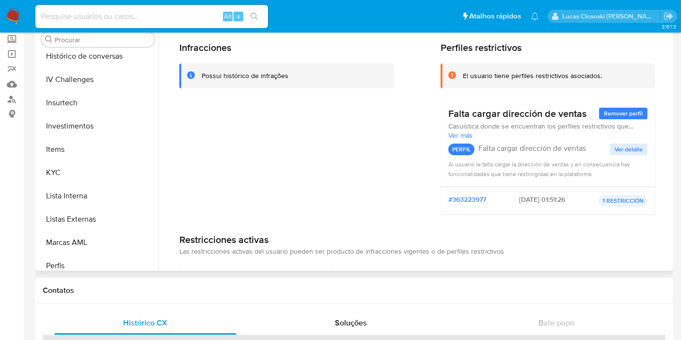
scroll to position [76, 0]
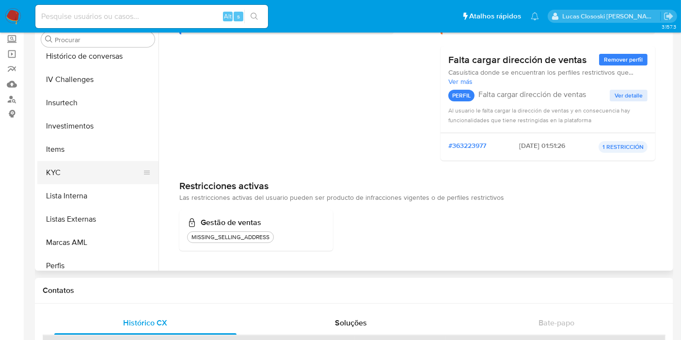
click at [68, 161] on button "KYC" at bounding box center [93, 172] width 113 height 23
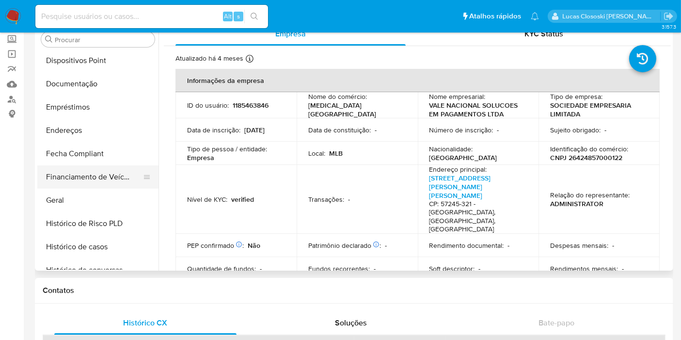
scroll to position [187, 0]
click at [110, 94] on button "Documentação" at bounding box center [93, 85] width 113 height 23
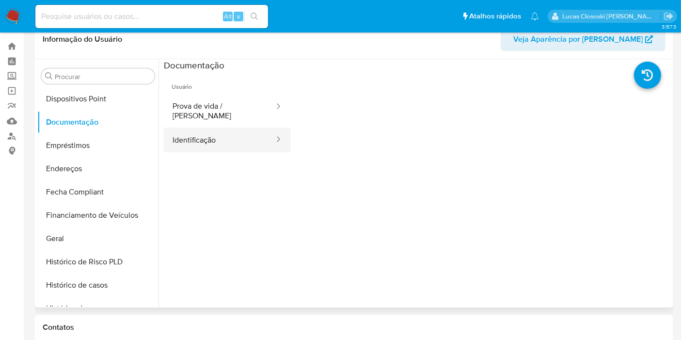
scroll to position [2, 0]
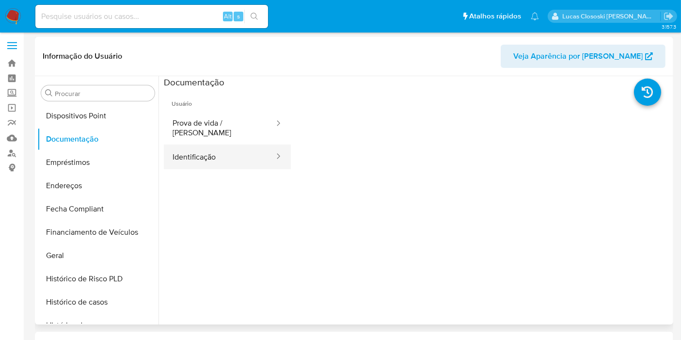
click at [249, 144] on button "Identificação" at bounding box center [219, 156] width 111 height 25
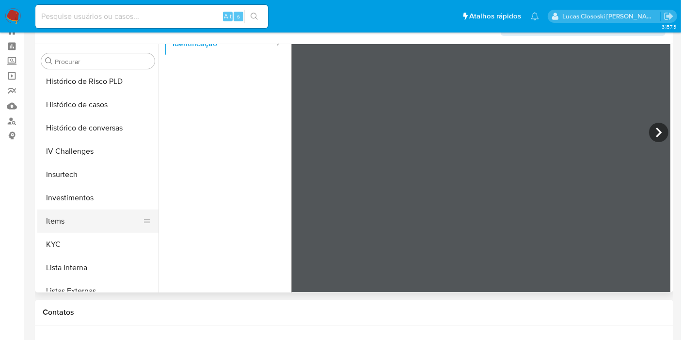
scroll to position [402, 0]
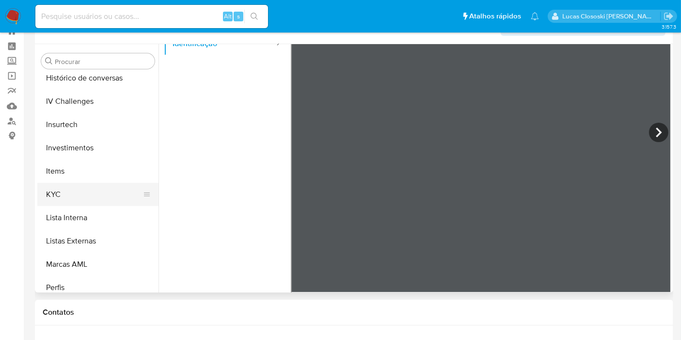
click at [99, 186] on button "KYC" at bounding box center [93, 194] width 113 height 23
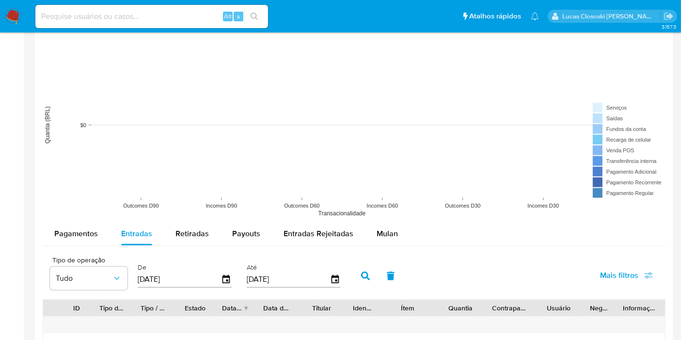
scroll to position [787, 0]
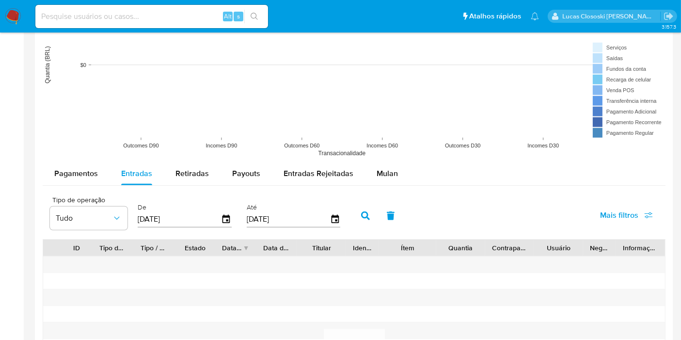
drag, startPoint x: 678, startPoint y: 205, endPoint x: 677, endPoint y: 230, distance: 24.3
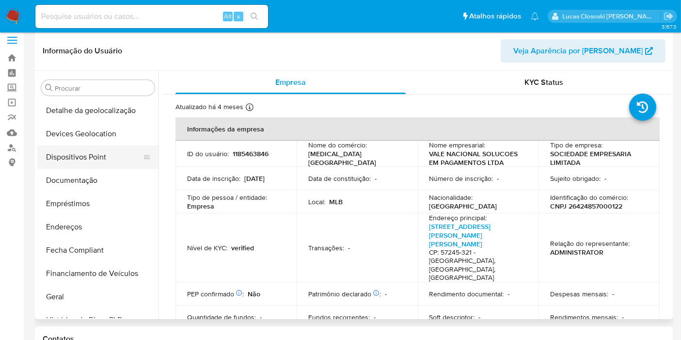
scroll to position [133, 0]
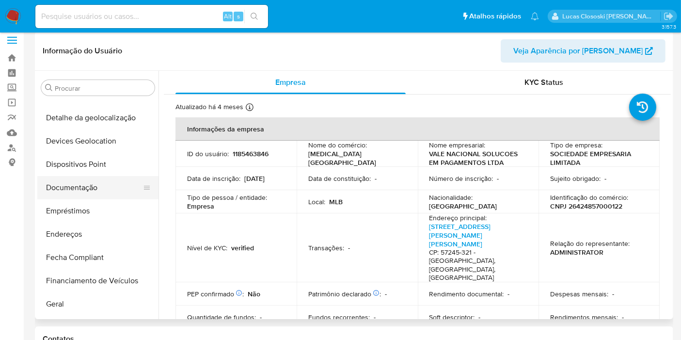
click at [93, 183] on button "Documentação" at bounding box center [93, 187] width 113 height 23
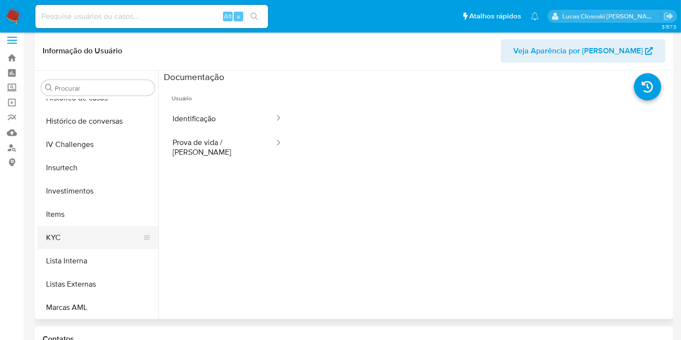
scroll to position [402, 0]
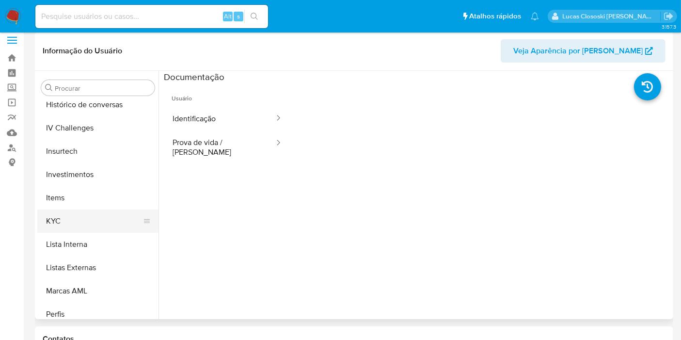
click at [82, 224] on button "KYC" at bounding box center [93, 220] width 113 height 23
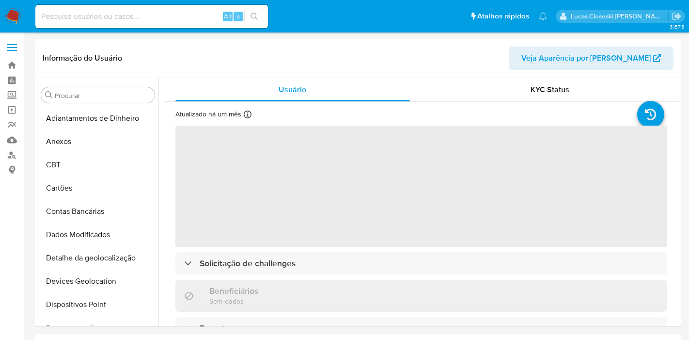
select select "10"
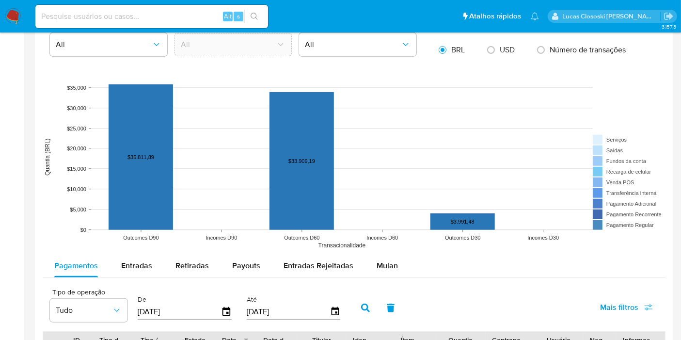
scroll to position [807, 0]
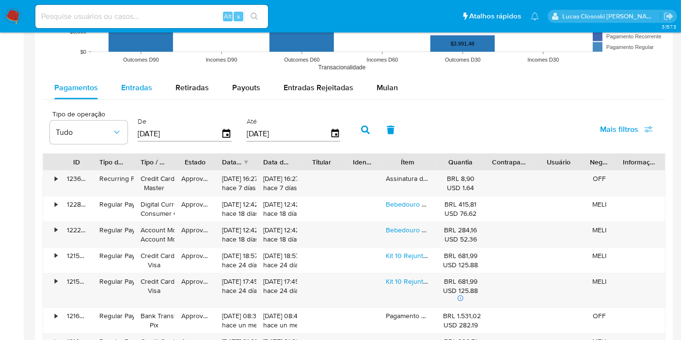
click at [152, 81] on button "Entradas" at bounding box center [136, 87] width 54 height 23
select select "10"
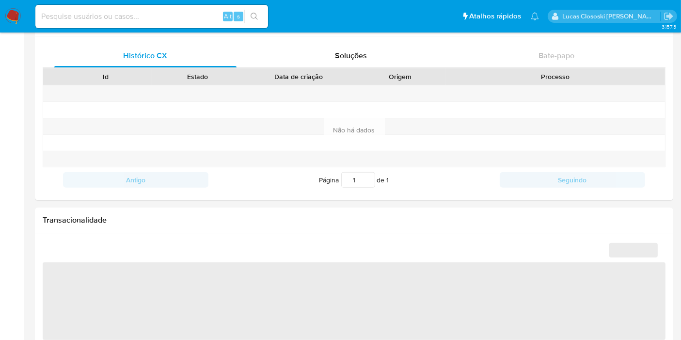
scroll to position [592, 0]
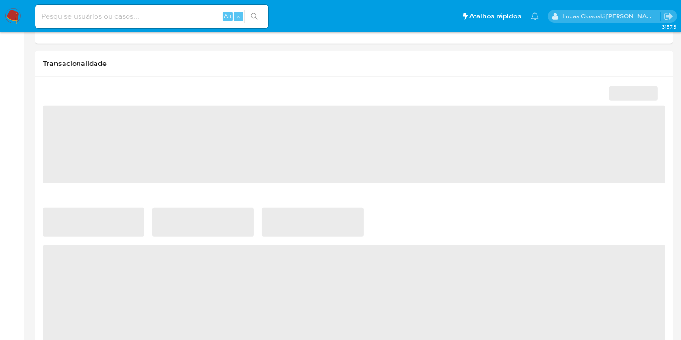
select select "10"
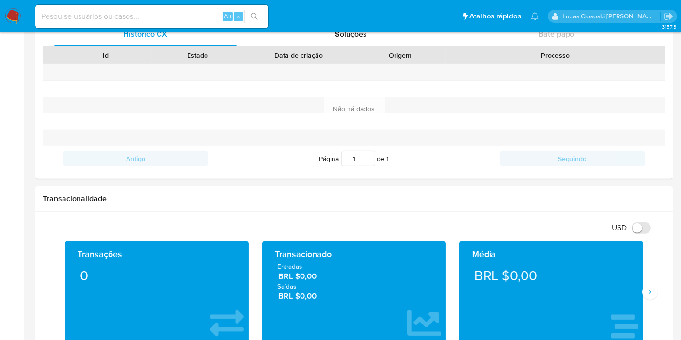
scroll to position [323, 0]
